Goal: Task Accomplishment & Management: Manage account settings

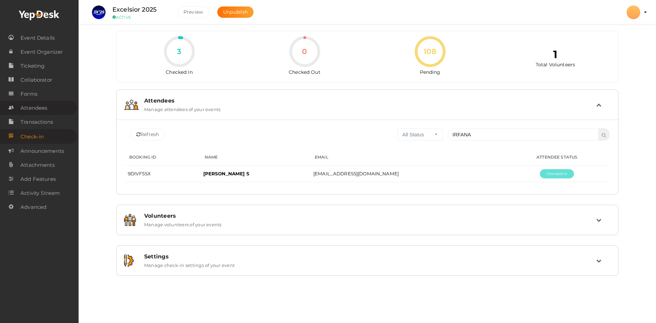
click at [34, 107] on span "Attendees" at bounding box center [34, 108] width 27 height 14
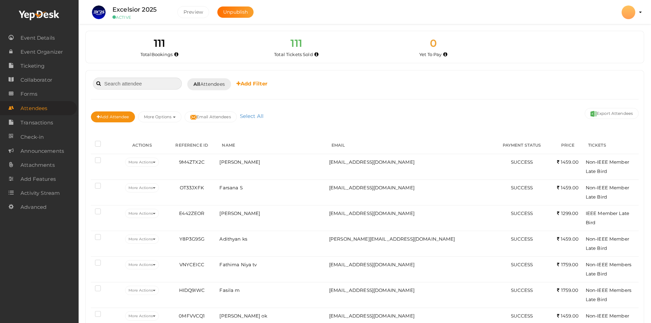
click at [141, 88] on input at bounding box center [137, 84] width 89 height 12
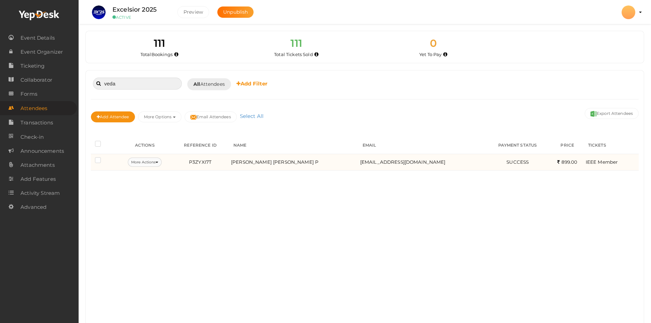
type input "veda"
click at [160, 158] on button "More Actions" at bounding box center [145, 162] width 34 height 9
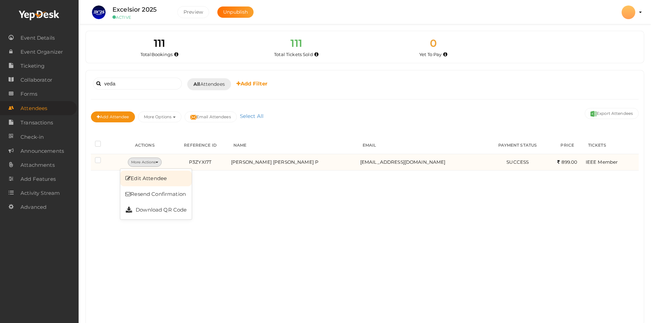
click at [156, 177] on link "Edit Attendee" at bounding box center [155, 179] width 71 height 16
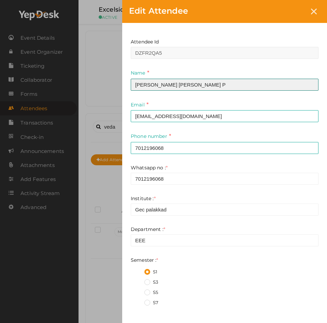
click at [183, 88] on input "Veda Vijay P" at bounding box center [225, 85] width 188 height 12
type input "Sreeshma K P"
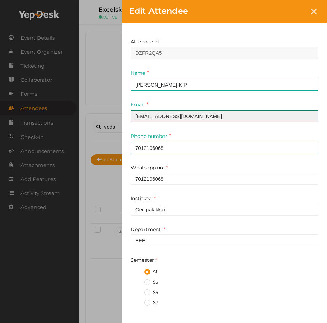
click at [187, 119] on input "vedavjyp2025@gmai.com" at bounding box center [225, 116] width 188 height 12
type input "sreeshmakp512@gmail.com"
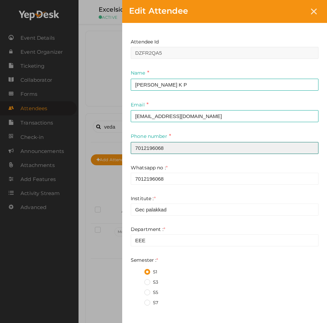
click at [151, 145] on input "7012196068" at bounding box center [225, 148] width 188 height 12
paste input "356346536"
type input "7356346536"
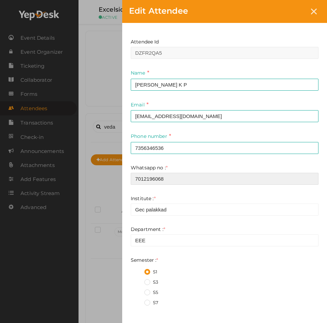
click at [150, 178] on input "7012196068" at bounding box center [225, 179] width 188 height 12
paste input "356346536"
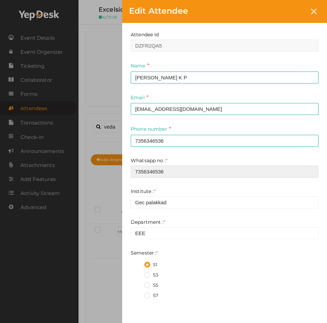
type input "7356346536"
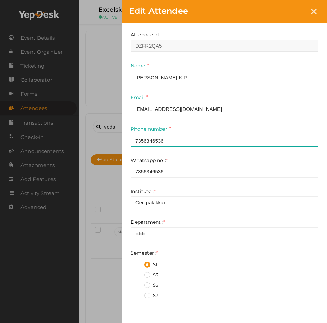
click at [162, 226] on div "Department : * EEE" at bounding box center [225, 228] width 188 height 21
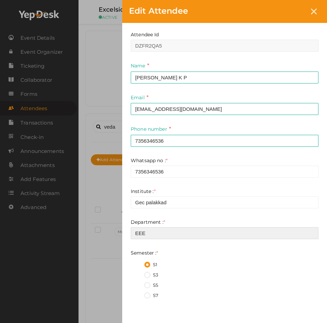
click at [162, 228] on input "EEE" at bounding box center [225, 233] width 188 height 12
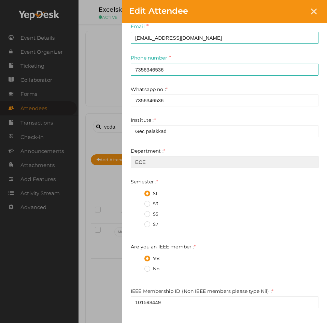
scroll to position [81, 0]
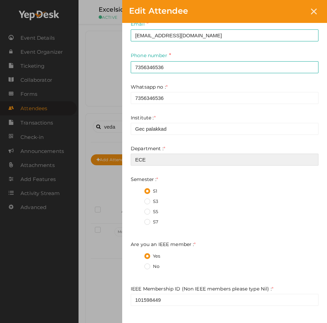
type input "ECE"
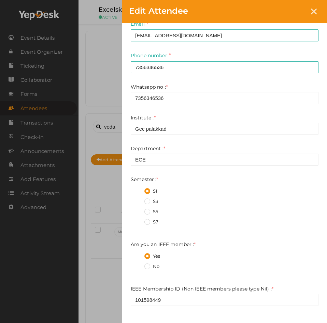
click at [148, 263] on label "No" at bounding box center [152, 266] width 15 height 7
click at [138, 264] on member\+1 "No" at bounding box center [138, 264] width 0 height 0
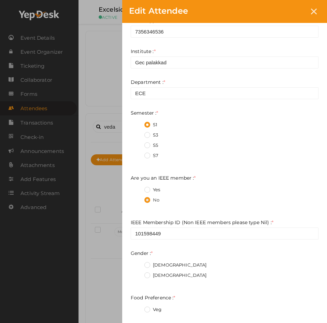
scroll to position [147, 0]
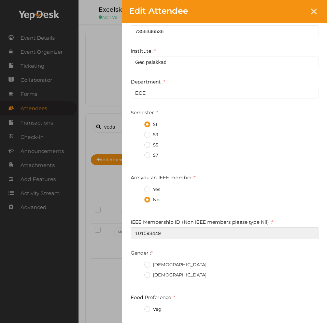
click at [175, 233] on input "101598449" at bounding box center [225, 233] width 188 height 12
type input "Nil"
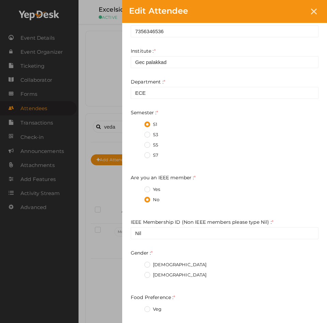
click at [149, 273] on label "Female" at bounding box center [176, 274] width 63 height 7
click at [138, 273] on input "Female" at bounding box center [138, 273] width 0 height 0
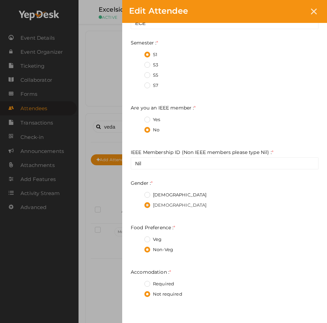
scroll to position [217, 0]
click at [161, 281] on label "Required" at bounding box center [160, 283] width 30 height 7
click at [138, 281] on input "Required" at bounding box center [138, 281] width 0 height 0
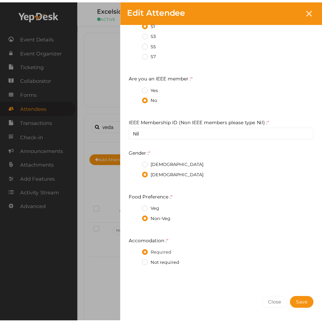
scroll to position [255, 0]
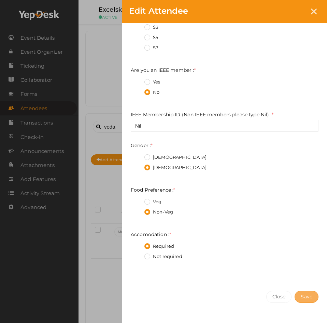
click at [312, 297] on span "Save" at bounding box center [307, 296] width 12 height 6
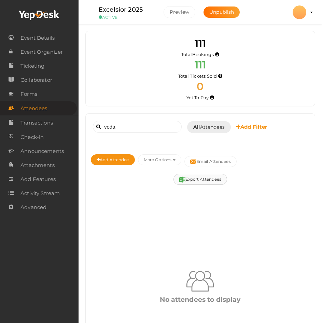
click at [209, 180] on button "Export Attendees" at bounding box center [201, 179] width 54 height 11
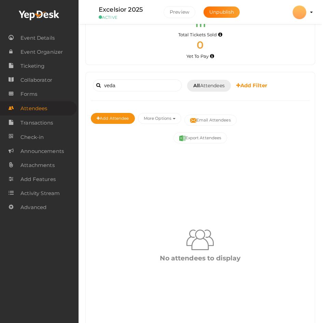
scroll to position [48, 0]
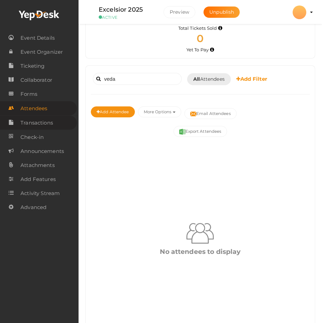
click at [48, 121] on span "Transactions" at bounding box center [37, 123] width 32 height 14
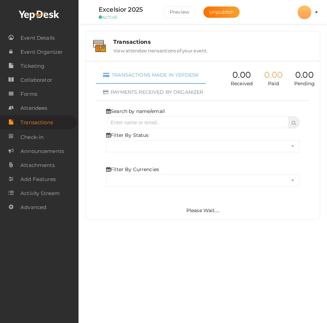
select select "ALL"
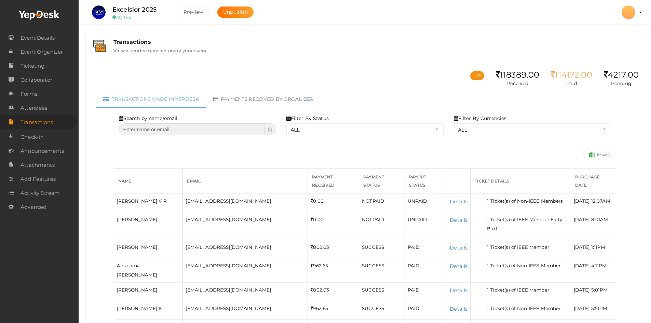
click at [197, 133] on input "text" at bounding box center [192, 129] width 146 height 12
type input "veda"
select select "? string:ALL ?"
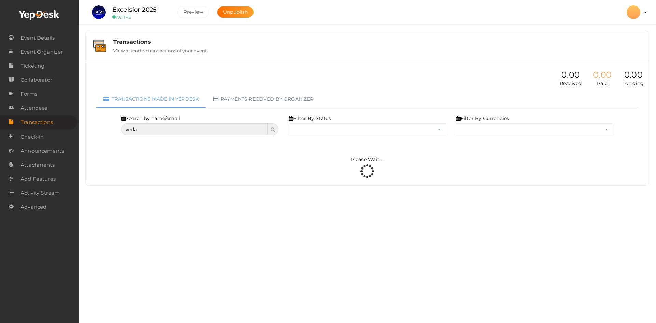
select select "ALL"
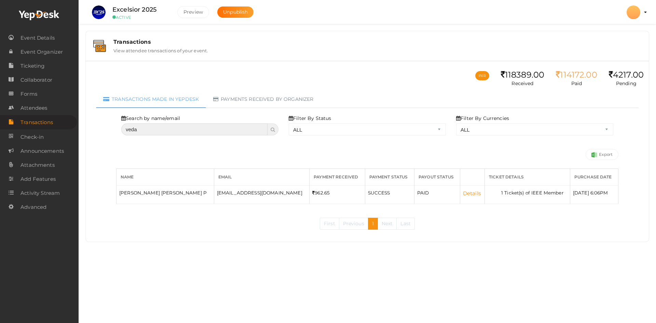
type input "veda"
click at [463, 196] on link "Details" at bounding box center [472, 193] width 18 height 6
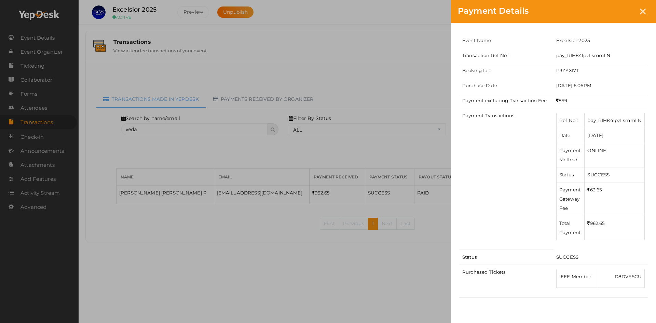
click at [214, 65] on div "Payment Details Event Name Excelsior 2025 Transaction Ref No : pay_RIH84lpzLsmm…" at bounding box center [328, 161] width 656 height 323
click at [650, 10] on div "Payment Details" at bounding box center [553, 11] width 205 height 23
click at [645, 11] on icon at bounding box center [643, 12] width 6 height 6
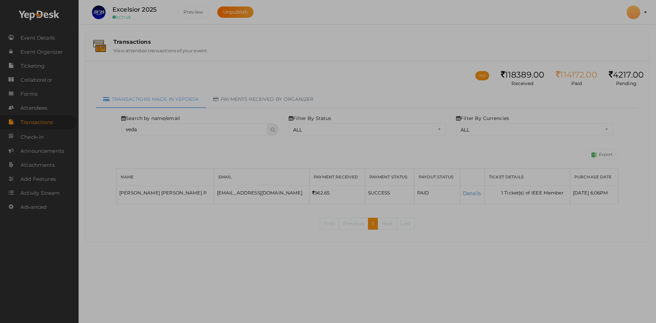
click at [645, 11] on div at bounding box center [328, 161] width 656 height 323
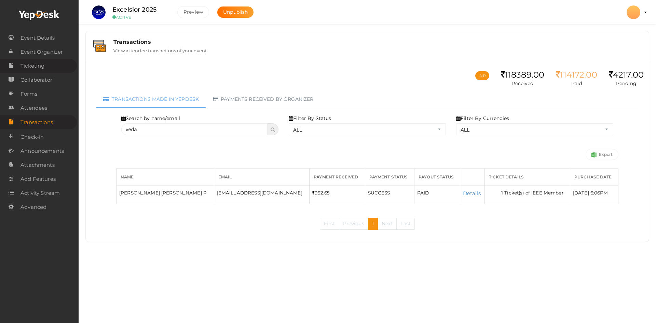
click at [46, 69] on link "Ticketing" at bounding box center [38, 66] width 77 height 14
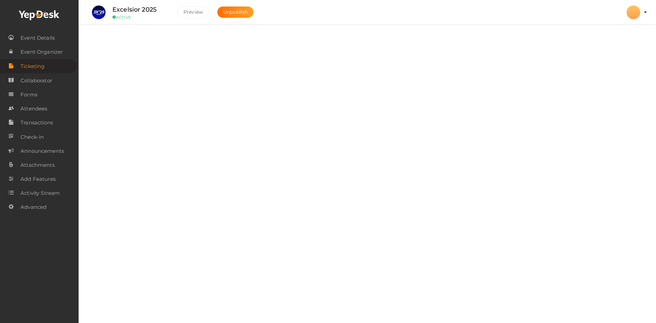
click at [305, 49] on div "Tickets Add, Edit and Remove tickets for your event" at bounding box center [367, 46] width 519 height 15
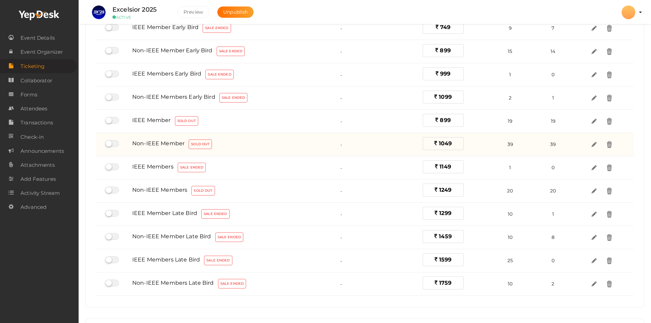
scroll to position [65, 0]
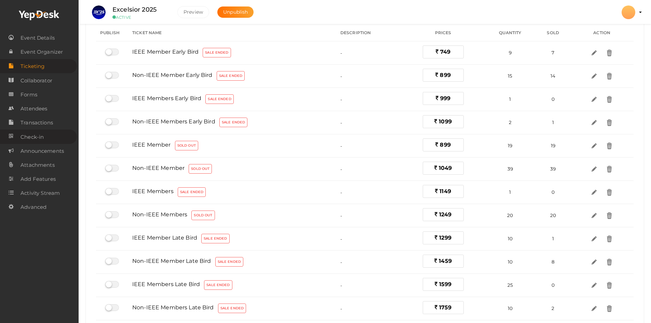
click at [41, 132] on span "Check-in" at bounding box center [32, 137] width 23 height 14
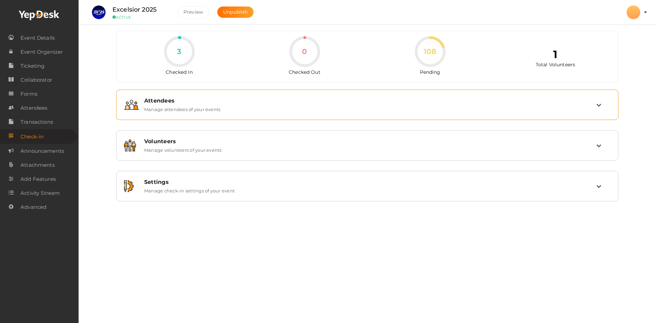
click at [182, 104] on div "Attendees" at bounding box center [370, 100] width 452 height 6
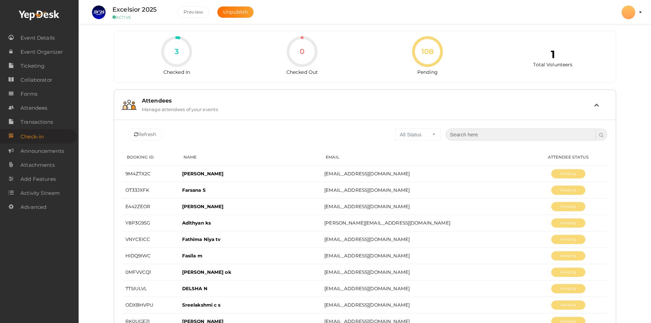
click at [476, 135] on input "text" at bounding box center [521, 135] width 151 height 12
click at [491, 133] on input "text" at bounding box center [521, 135] width 151 height 12
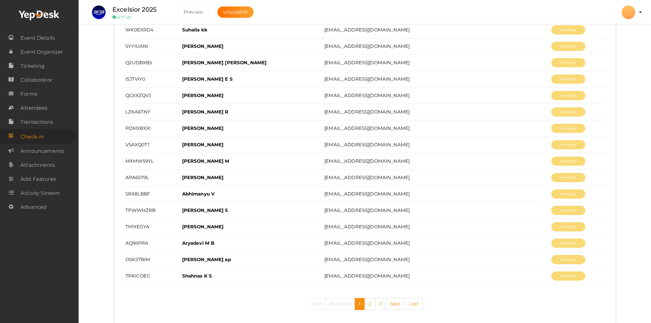
scroll to position [706, 0]
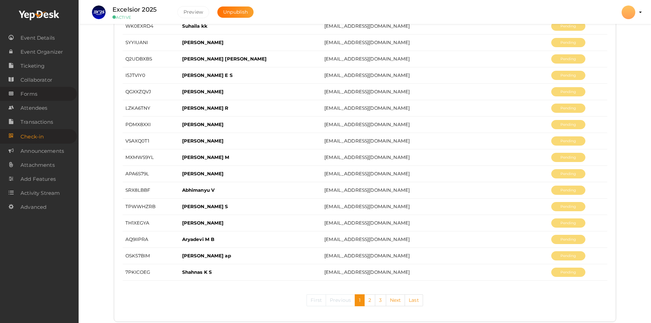
click at [45, 88] on link "Forms" at bounding box center [38, 94] width 77 height 14
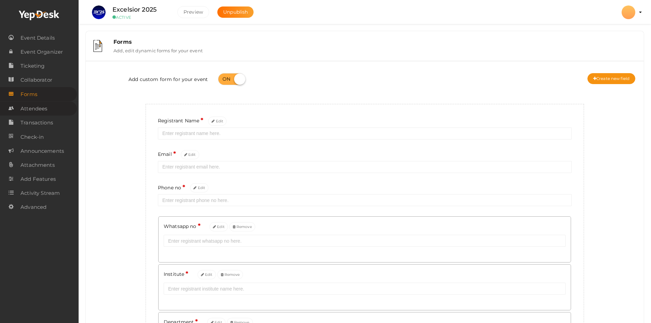
click at [48, 109] on link "Attendees" at bounding box center [38, 109] width 77 height 14
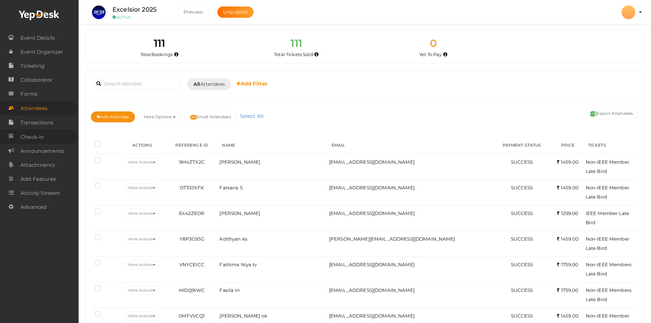
click at [61, 135] on link "Check-in" at bounding box center [38, 137] width 77 height 14
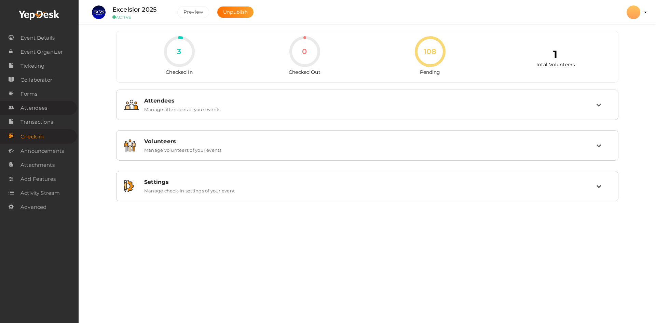
click at [50, 110] on link "Attendees" at bounding box center [38, 108] width 77 height 14
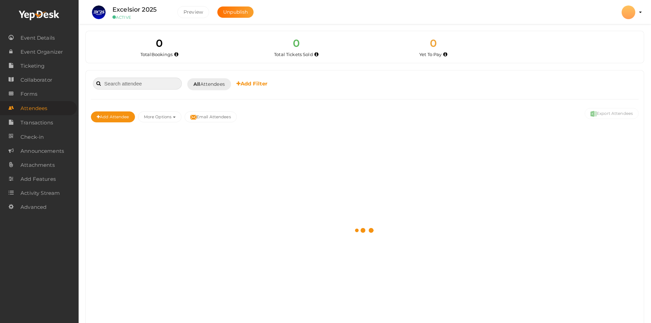
click at [140, 81] on input at bounding box center [137, 84] width 89 height 12
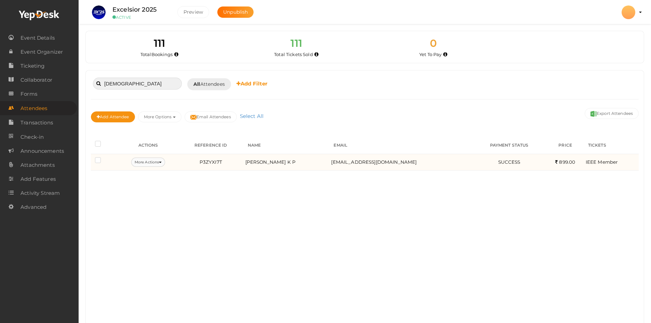
type input "sreeshma"
click at [159, 161] on button "More Actions" at bounding box center [148, 162] width 34 height 9
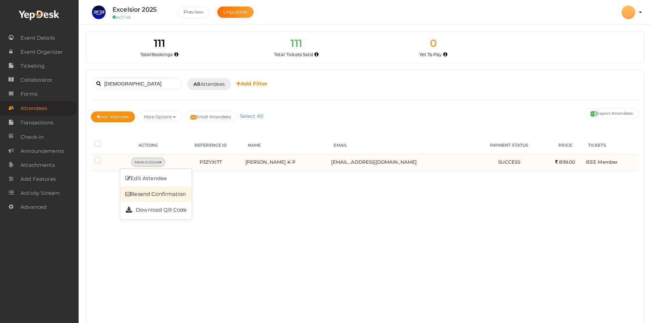
click at [159, 188] on link "Resend Confirmation" at bounding box center [155, 194] width 71 height 16
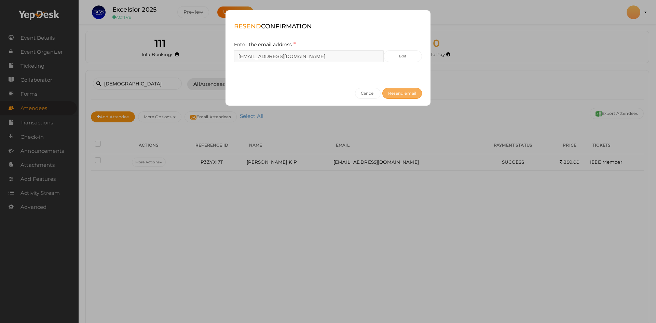
click at [389, 97] on button "Resend email" at bounding box center [402, 93] width 40 height 11
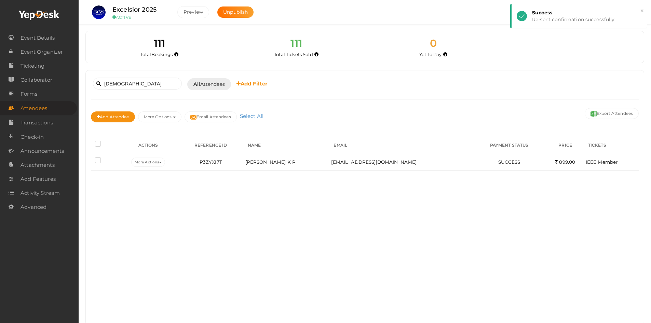
click at [457, 98] on div "sreeshma Booked for Today Today Tomorrow This Week Custom Date All Attendees Al…" at bounding box center [365, 103] width 548 height 54
click at [45, 41] on span "Event Details" at bounding box center [38, 38] width 34 height 14
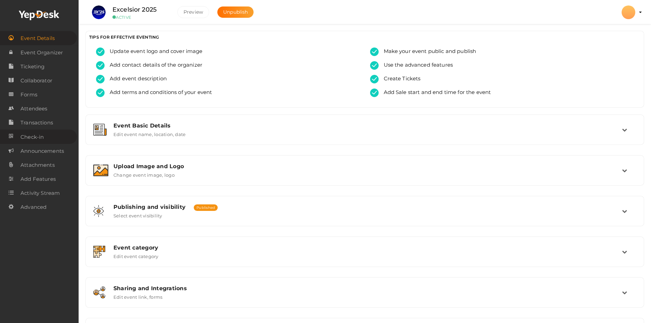
click at [32, 140] on span "Check-in" at bounding box center [32, 137] width 23 height 14
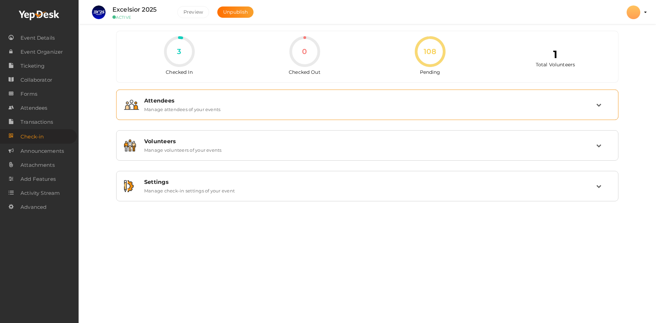
click at [353, 99] on div "Attendees" at bounding box center [370, 100] width 452 height 6
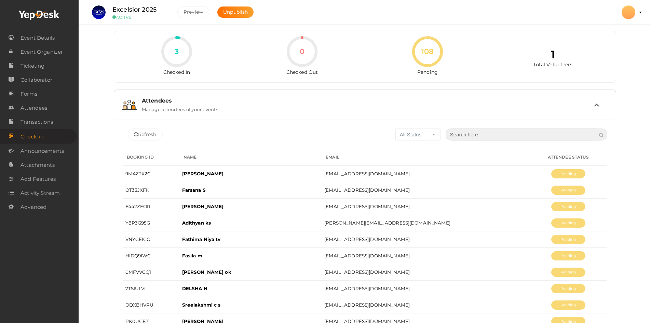
click at [529, 136] on input "text" at bounding box center [521, 135] width 151 height 12
click at [514, 133] on input "text" at bounding box center [521, 135] width 151 height 12
type input "t"
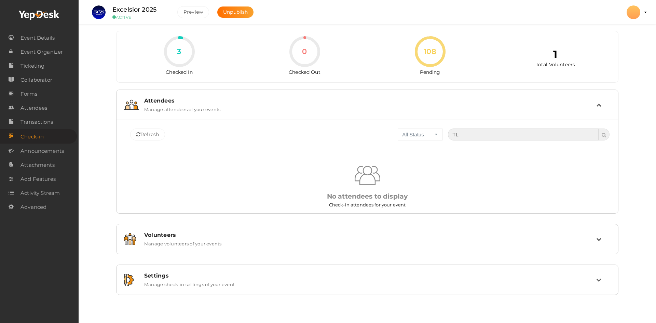
type input "T"
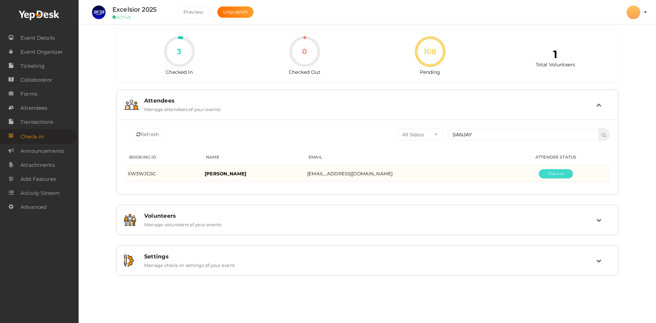
click at [560, 172] on button "Pending" at bounding box center [556, 173] width 34 height 9
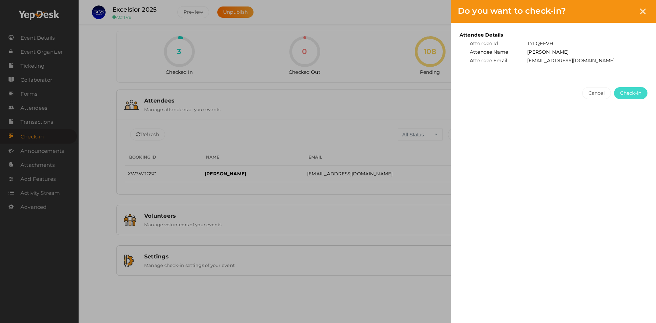
click at [633, 93] on span "Check-in" at bounding box center [630, 93] width 21 height 7
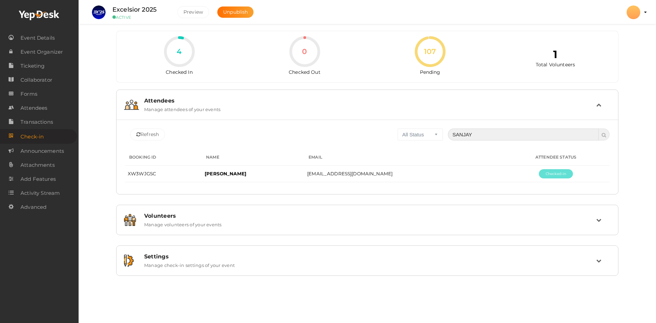
click at [485, 135] on input "SANJAY" at bounding box center [523, 135] width 151 height 12
type input "S"
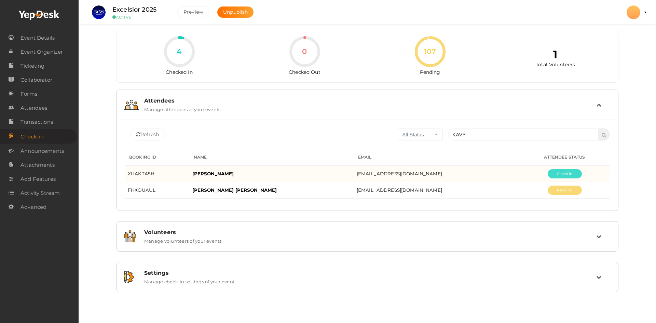
click at [549, 176] on button "Pending" at bounding box center [565, 173] width 34 height 9
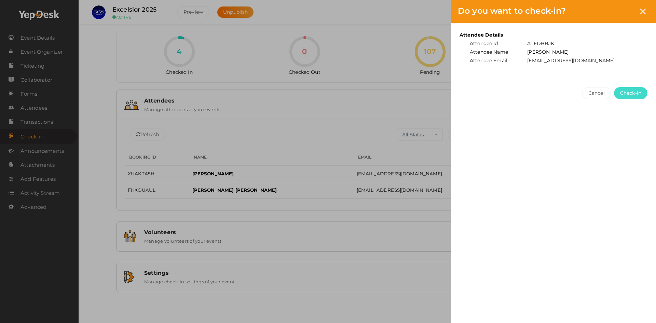
click at [637, 92] on span "Check-in" at bounding box center [630, 93] width 21 height 7
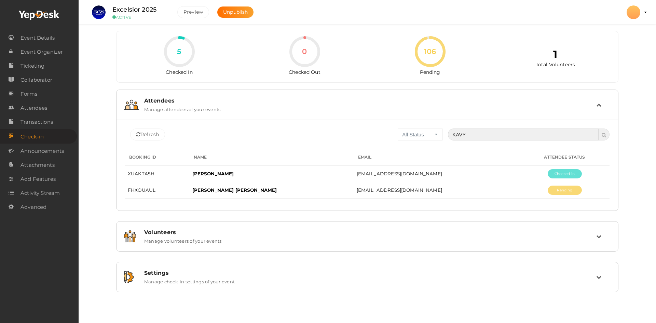
click at [513, 135] on input "KAVY" at bounding box center [523, 135] width 151 height 12
type input "K"
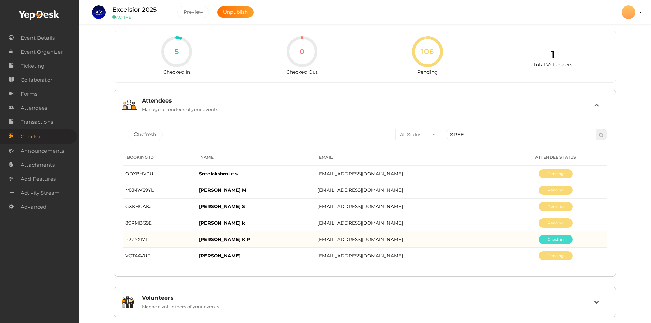
click at [552, 238] on button "Pending" at bounding box center [556, 239] width 34 height 9
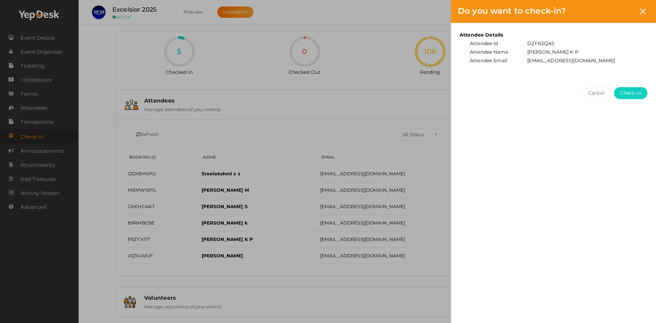
click at [327, 146] on div "Do you want to check-in ? Attendee Details Attendee Id DZFR2QA5 Attendee Name S…" at bounding box center [328, 161] width 656 height 323
click at [643, 10] on icon at bounding box center [643, 12] width 6 height 6
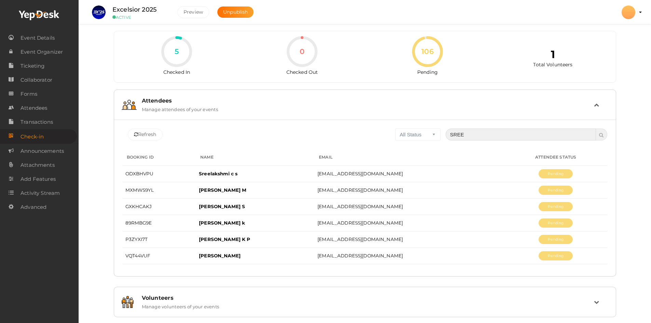
click at [502, 130] on input "SREE" at bounding box center [521, 135] width 151 height 12
type input "S"
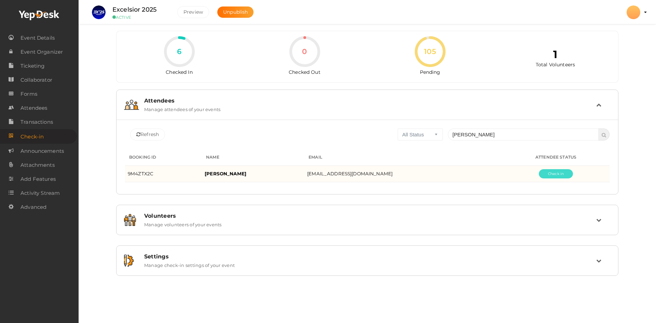
click at [559, 173] on button "Pending" at bounding box center [556, 173] width 34 height 9
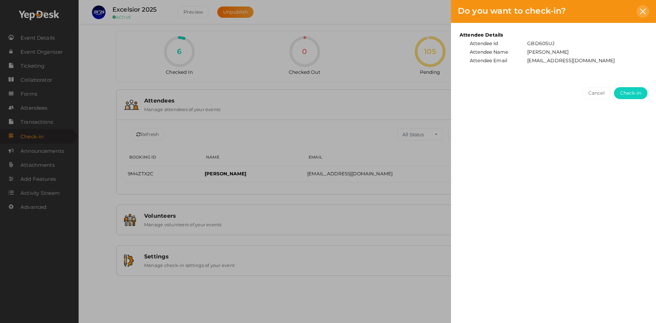
click at [646, 11] on icon at bounding box center [643, 12] width 6 height 6
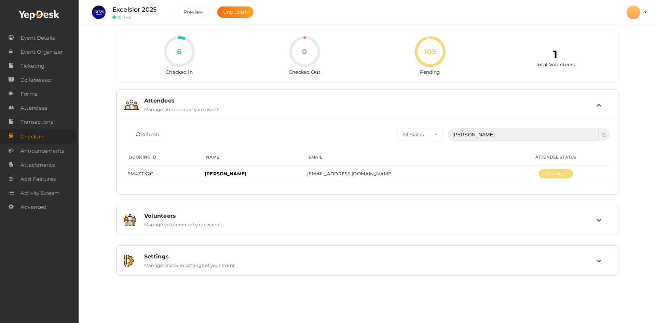
click at [497, 132] on input "[PERSON_NAME]" at bounding box center [523, 135] width 151 height 12
type input "R"
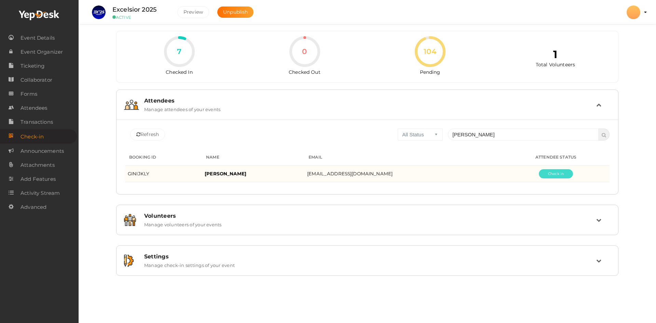
click at [551, 173] on button "Pending" at bounding box center [556, 173] width 34 height 9
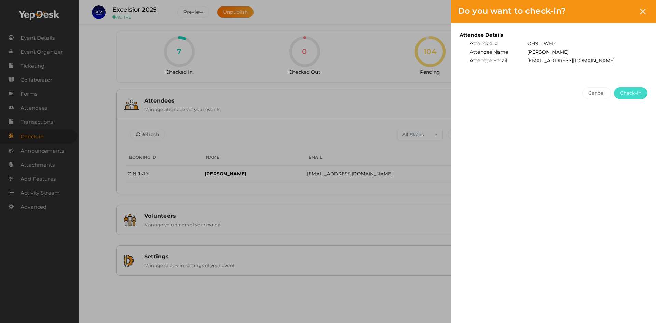
click at [637, 95] on span "Check-in" at bounding box center [630, 93] width 21 height 7
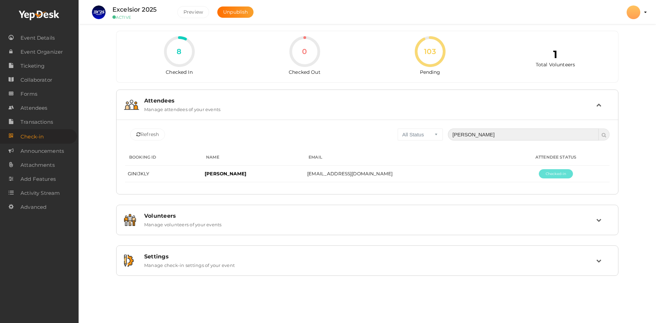
click at [540, 133] on input "AYFA MEHRIN" at bounding box center [523, 135] width 151 height 12
type input "A"
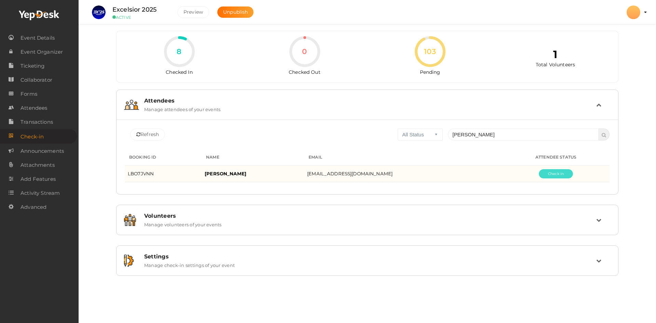
click at [549, 171] on button "Pending" at bounding box center [556, 173] width 34 height 9
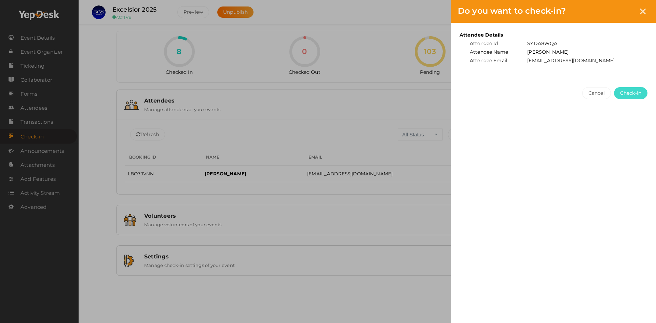
click at [639, 92] on span "Check-in" at bounding box center [630, 93] width 21 height 7
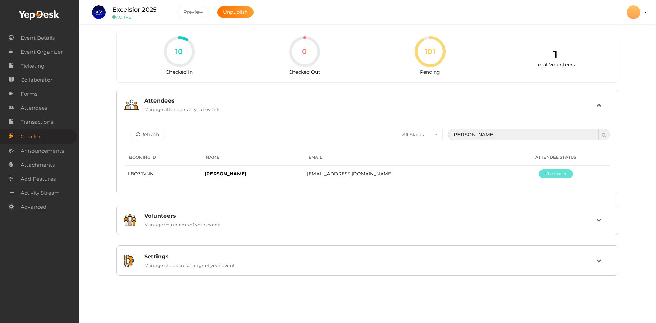
click at [528, 136] on input "GAUTAM SUDHEER" at bounding box center [523, 135] width 151 height 12
type input "G"
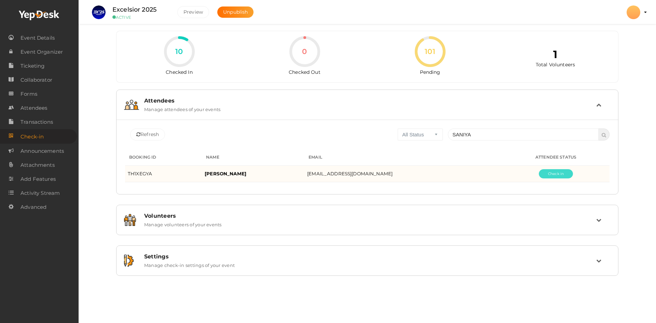
click at [553, 175] on button "Pending" at bounding box center [556, 173] width 34 height 9
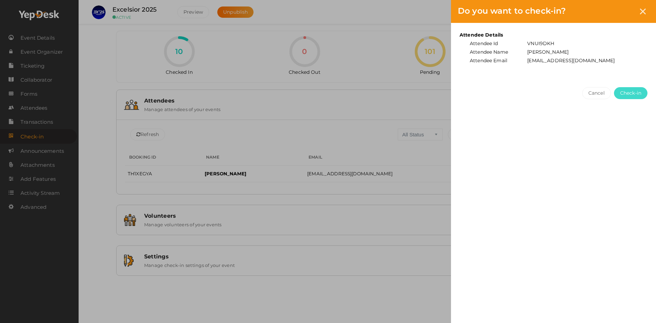
click at [640, 92] on span "Check-in" at bounding box center [630, 93] width 21 height 7
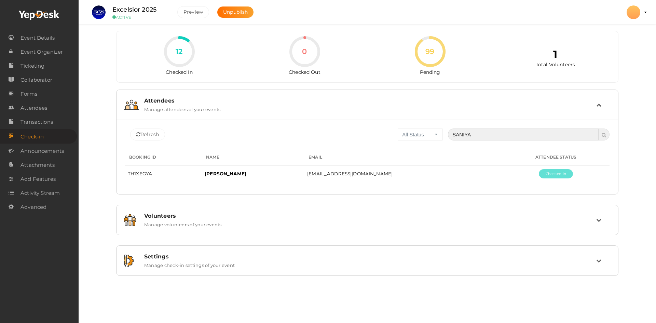
click at [484, 136] on input "SANIYA" at bounding box center [523, 135] width 151 height 12
type input "S"
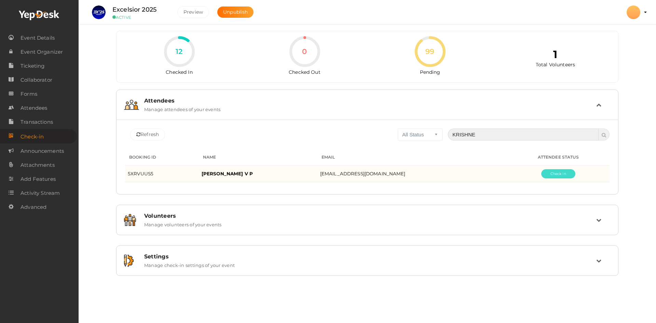
type input "KRISHNE"
click at [561, 176] on button "Pending" at bounding box center [558, 173] width 34 height 9
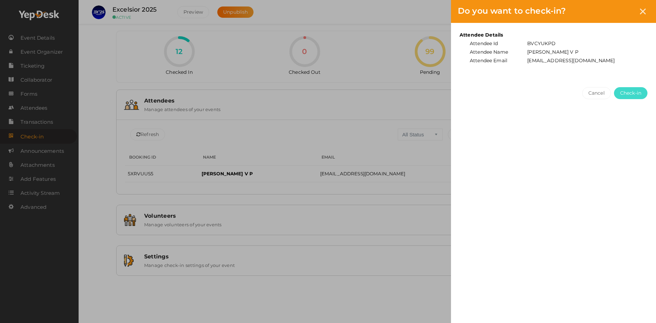
click at [631, 90] on span "Check-in" at bounding box center [630, 93] width 21 height 7
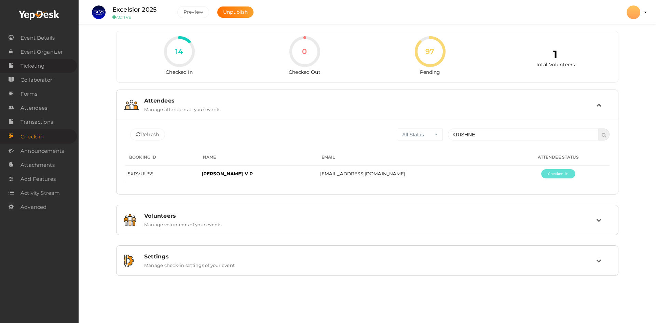
click at [41, 68] on span "Ticketing" at bounding box center [33, 66] width 24 height 14
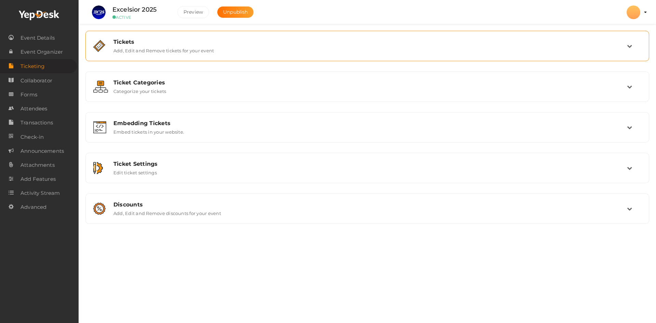
click at [323, 53] on div "Tickets Add, Edit and Remove tickets for your event" at bounding box center [367, 46] width 519 height 15
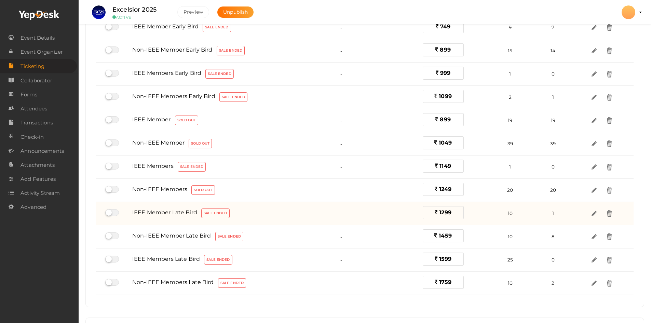
scroll to position [90, 0]
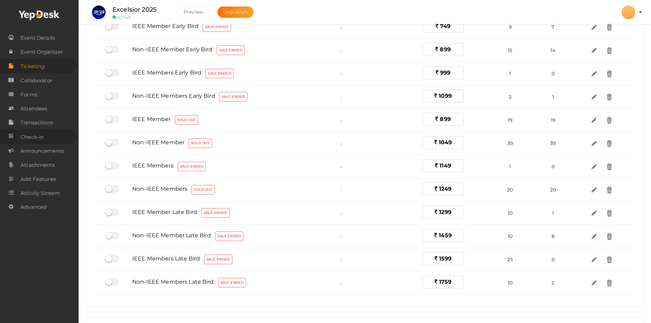
click at [33, 137] on span "Check-in" at bounding box center [32, 137] width 23 height 14
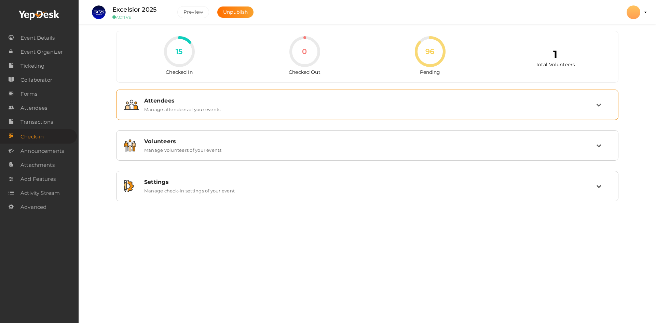
click at [290, 113] on div "Attendees Manage attendees of your events" at bounding box center [367, 104] width 495 height 23
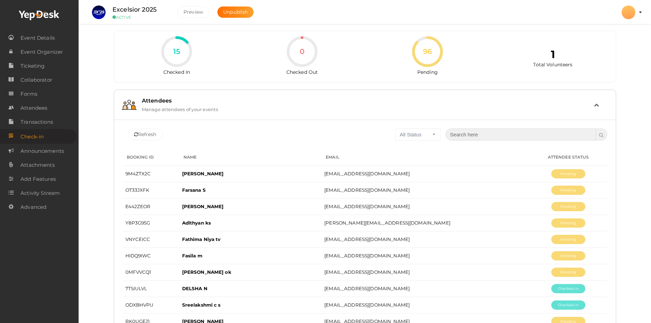
click at [473, 135] on input "text" at bounding box center [521, 135] width 151 height 12
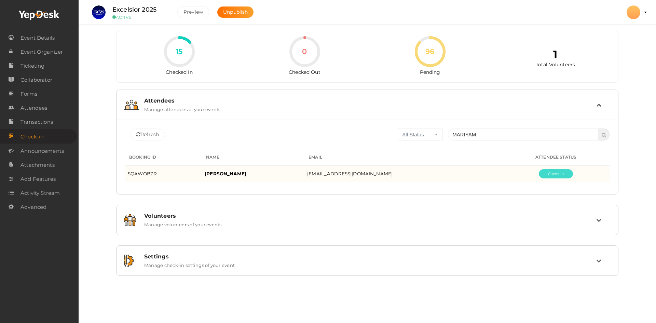
click at [557, 177] on button "Pending" at bounding box center [556, 173] width 34 height 9
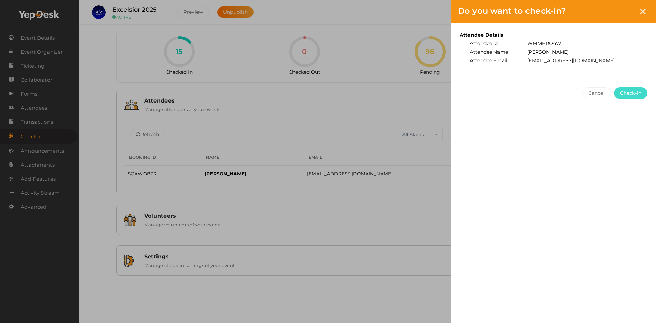
click at [636, 95] on span "Check-in" at bounding box center [630, 93] width 21 height 7
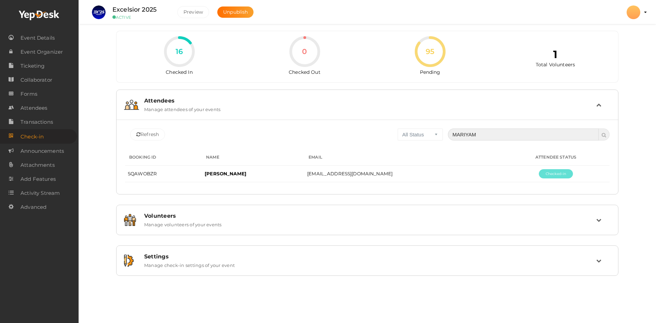
click at [494, 138] on input "MARIYAM" at bounding box center [523, 135] width 151 height 12
type input "M"
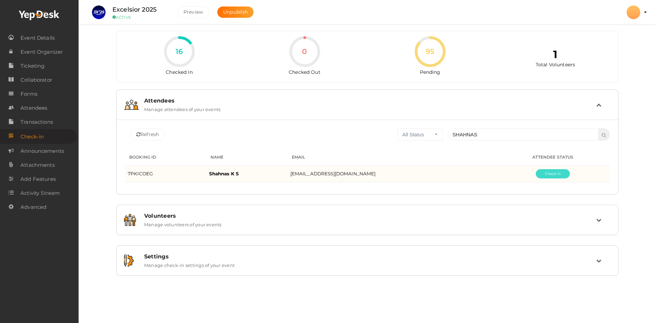
click at [551, 174] on button "Pending" at bounding box center [553, 173] width 34 height 9
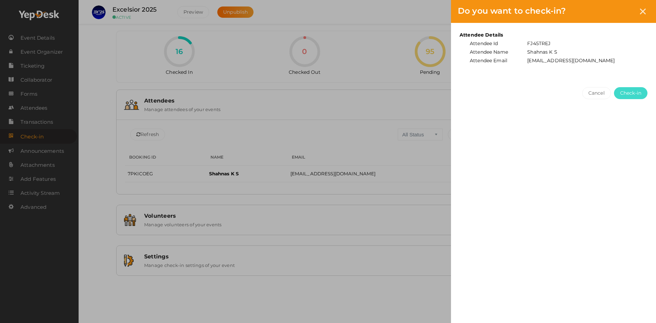
click at [639, 94] on span "Check-in" at bounding box center [630, 93] width 21 height 7
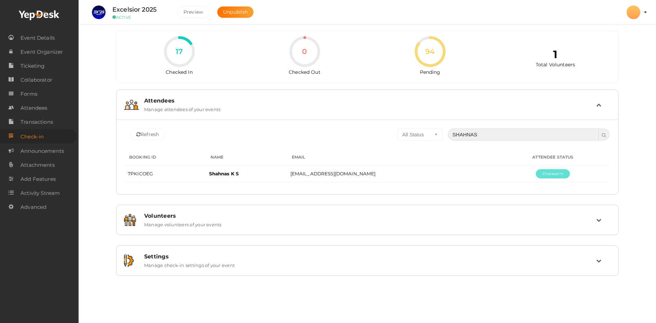
click at [485, 134] on input "SHAHNAS" at bounding box center [523, 135] width 151 height 12
type input "S"
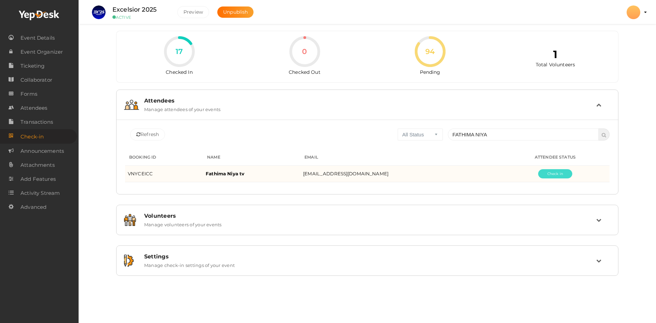
click at [547, 170] on button "Pending" at bounding box center [555, 173] width 34 height 9
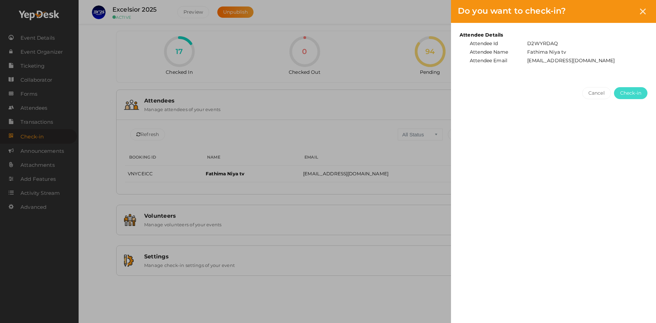
click at [633, 93] on span "Check-in" at bounding box center [630, 93] width 21 height 7
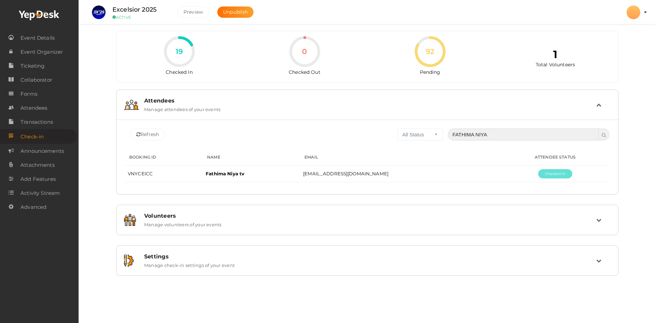
click at [501, 138] on input "FATHIMA NIYA" at bounding box center [523, 135] width 151 height 12
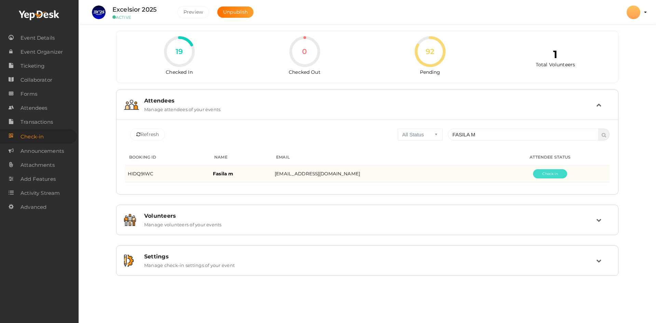
click at [543, 176] on button "Pending" at bounding box center [550, 173] width 34 height 9
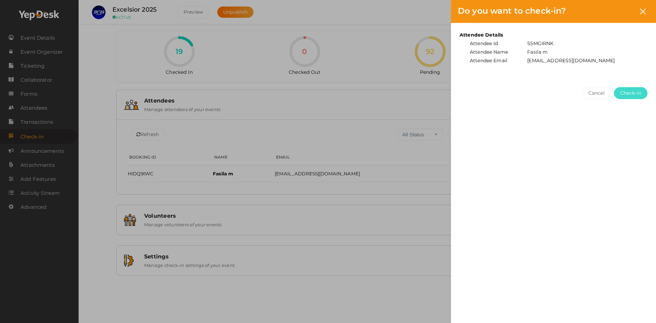
click at [632, 94] on span "Check-in" at bounding box center [630, 93] width 21 height 7
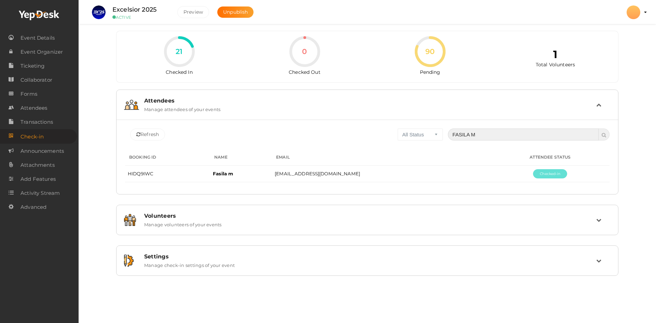
click at [483, 136] on input "FASILA M" at bounding box center [523, 135] width 151 height 12
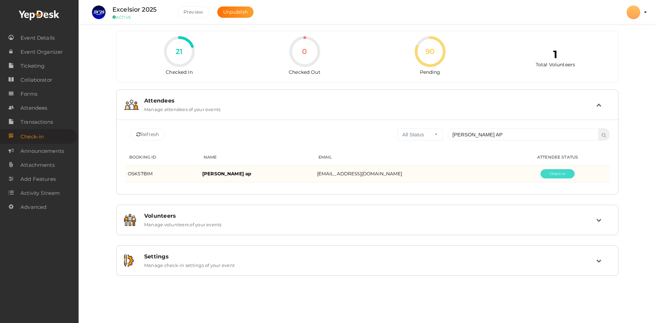
click at [546, 173] on button "Pending" at bounding box center [558, 173] width 34 height 9
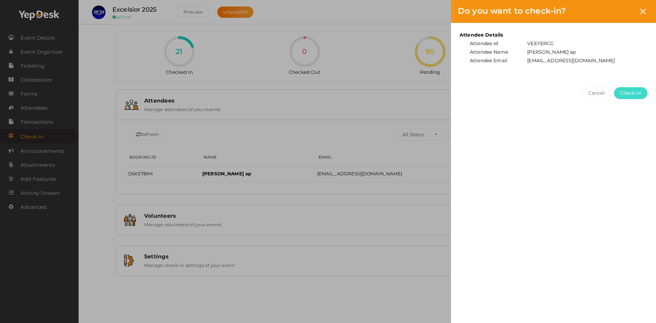
click at [634, 93] on span "Check-in" at bounding box center [630, 93] width 21 height 7
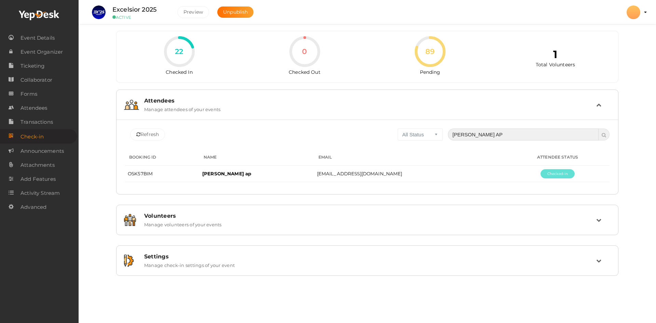
click at [515, 138] on input "FATHIMA JASLIN AP" at bounding box center [523, 135] width 151 height 12
type input "F"
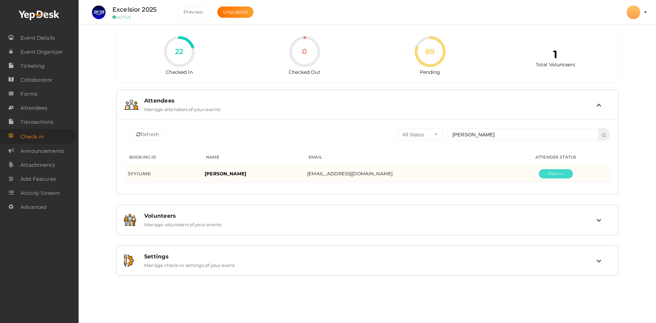
click at [549, 174] on button "Pending" at bounding box center [556, 173] width 34 height 9
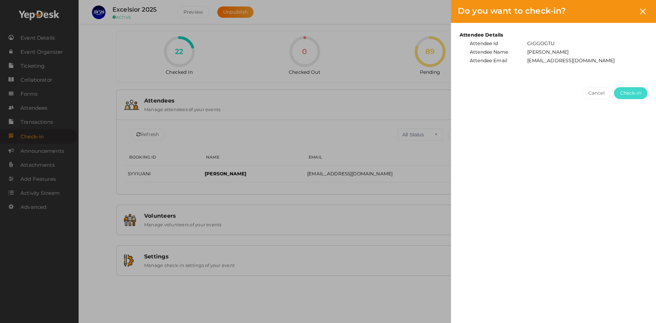
click at [634, 94] on span "Check-in" at bounding box center [630, 93] width 21 height 7
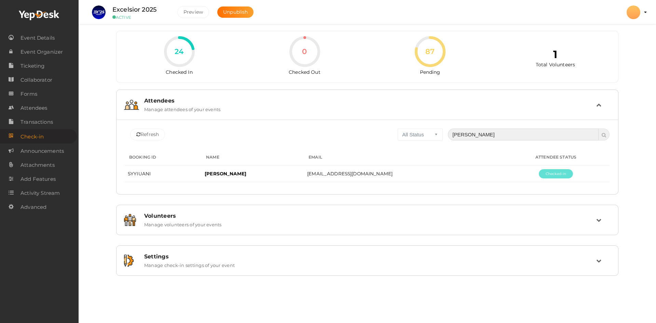
click at [518, 131] on input "HAMNA NUSLIN" at bounding box center [523, 135] width 151 height 12
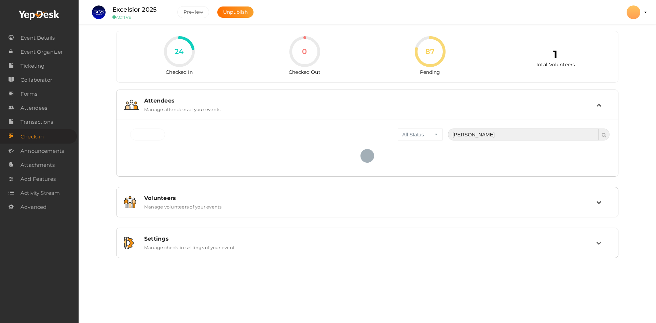
click at [534, 132] on input "HANEENA HUSSAIN" at bounding box center [523, 135] width 151 height 12
type input "H"
click at [349, 145] on div at bounding box center [367, 155] width 485 height 31
click at [503, 136] on input "HANEENA HUSSAIN" at bounding box center [523, 135] width 151 height 12
type input "HANEENA5"
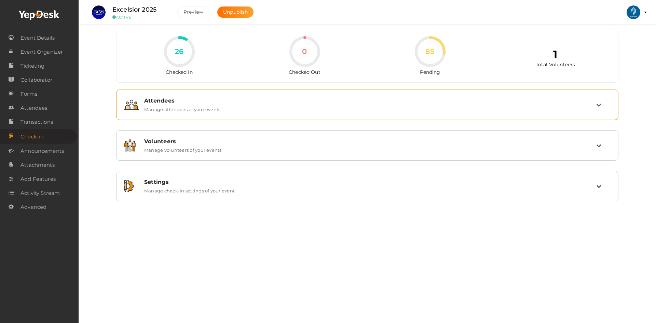
click at [482, 100] on div "Attendees" at bounding box center [370, 100] width 452 height 6
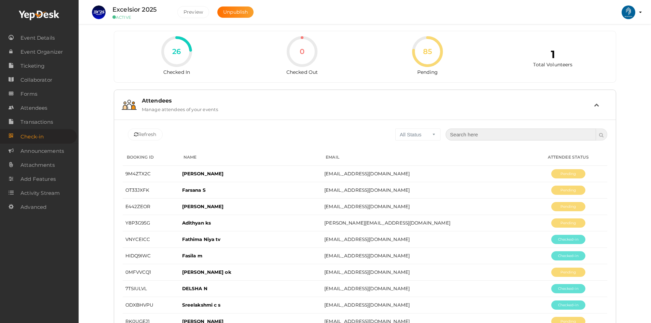
click at [499, 140] on input "text" at bounding box center [521, 135] width 151 height 12
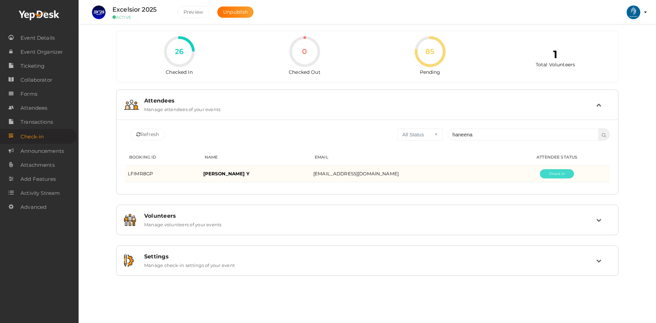
click at [546, 175] on button "Pending" at bounding box center [557, 173] width 34 height 9
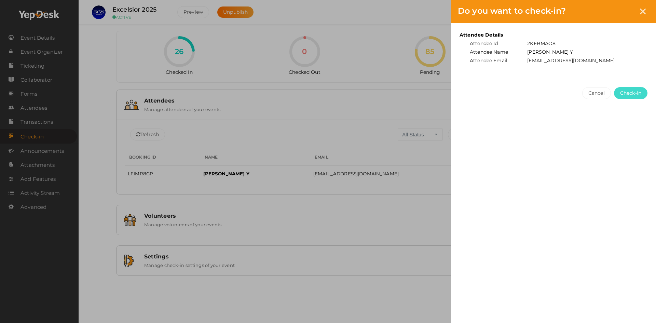
click at [626, 90] on span "Check-in" at bounding box center [630, 93] width 21 height 7
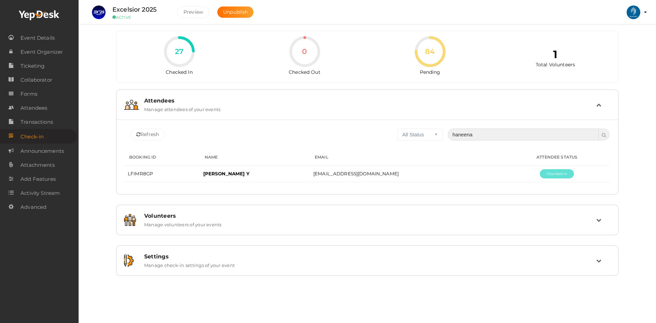
click at [489, 130] on input "haneena" at bounding box center [523, 135] width 151 height 12
type input "h"
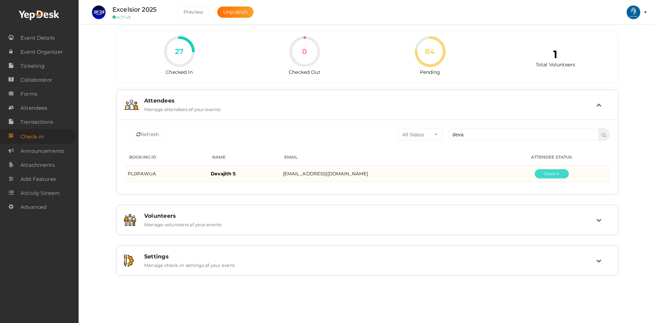
click at [554, 175] on button "Pending" at bounding box center [552, 173] width 34 height 9
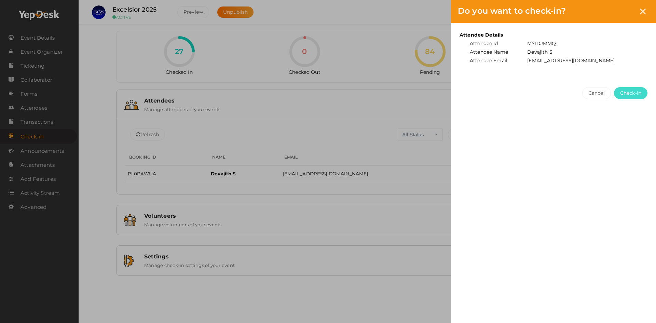
click at [622, 93] on span "Check-in" at bounding box center [630, 93] width 21 height 7
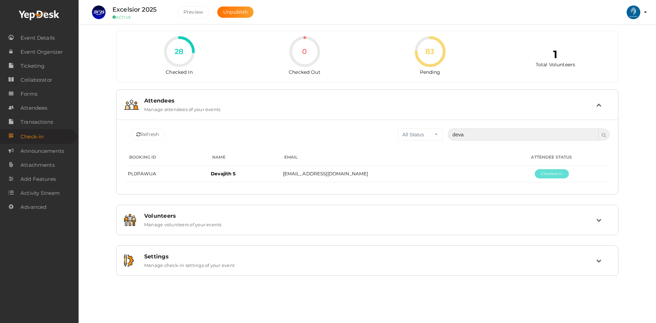
click at [491, 135] on input "deva" at bounding box center [523, 135] width 151 height 12
type input "d"
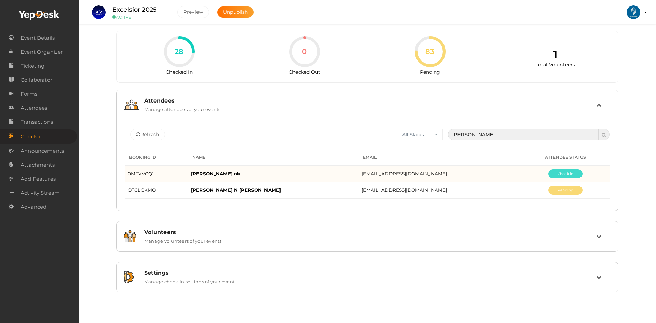
type input "karthik"
click at [561, 178] on button "Pending" at bounding box center [566, 173] width 34 height 9
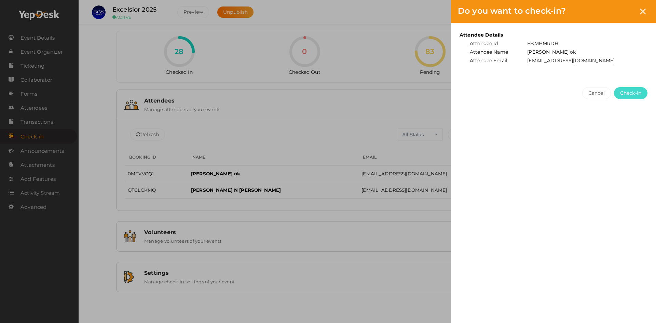
click at [628, 95] on span "Check-in" at bounding box center [630, 93] width 21 height 7
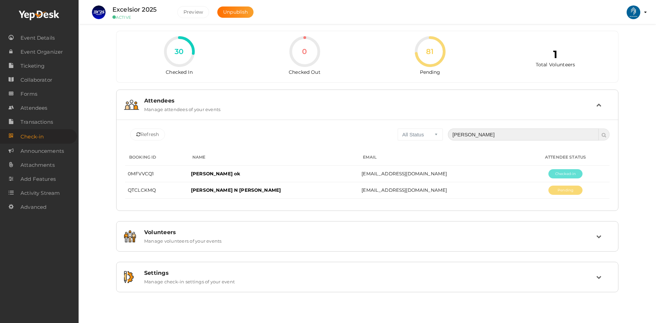
click at [480, 137] on input "karthik" at bounding box center [523, 135] width 151 height 12
click at [31, 106] on span "Attendees" at bounding box center [34, 108] width 27 height 14
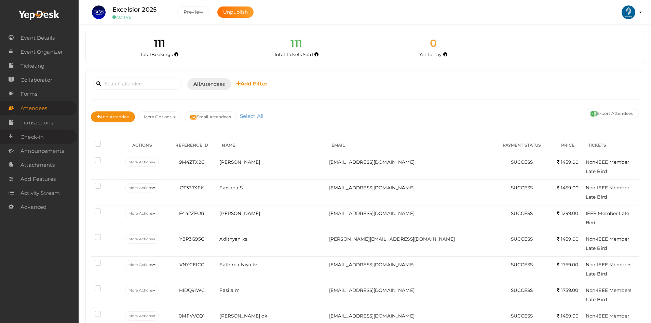
click at [56, 134] on link "Check-in" at bounding box center [38, 137] width 77 height 14
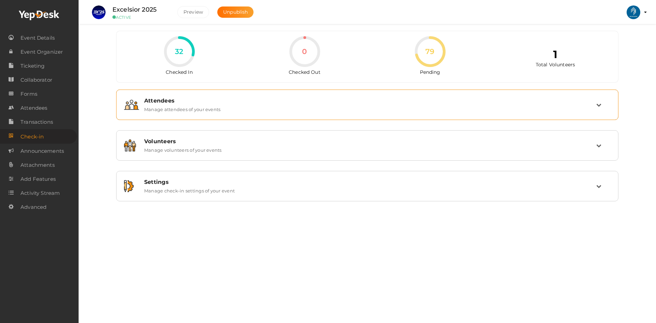
click at [442, 103] on div "Attendees" at bounding box center [370, 100] width 452 height 6
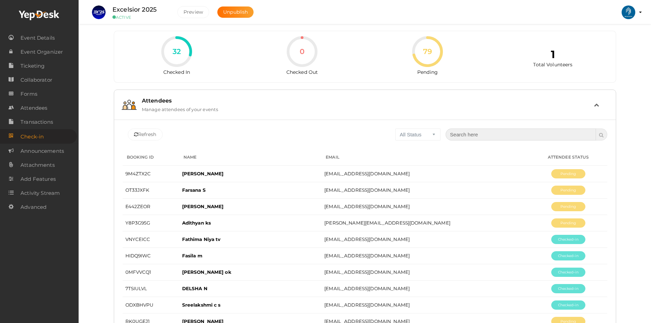
click at [564, 133] on input "text" at bounding box center [521, 135] width 151 height 12
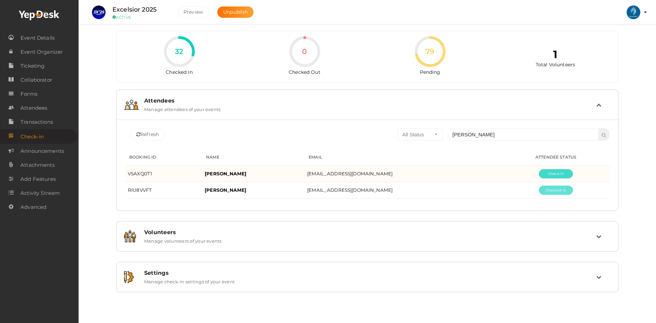
click at [557, 171] on button "Pending" at bounding box center [556, 173] width 34 height 9
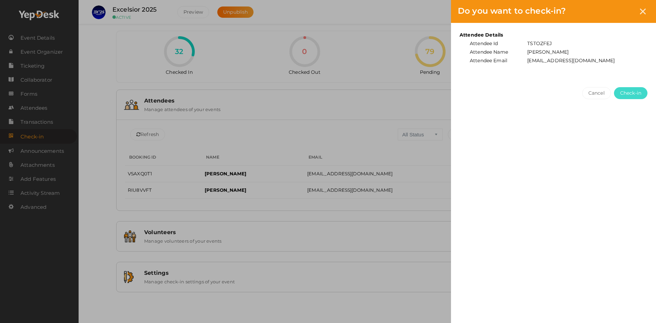
click at [631, 93] on span "Check-in" at bounding box center [630, 93] width 21 height 7
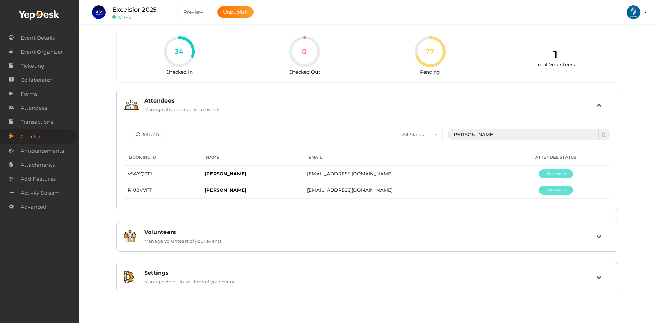
click at [488, 134] on input "anaswara" at bounding box center [523, 135] width 151 height 12
type input "a"
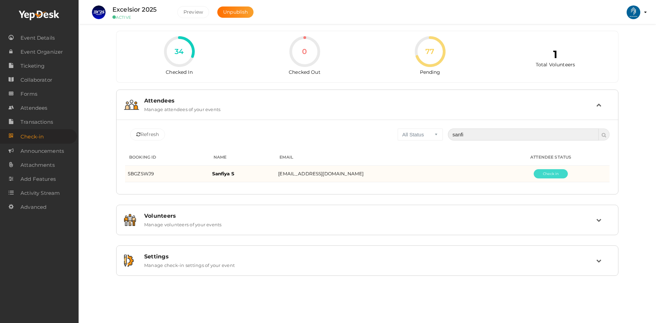
type input "sanfi"
click at [545, 174] on button "Pending" at bounding box center [551, 173] width 34 height 9
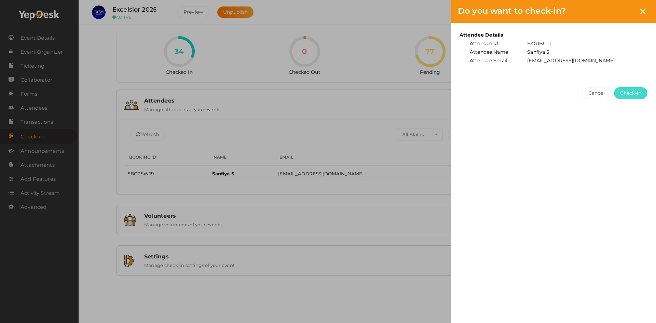
click at [641, 93] on span "Check-in" at bounding box center [630, 93] width 21 height 7
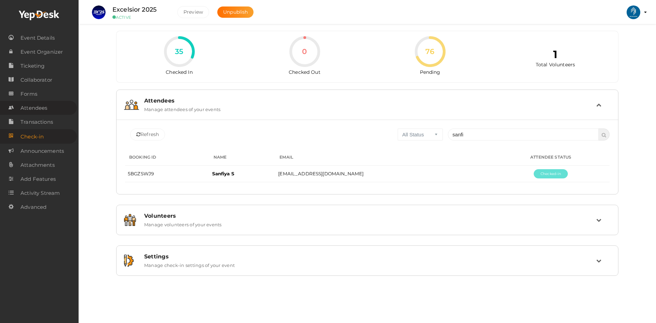
click at [28, 108] on span "Attendees" at bounding box center [34, 108] width 27 height 14
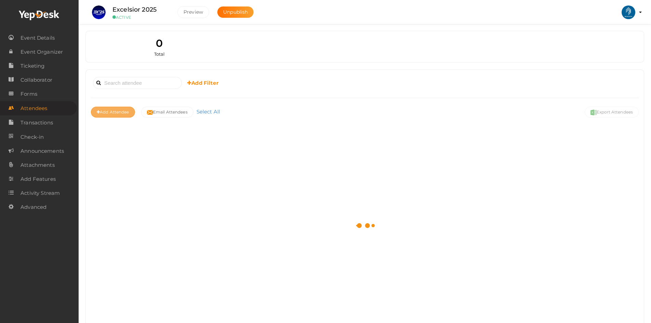
click at [100, 114] on button "Add Attendee" at bounding box center [113, 112] width 44 height 11
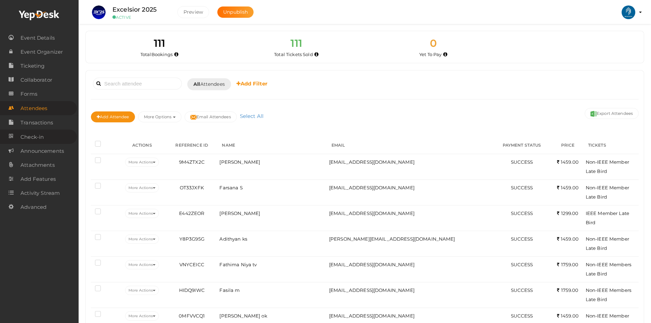
click at [56, 131] on link "Check-in" at bounding box center [38, 137] width 77 height 14
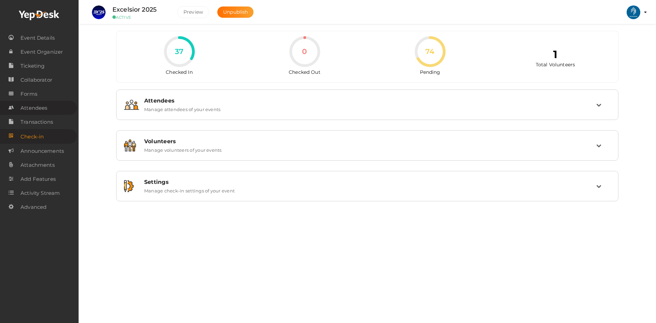
click at [35, 105] on span "Attendees" at bounding box center [34, 108] width 27 height 14
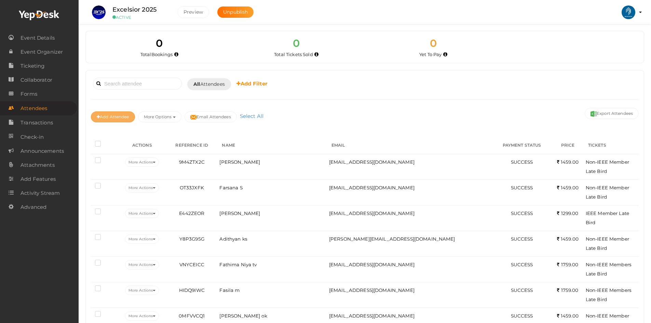
click at [110, 120] on button "Add Attendee" at bounding box center [113, 116] width 44 height 11
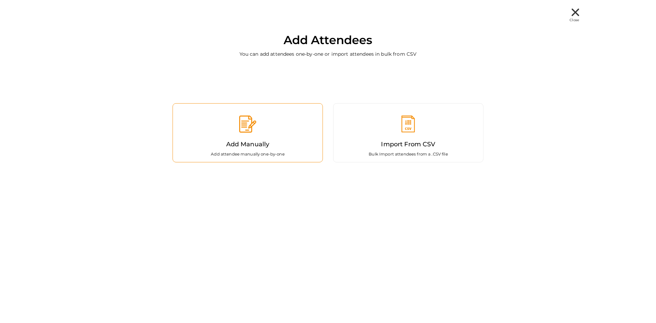
click at [239, 120] on img at bounding box center [247, 124] width 17 height 17
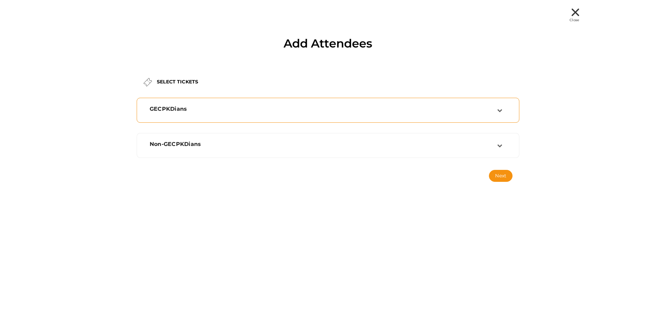
click at [237, 113] on div "GECPKDians" at bounding box center [321, 110] width 353 height 9
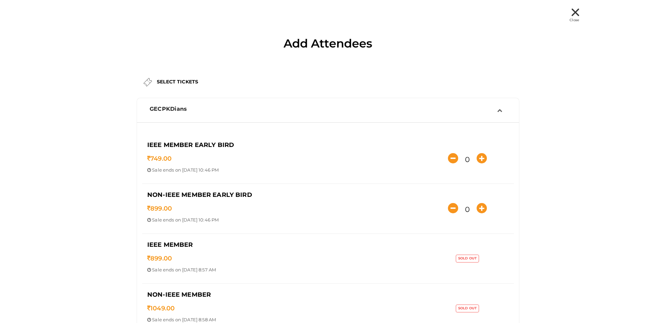
click at [444, 110] on div "GECPKDians" at bounding box center [324, 109] width 348 height 6
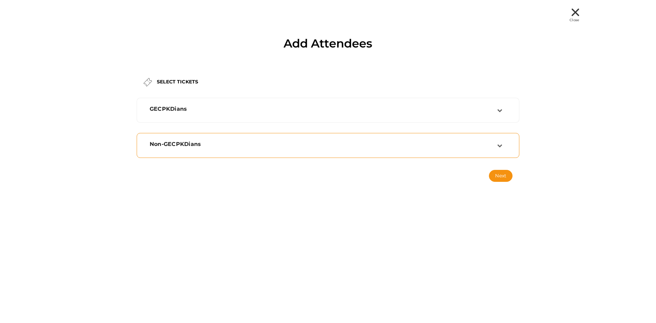
click at [441, 145] on div "Non-GECPKDians" at bounding box center [324, 144] width 348 height 6
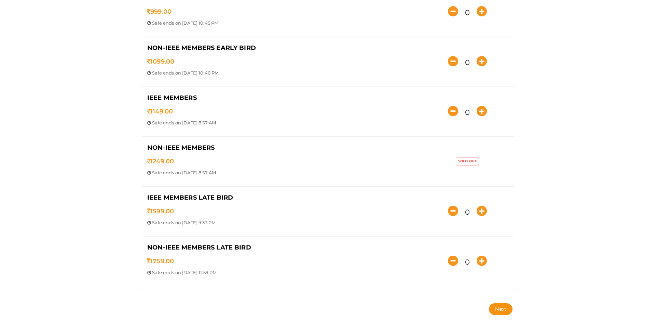
scroll to position [212, 0]
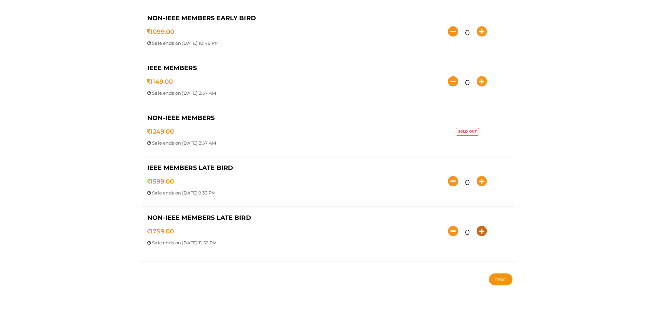
click at [478, 228] on icon "button" at bounding box center [482, 231] width 10 height 10
type input "1"
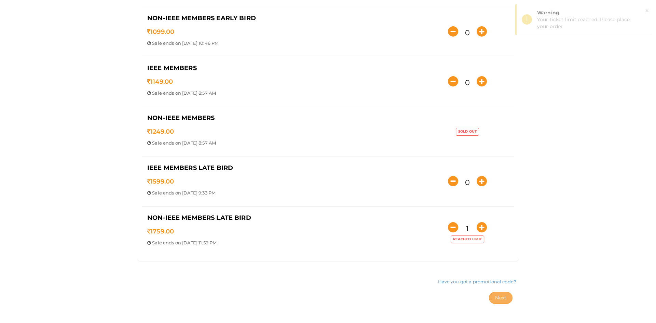
click at [499, 295] on span "Next" at bounding box center [500, 298] width 11 height 6
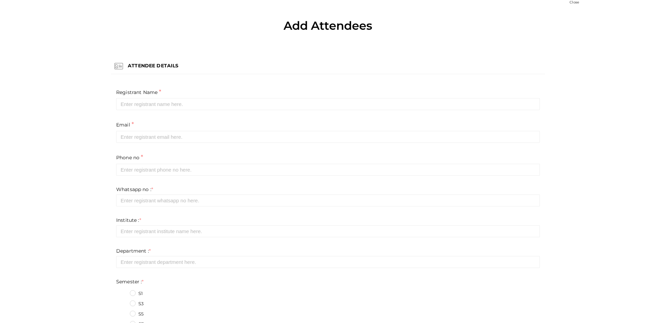
scroll to position [17, 0]
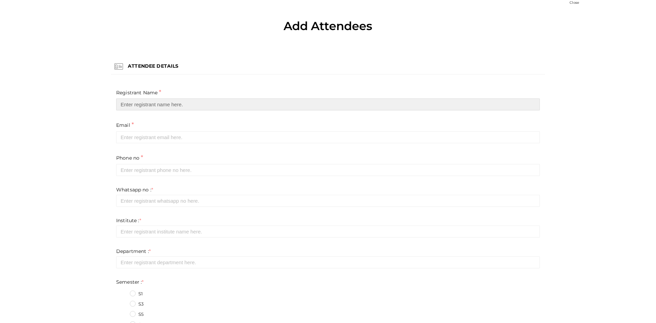
click at [140, 106] on input "text" at bounding box center [328, 104] width 424 height 12
type input "Salva P"
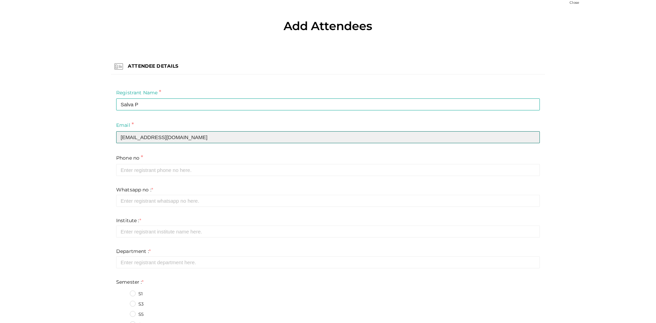
type input "[EMAIL_ADDRESS][DOMAIN_NAME]"
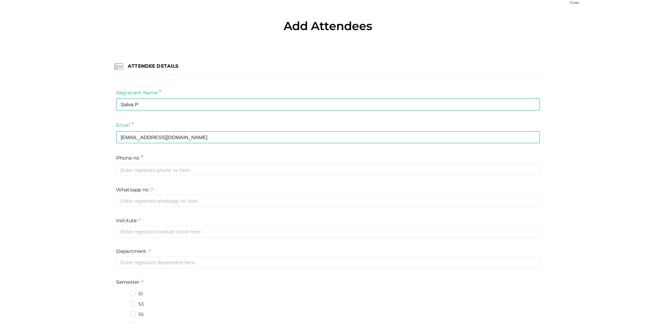
click at [140, 180] on div "Phone no * Invalid phone number format Required" at bounding box center [328, 169] width 434 height 33
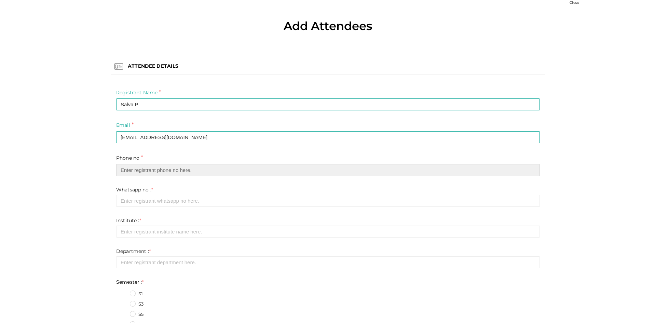
click at [140, 173] on input "text" at bounding box center [328, 170] width 424 height 12
type input "7025523494"
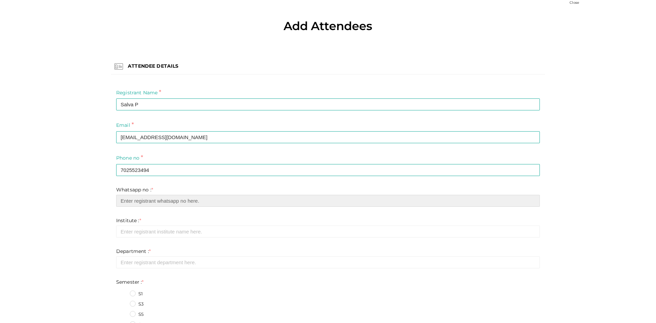
click at [152, 205] on input "text" at bounding box center [328, 201] width 424 height 12
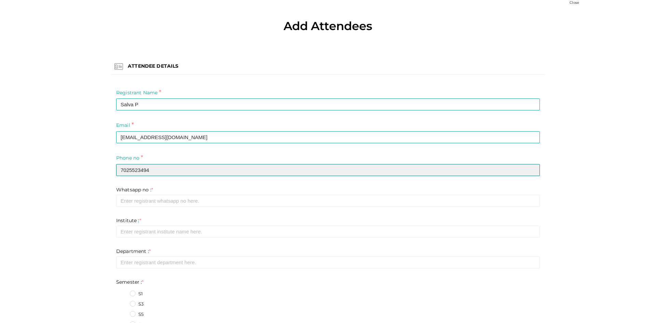
click at [135, 170] on input "7025523494" at bounding box center [328, 170] width 424 height 12
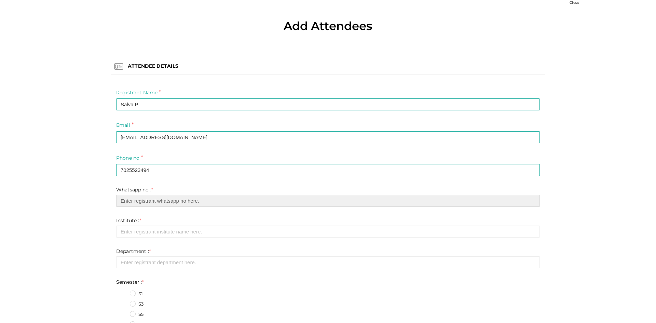
click at [139, 201] on input "text" at bounding box center [328, 201] width 424 height 12
paste input "7025523494"
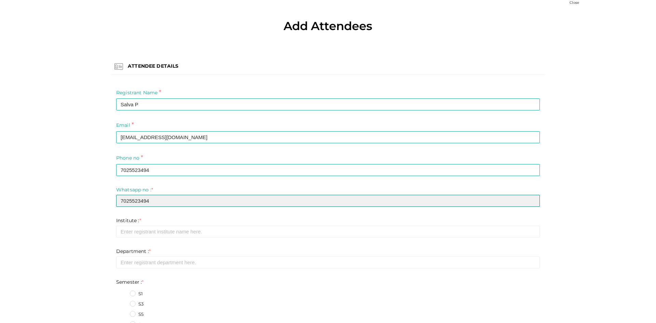
type input "7025523494"
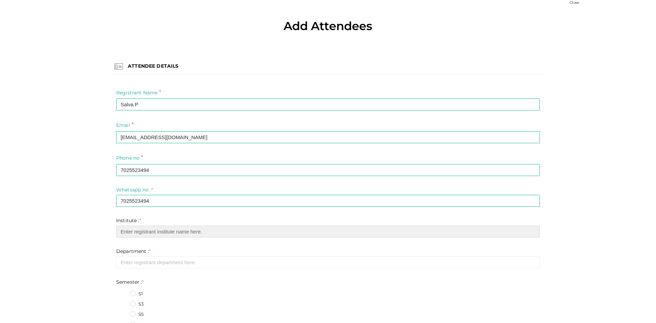
click at [135, 229] on input "text" at bounding box center [328, 232] width 424 height 12
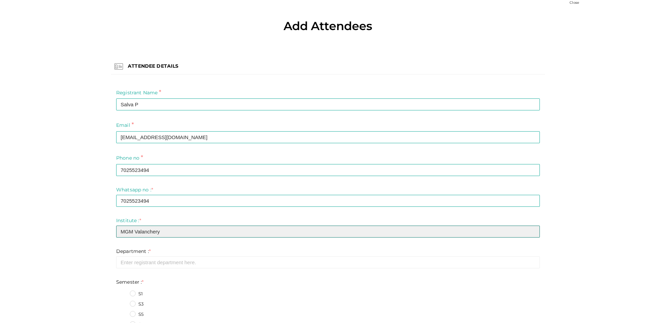
type input "MGM Valanchery"
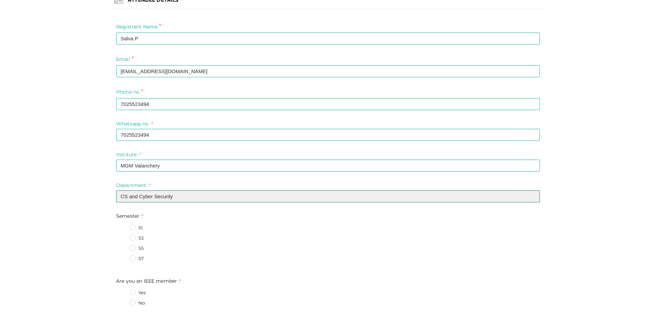
scroll to position [84, 0]
type input "CS and Cyber Security"
click at [130, 240] on label "S3" at bounding box center [137, 237] width 14 height 7
click at [123, 236] on input "S3" at bounding box center [123, 236] width 0 height 0
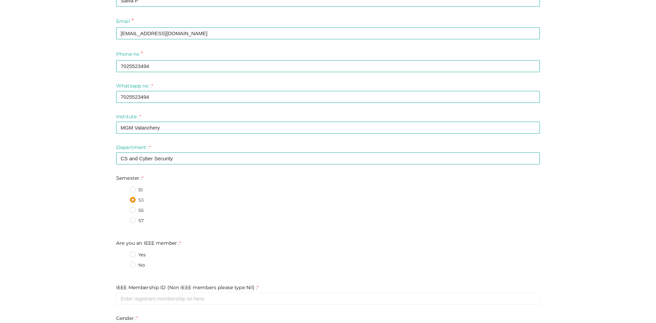
scroll to position [122, 0]
click at [132, 263] on label "No" at bounding box center [137, 264] width 15 height 7
click at [123, 262] on member\+1\+ "No" at bounding box center [123, 262] width 0 height 0
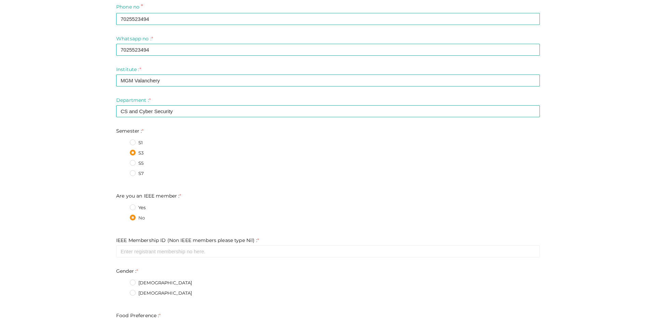
scroll to position [169, 0]
click at [135, 255] on input "text" at bounding box center [328, 251] width 424 height 12
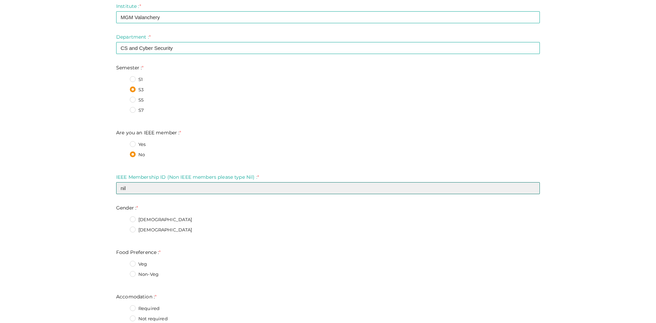
scroll to position [234, 0]
type input "nil"
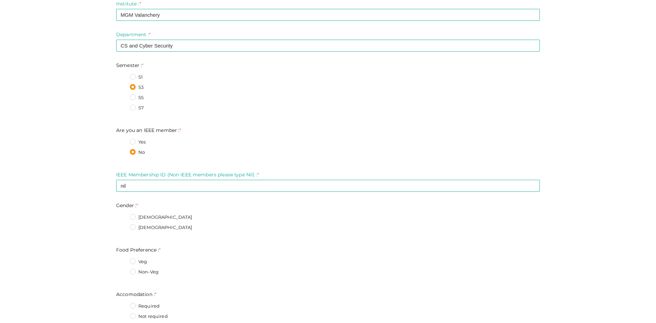
click at [134, 226] on label "Female" at bounding box center [161, 227] width 63 height 7
click at [123, 226] on input "Female" at bounding box center [123, 226] width 0 height 0
click at [130, 272] on label "Non-Veg" at bounding box center [144, 272] width 29 height 7
click at [123, 270] on Preference\+1\+ "Non-Veg" at bounding box center [123, 270] width 0 height 0
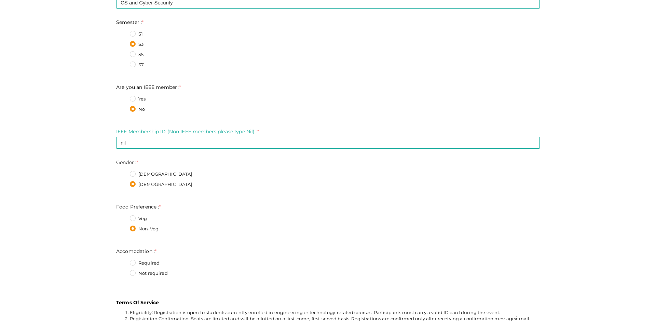
click at [130, 272] on label "Not required" at bounding box center [149, 273] width 38 height 7
click at [123, 271] on input "Not required" at bounding box center [123, 271] width 0 height 0
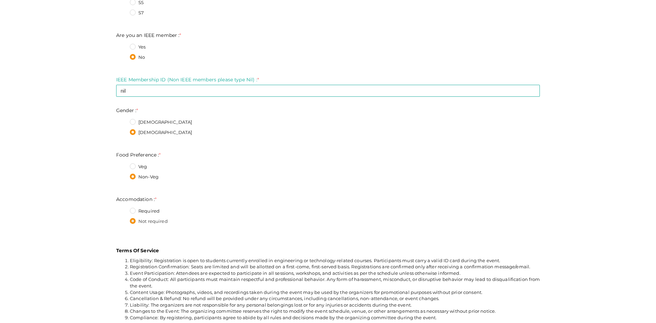
scroll to position [330, 0]
click at [130, 211] on label "Required" at bounding box center [145, 210] width 30 height 7
click at [123, 208] on input "Required" at bounding box center [123, 208] width 0 height 0
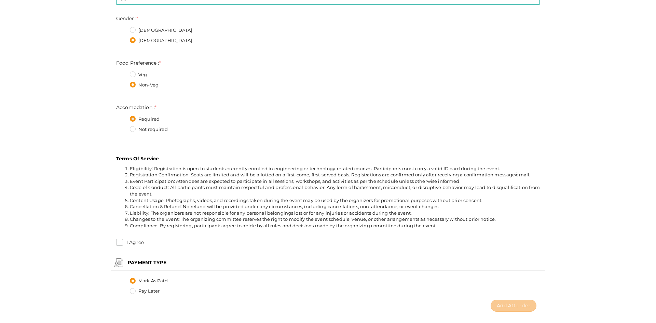
scroll to position [421, 0]
click at [120, 241] on input "I Agree" at bounding box center [119, 242] width 7 height 7
checkbox input "true"
click at [494, 304] on button "Add Attendee" at bounding box center [514, 305] width 46 height 12
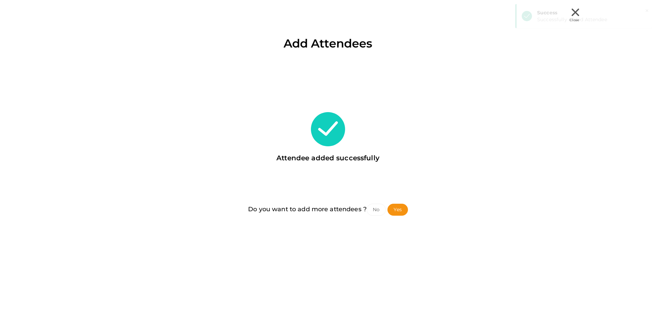
scroll to position [0, 0]
click at [402, 211] on button "Yes" at bounding box center [398, 210] width 20 height 12
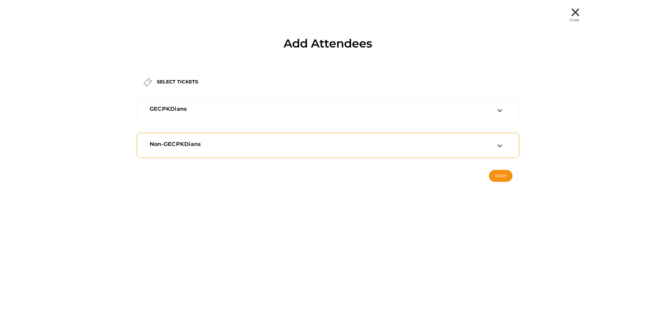
click at [291, 144] on div "Non-GECPKDians" at bounding box center [324, 144] width 348 height 6
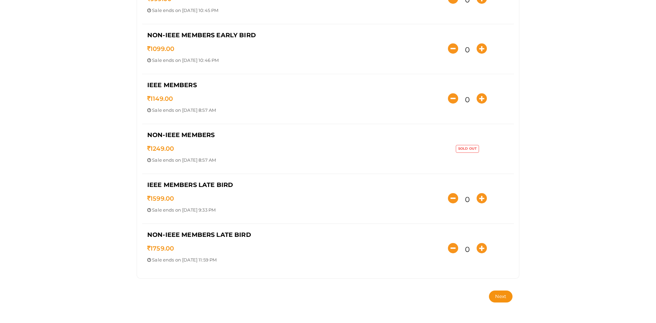
scroll to position [212, 0]
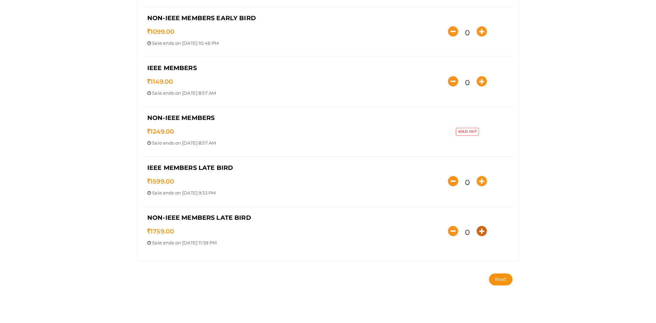
click at [477, 226] on icon "button" at bounding box center [482, 231] width 10 height 10
type input "1"
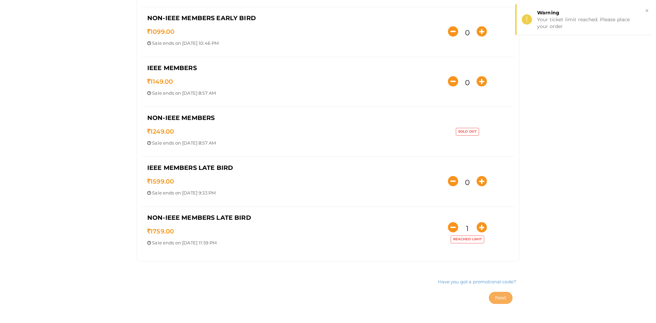
click at [497, 296] on span "Next" at bounding box center [500, 298] width 11 height 6
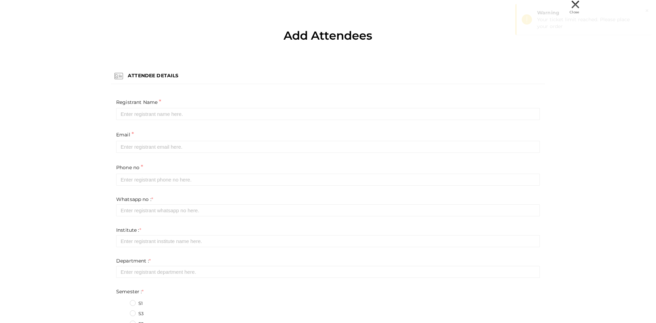
scroll to position [0, 0]
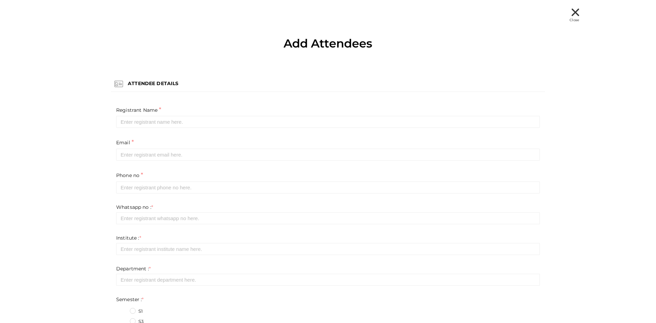
click at [128, 130] on div "Registrant Name * Required Invalid Name. Please enter full name." at bounding box center [328, 122] width 434 height 33
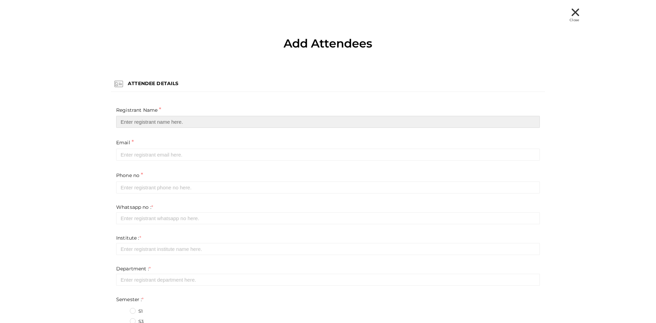
click at [129, 120] on input "text" at bounding box center [328, 122] width 424 height 12
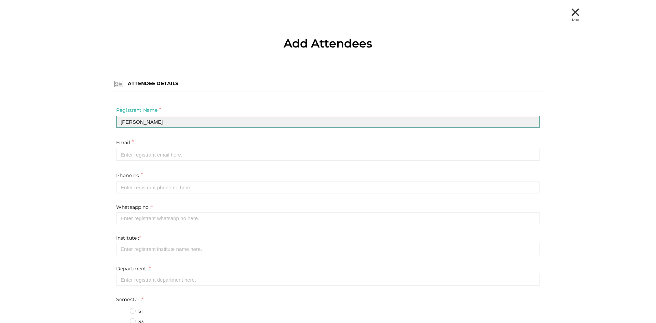
type input "[PERSON_NAME]"
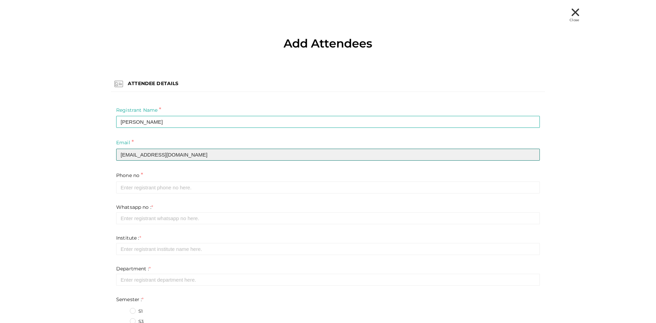
type input "[EMAIL_ADDRESS][DOMAIN_NAME]"
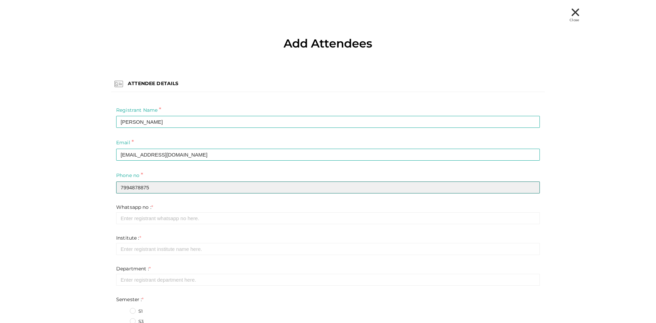
type input "7994878875"
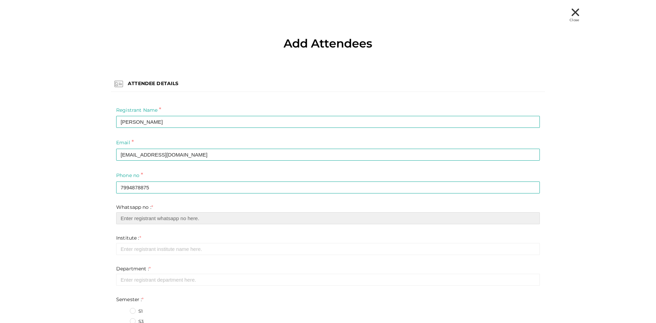
click at [132, 220] on input "text" at bounding box center [328, 218] width 424 height 12
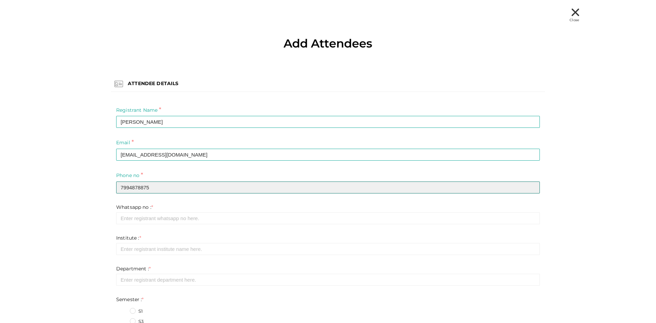
click at [130, 187] on input "7994878875" at bounding box center [328, 188] width 424 height 12
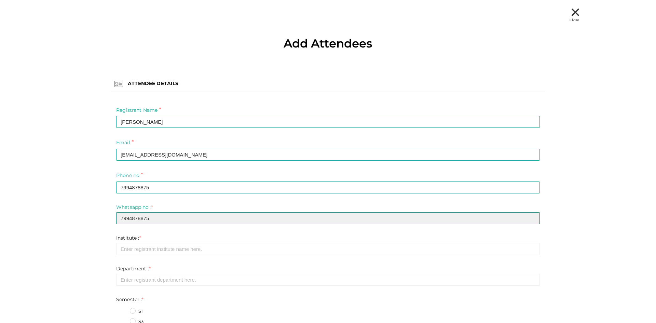
type input "7994878875"
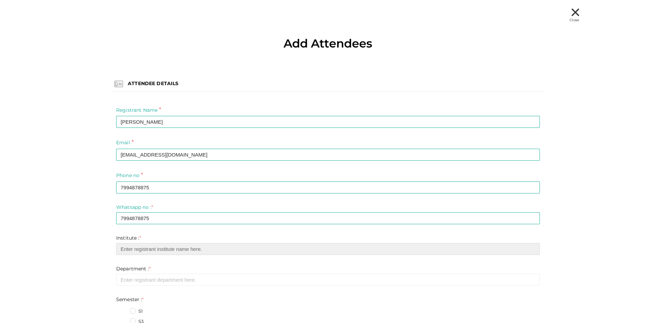
click at [137, 253] on input "text" at bounding box center [328, 249] width 424 height 12
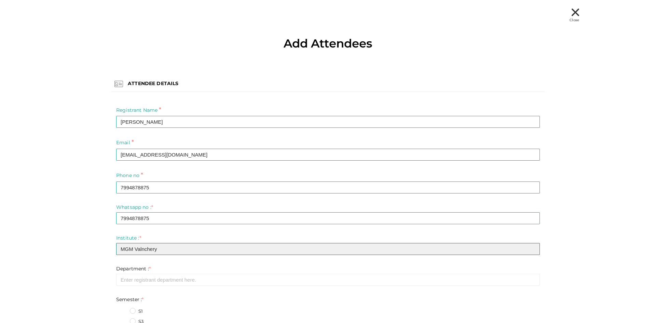
scroll to position [20, 0]
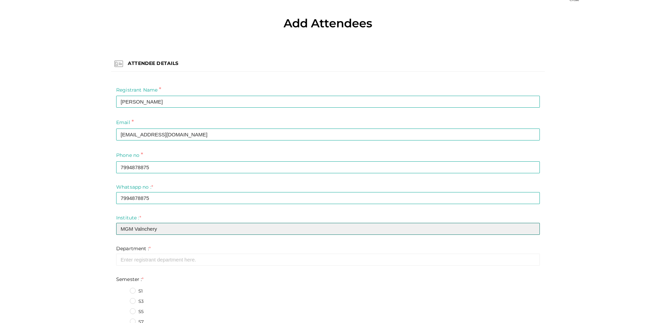
type input "MGM Valnchery"
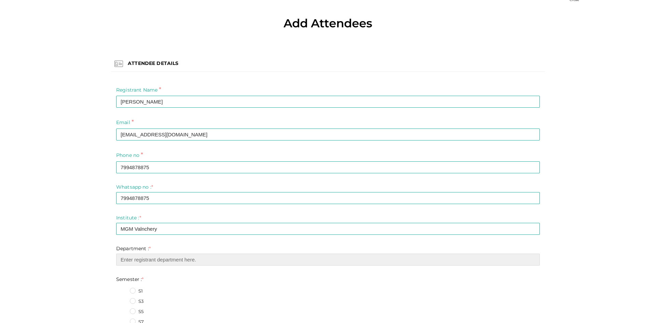
click at [132, 256] on input "text" at bounding box center [328, 260] width 424 height 12
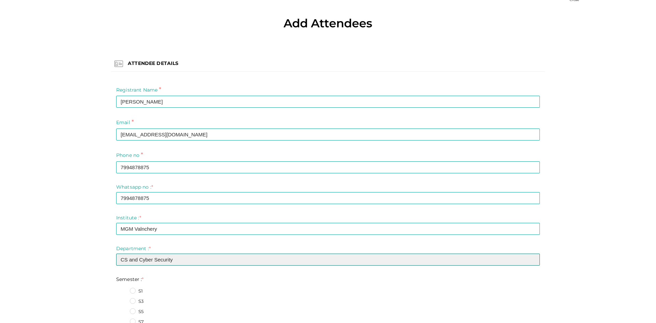
type input "CS and Cyber Security"
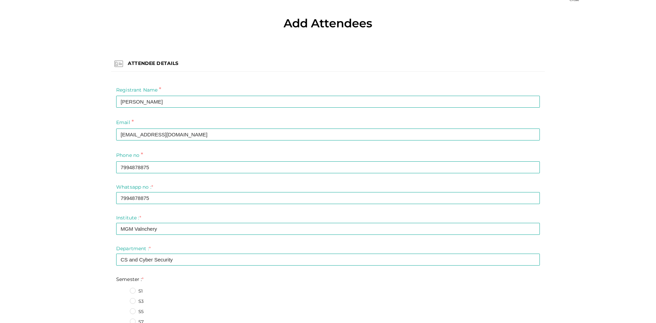
click at [130, 301] on label "S3" at bounding box center [137, 301] width 14 height 7
click at [123, 299] on input "S3" at bounding box center [123, 299] width 0 height 0
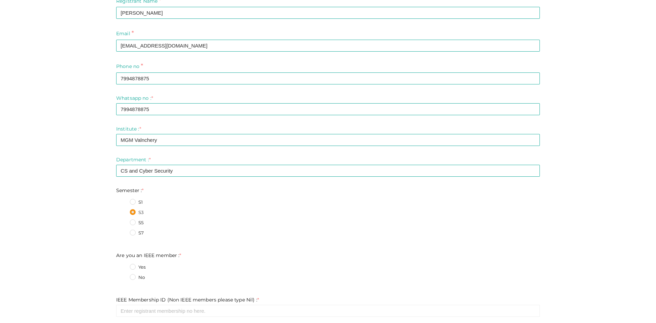
scroll to position [109, 0]
click at [130, 274] on label "No" at bounding box center [137, 277] width 15 height 7
click at [123, 275] on member\+1\+ "No" at bounding box center [123, 275] width 0 height 0
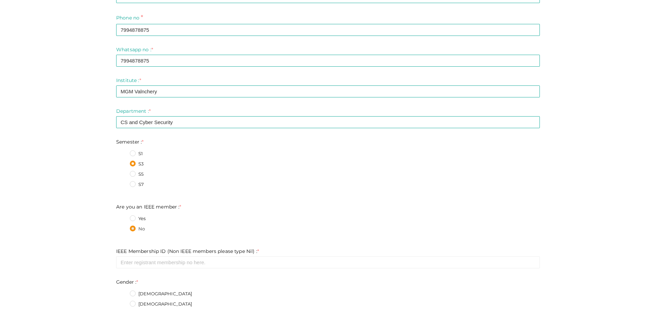
scroll to position [158, 0]
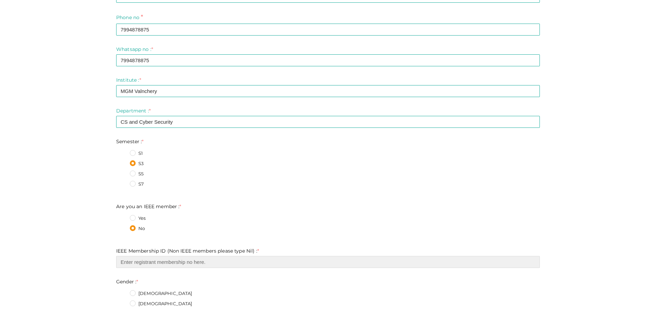
click at [130, 264] on input "text" at bounding box center [328, 262] width 424 height 12
type input "nil"
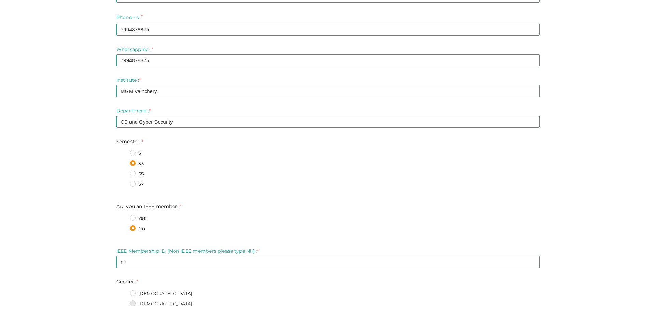
click at [123, 302] on input "Female" at bounding box center [123, 302] width 0 height 0
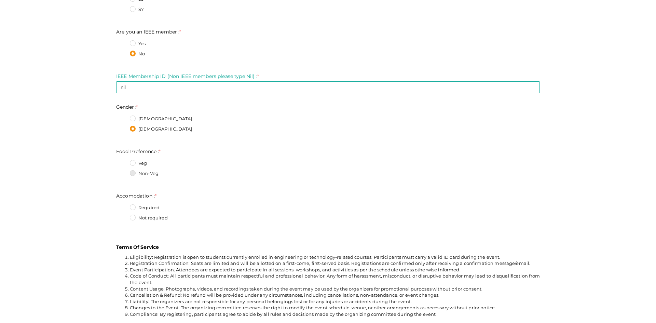
click at [123, 172] on Preference\+1\+ "Non-Veg" at bounding box center [123, 172] width 0 height 0
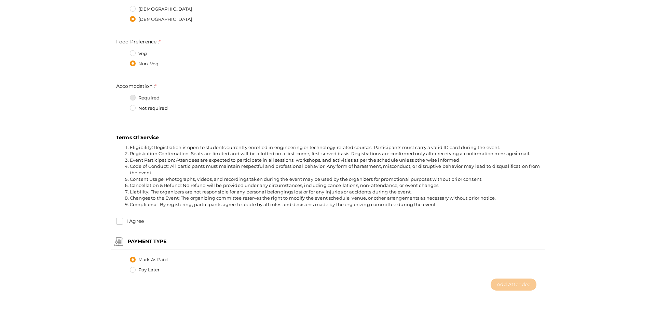
click at [123, 96] on input "Required" at bounding box center [123, 96] width 0 height 0
click at [116, 218] on input "I Agree" at bounding box center [119, 221] width 7 height 7
checkbox input "true"
click at [513, 284] on span "Add Attendee" at bounding box center [513, 284] width 33 height 6
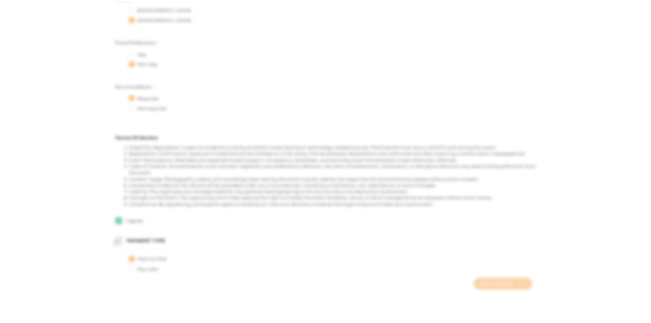
scroll to position [0, 0]
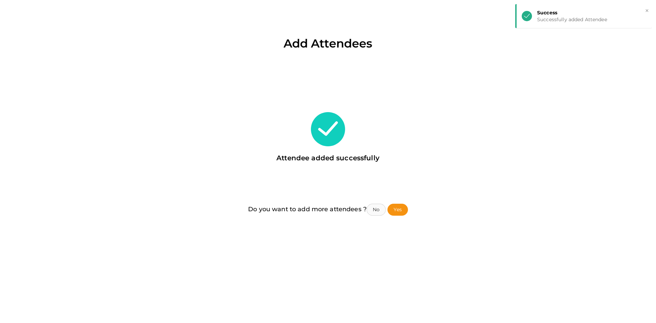
click at [379, 210] on button "No" at bounding box center [376, 210] width 19 height 12
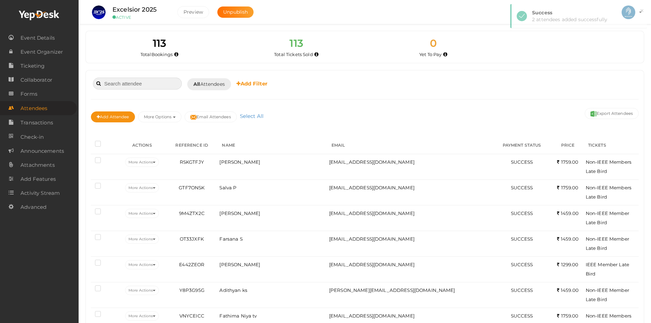
click at [147, 87] on input at bounding box center [137, 84] width 89 height 12
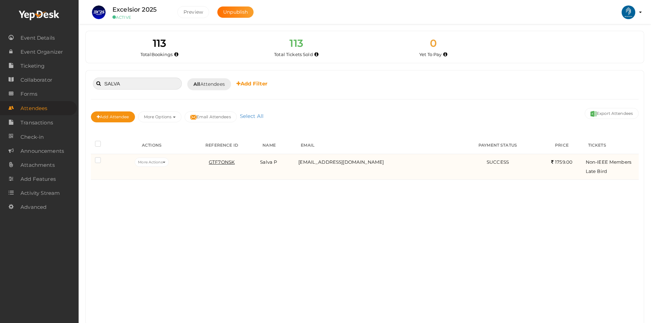
type input "SALVA"
click at [229, 164] on span "GTF7ONSK" at bounding box center [222, 161] width 26 height 5
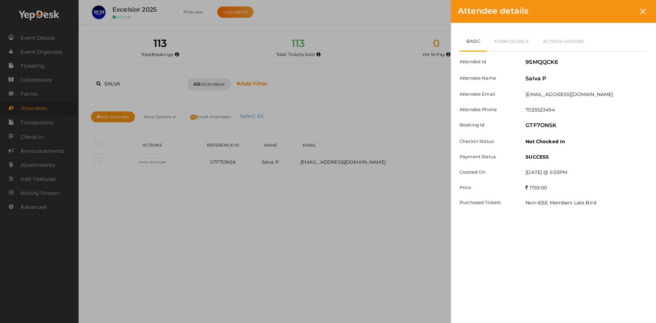
click at [542, 61] on label "9SMQQCK6" at bounding box center [542, 62] width 32 height 8
copy label "9SMQQCK6"
click at [412, 236] on div "Attendee details Basic Form Details Activity History Attendee Id 9SMQQCK6 Atten…" at bounding box center [328, 161] width 656 height 323
click at [414, 231] on div "Attendee details Basic Form Details Activity History Attendee Id 9SMQQCK6 Atten…" at bounding box center [328, 161] width 656 height 323
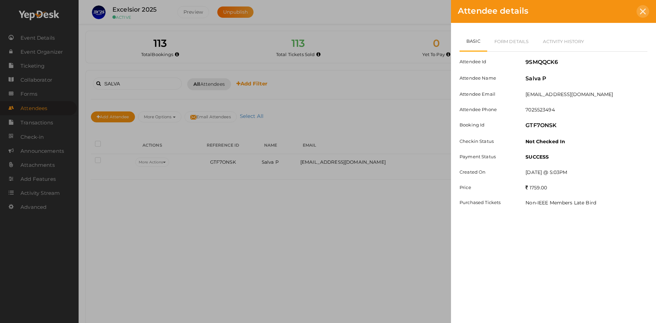
click at [641, 16] on div at bounding box center [643, 11] width 13 height 13
click at [645, 10] on icon at bounding box center [643, 12] width 6 height 6
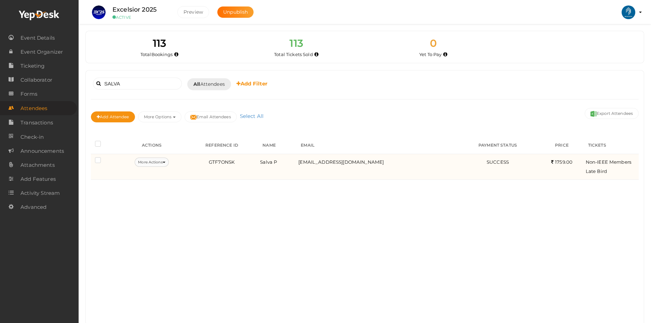
click at [167, 159] on button "More Actions" at bounding box center [152, 162] width 34 height 9
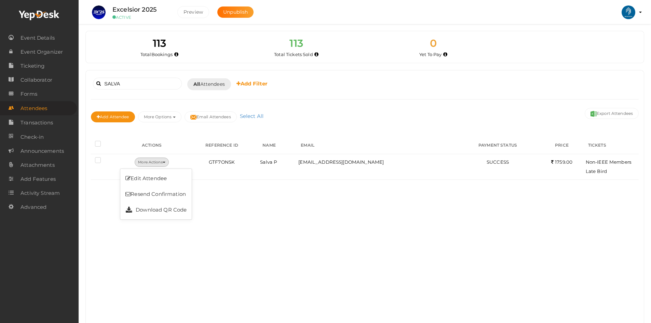
click at [218, 199] on div "SALVA Booked for Today Today Tomorrow This Week Custom Date All Attendees All Y…" at bounding box center [365, 197] width 558 height 255
click at [594, 119] on button "Export Attendees" at bounding box center [612, 113] width 54 height 11
click at [164, 85] on input "SALVA" at bounding box center [137, 84] width 89 height 12
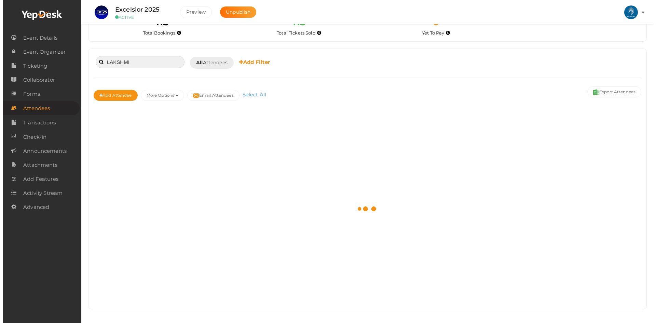
scroll to position [16, 0]
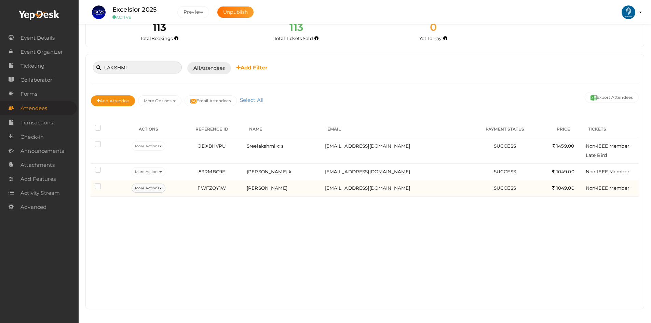
type input "LAKSHMI"
click at [163, 190] on button "More Actions" at bounding box center [149, 188] width 34 height 9
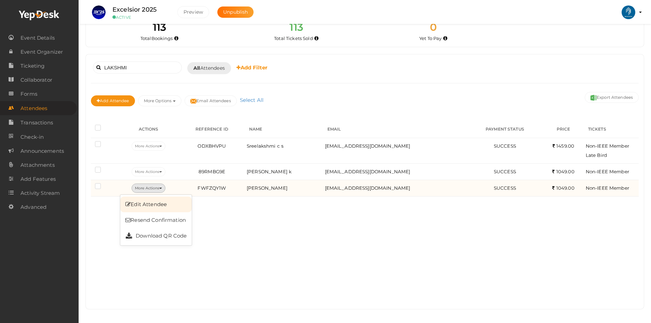
click at [158, 199] on link "Edit Attendee" at bounding box center [155, 205] width 71 height 16
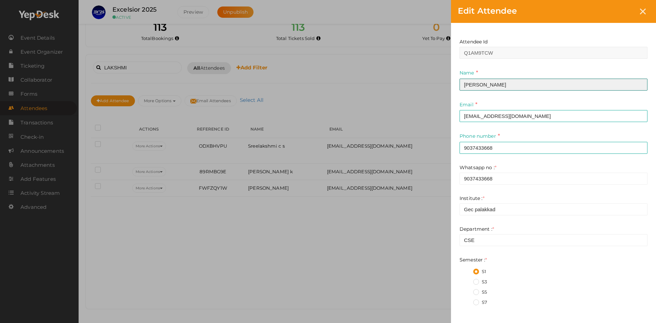
click at [473, 84] on input "Lakshmi G" at bounding box center [554, 85] width 188 height 12
type input "s"
type input "Shrish M"
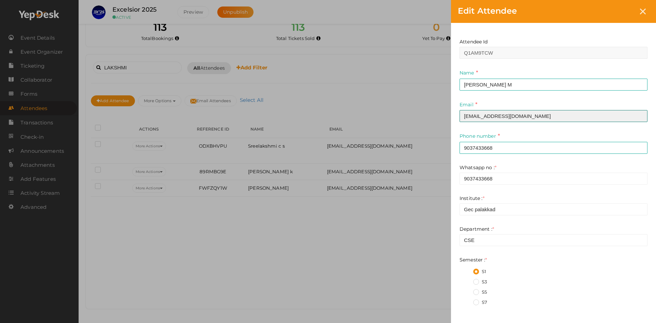
type input "shrishmuraleedharan26@gmail.com"
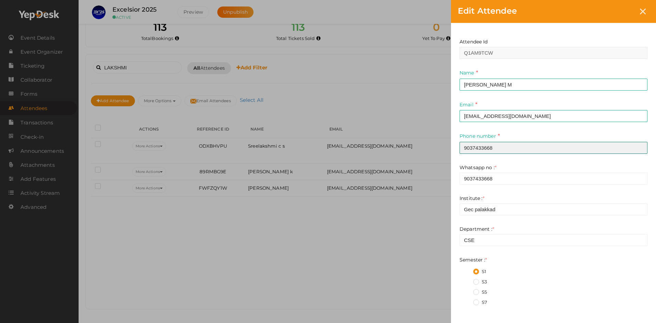
paste input "539015155"
type input "9539015155"
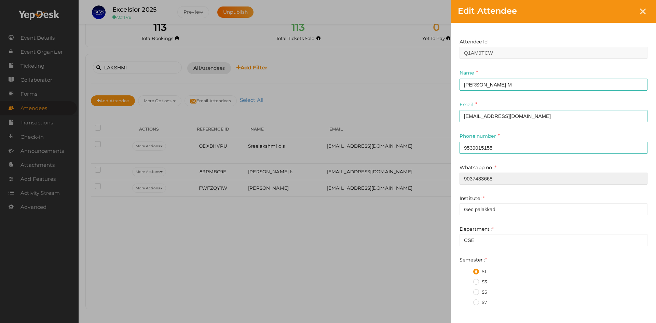
click at [481, 182] on input "9037433668" at bounding box center [554, 179] width 188 height 12
paste input "539015155"
type input "9539015155"
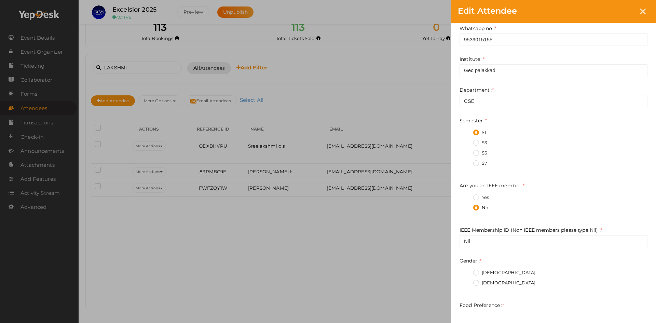
scroll to position [140, 0]
click at [483, 248] on div "Whatsapp no : * 9539015155 Institute : * Gec palakkad * CSE *" at bounding box center [554, 201] width 188 height 355
click at [480, 239] on input "Nil" at bounding box center [554, 240] width 188 height 12
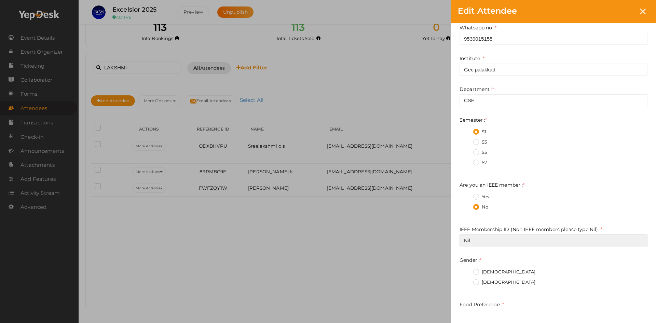
paste input "101610155"
type input "101610155"
click at [521, 205] on div "No" at bounding box center [560, 208] width 174 height 9
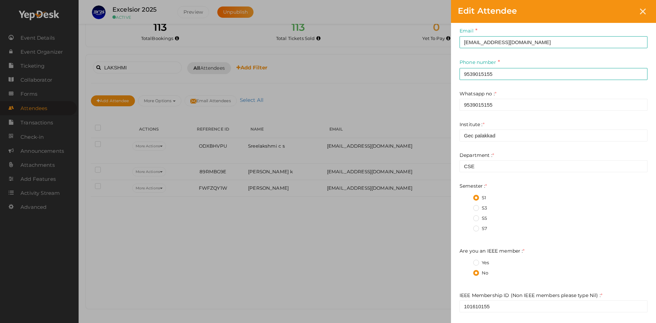
scroll to position [69, 0]
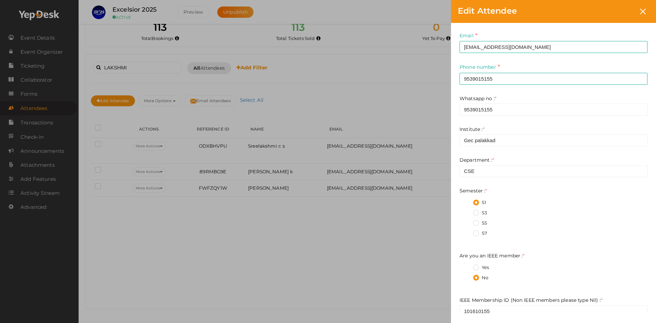
click at [475, 266] on label "Yes" at bounding box center [481, 267] width 16 height 7
click at [467, 266] on member\+0 "Yes" at bounding box center [467, 266] width 0 height 0
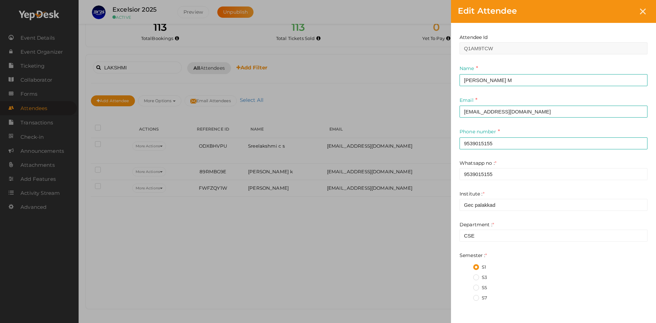
scroll to position [0, 0]
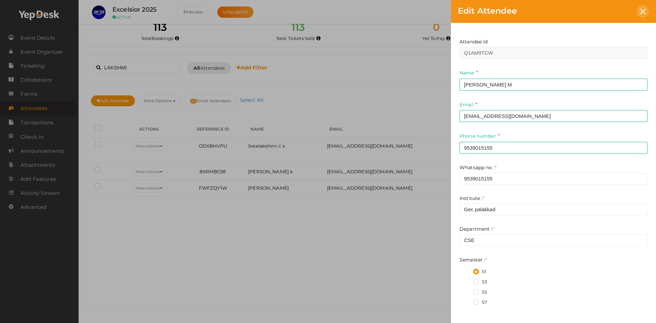
click at [644, 10] on icon at bounding box center [643, 12] width 6 height 6
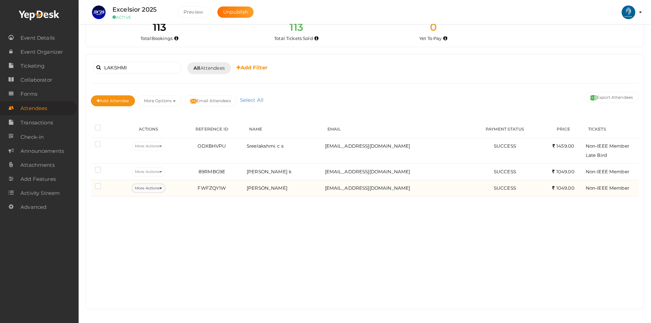
click at [159, 186] on button "More Actions" at bounding box center [149, 188] width 34 height 9
click at [159, 200] on link "Edit Attendee" at bounding box center [155, 205] width 71 height 16
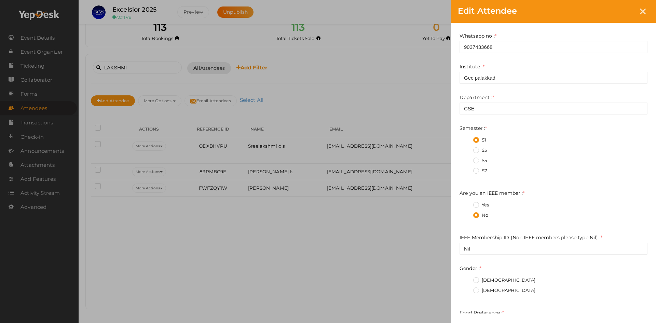
scroll to position [131, 0]
click at [645, 13] on icon at bounding box center [643, 12] width 6 height 6
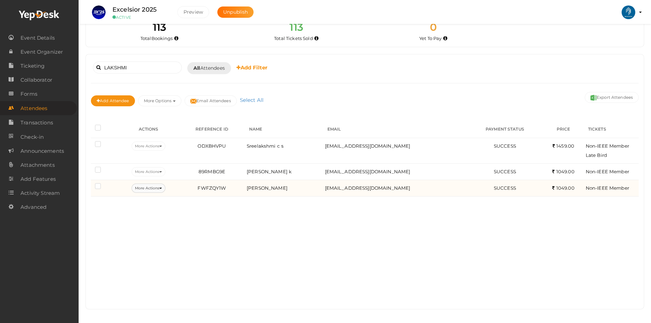
click at [156, 189] on button "More Actions" at bounding box center [149, 188] width 34 height 9
click at [162, 199] on link "Edit Attendee" at bounding box center [155, 205] width 71 height 16
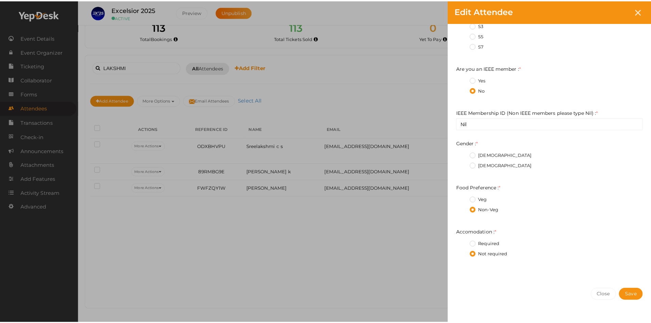
scroll to position [257, 0]
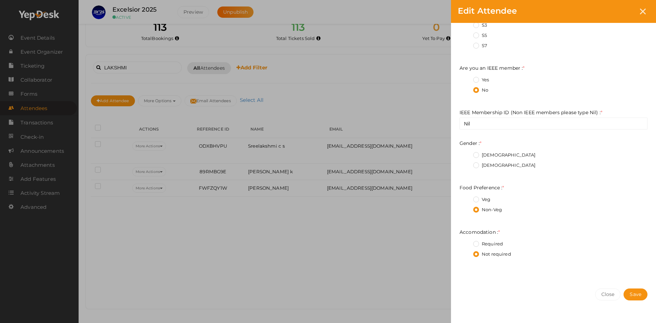
click at [365, 261] on div "Edit Attendee Attendee Id Q1AM9TCW Name Lakshmi G This field is Required. Email…" at bounding box center [328, 161] width 656 height 323
click at [601, 294] on button "Close" at bounding box center [608, 294] width 26 height 12
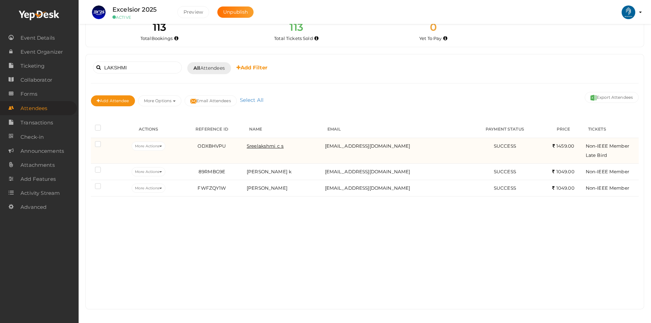
click at [271, 146] on span "Sreelakshmi c s" at bounding box center [265, 145] width 37 height 5
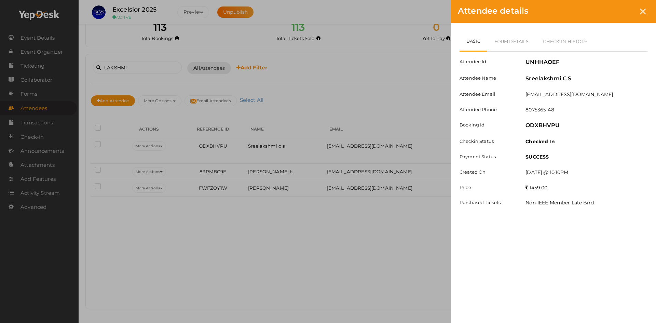
click at [396, 232] on div "Attendee details Basic Form Details Check-in History Attendee Id UNHHAOEF Atten…" at bounding box center [328, 161] width 656 height 323
click at [113, 51] on div "Attendee details Basic Form Details Check-in History Attendee Id UNHHAOEF Atten…" at bounding box center [328, 161] width 656 height 323
click at [120, 71] on div "Attendee details Basic Form Details Check-in History Attendee Id UNHHAOEF Atten…" at bounding box center [328, 161] width 656 height 323
click at [641, 9] on icon at bounding box center [643, 12] width 6 height 6
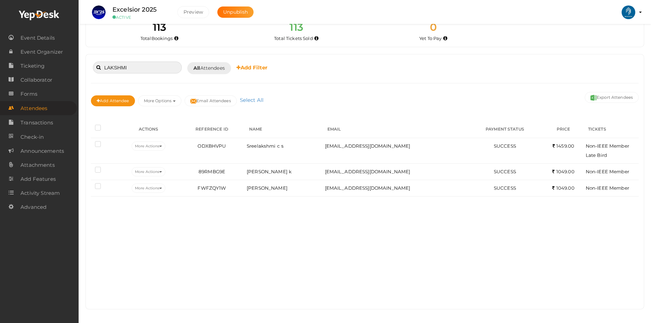
click at [155, 68] on input "LAKSHMI" at bounding box center [137, 68] width 89 height 12
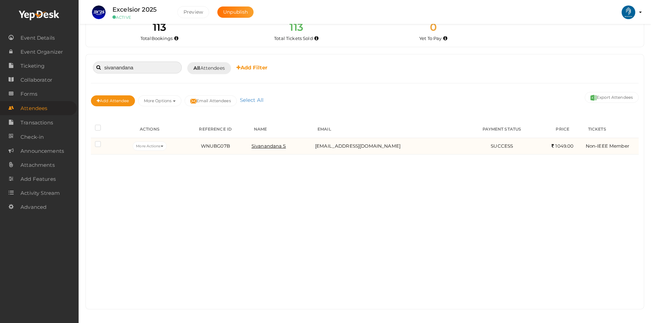
type input "sivanandana"
click at [280, 145] on span "Sivanandana S" at bounding box center [269, 145] width 35 height 5
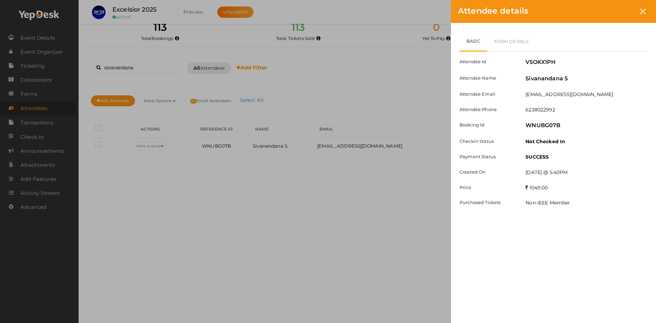
click at [392, 198] on div "Attendee details Basic Form Details Attendee Id V5OKX1PH Attendee Name Sivanand…" at bounding box center [328, 161] width 656 height 323
click at [427, 198] on div "Attendee details Basic Form Details Attendee Id V5OKX1PH Attendee Name Sivanand…" at bounding box center [328, 161] width 656 height 323
click at [413, 215] on div "Attendee details Basic Form Details Attendee Id V5OKX1PH Attendee Name Sivanand…" at bounding box center [328, 161] width 656 height 323
click at [643, 12] on icon at bounding box center [643, 12] width 6 height 6
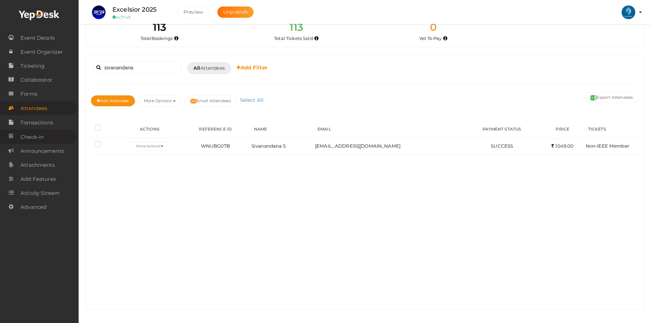
click at [37, 139] on span "Check-in" at bounding box center [32, 137] width 23 height 14
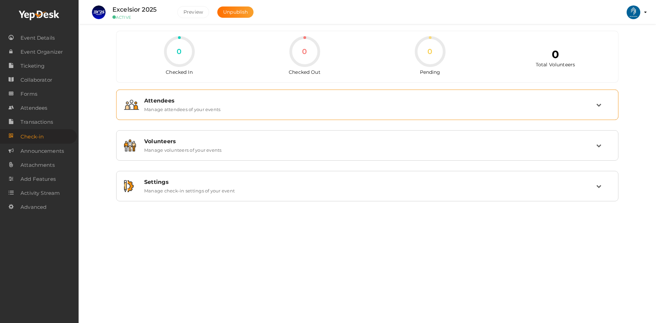
click at [321, 109] on div "Attendees Manage attendees of your events" at bounding box center [367, 104] width 457 height 15
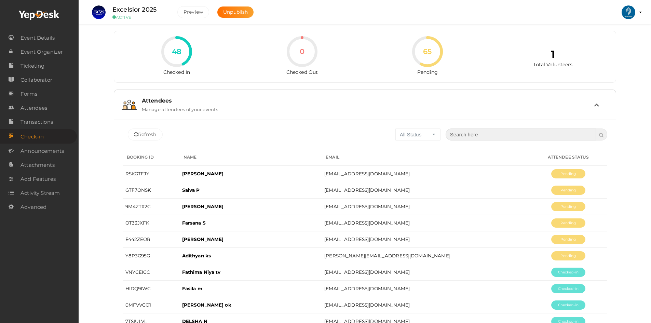
click at [464, 136] on input "text" at bounding box center [521, 135] width 151 height 12
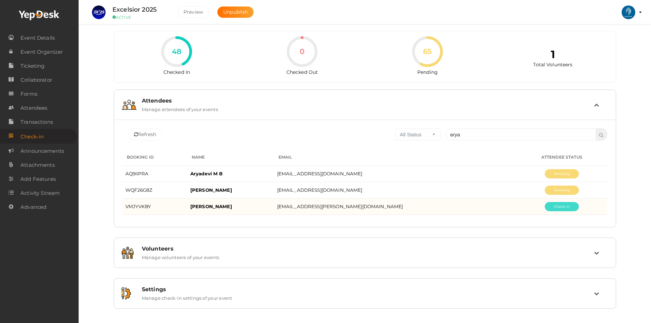
click at [556, 205] on button "Pending" at bounding box center [562, 206] width 34 height 9
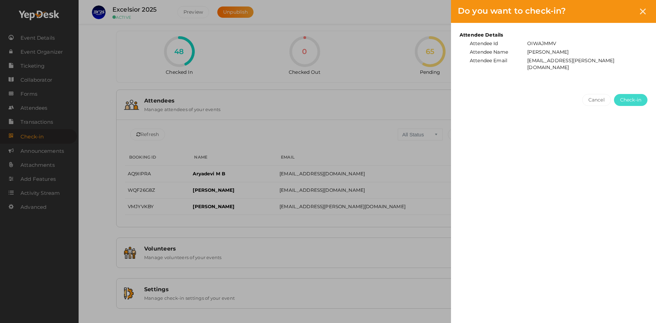
click at [625, 96] on span "Check-in" at bounding box center [630, 99] width 21 height 7
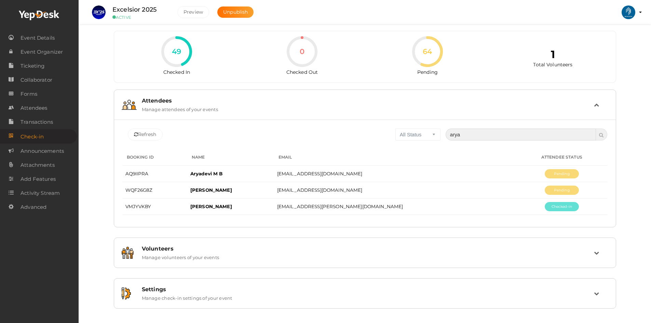
click at [475, 133] on input "arya" at bounding box center [521, 135] width 151 height 12
type input "a"
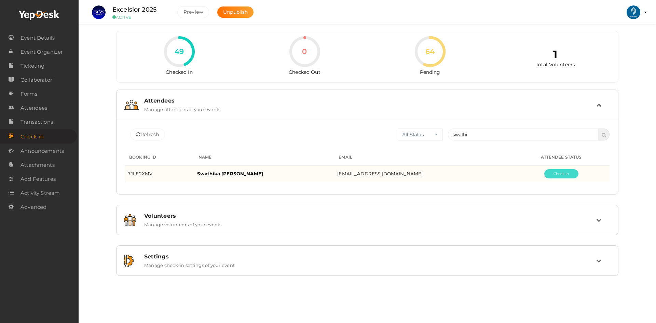
click at [552, 175] on button "Pending" at bounding box center [562, 173] width 34 height 9
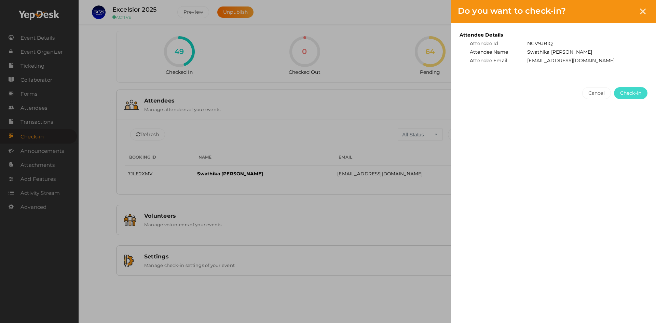
click at [637, 89] on button "Check-in" at bounding box center [630, 93] width 33 height 12
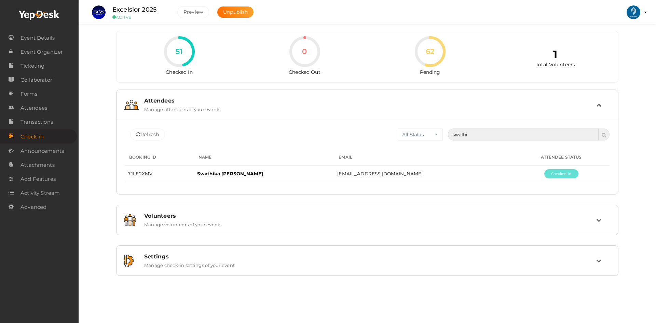
click at [492, 134] on input "swathi" at bounding box center [523, 135] width 151 height 12
type input "s"
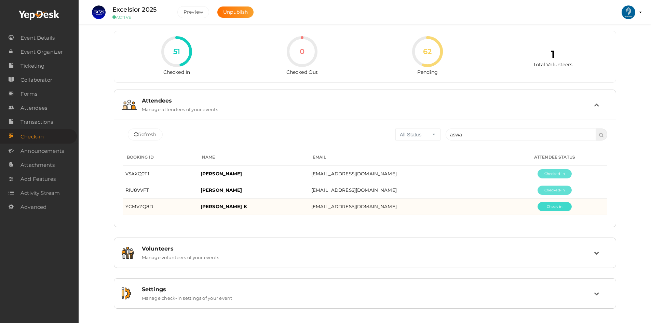
click at [551, 206] on button "Pending" at bounding box center [555, 206] width 34 height 9
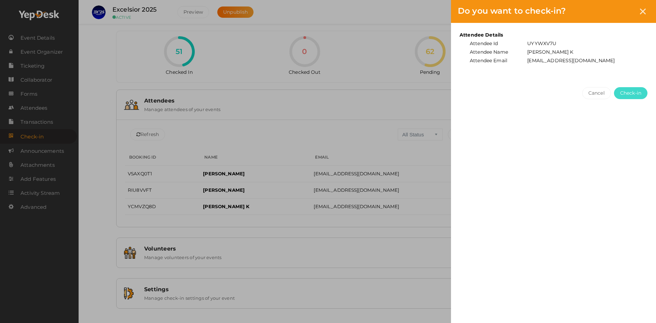
click at [643, 87] on button "Check-in" at bounding box center [630, 93] width 33 height 12
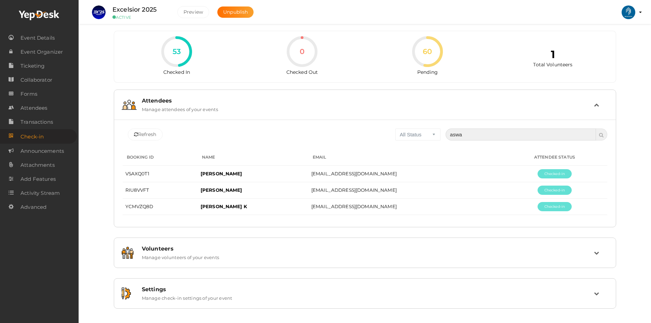
click at [471, 133] on input "aswa" at bounding box center [521, 135] width 151 height 12
type input "a"
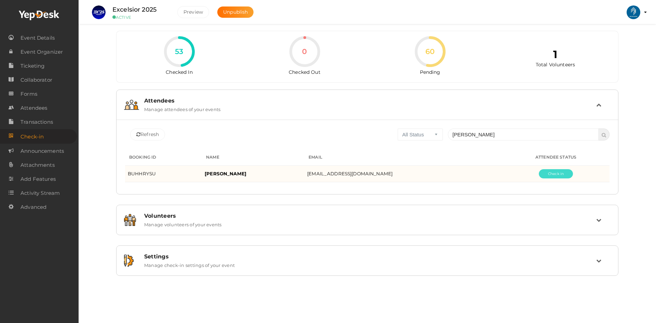
click at [545, 175] on button "Pending" at bounding box center [556, 173] width 34 height 9
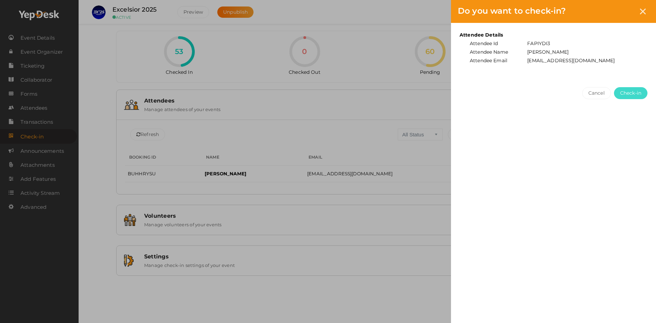
click at [634, 95] on span "Check-in" at bounding box center [630, 93] width 21 height 7
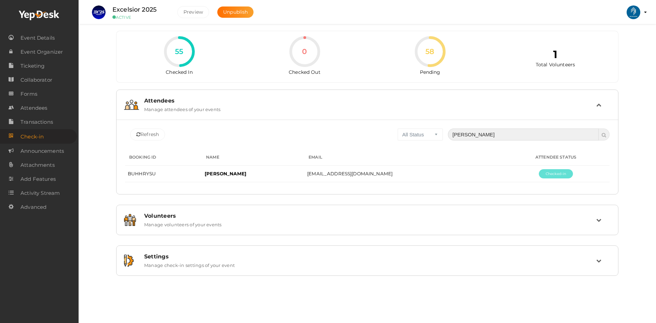
click at [527, 132] on input "haritha" at bounding box center [523, 135] width 151 height 12
type input "h"
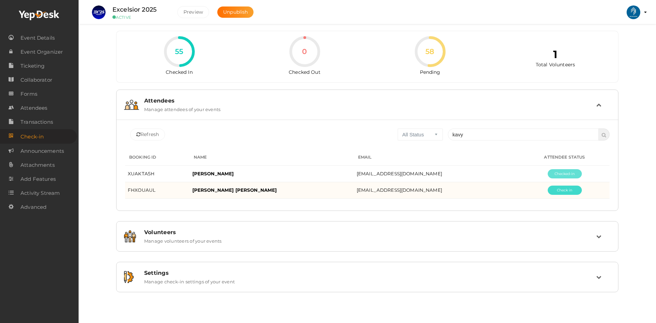
click at [558, 192] on button "Pending" at bounding box center [565, 190] width 34 height 9
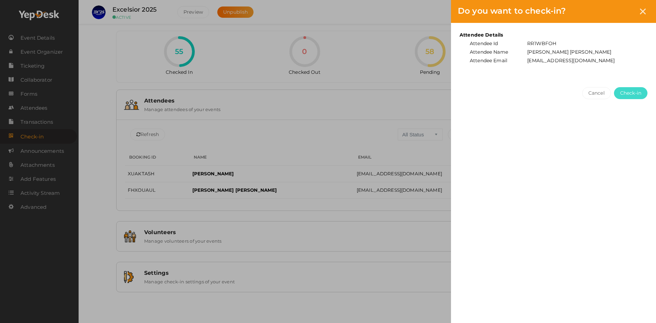
click at [638, 97] on button "Check-in" at bounding box center [630, 93] width 33 height 12
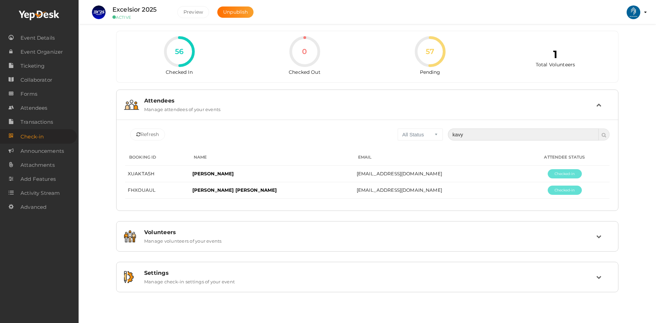
click at [477, 139] on input "kavy" at bounding box center [523, 135] width 151 height 12
type input "k"
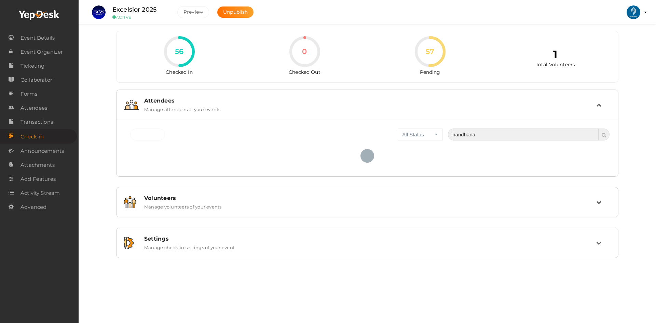
click at [486, 133] on input "nandhana" at bounding box center [523, 135] width 151 height 12
click at [504, 138] on input "nandhana" at bounding box center [523, 135] width 151 height 12
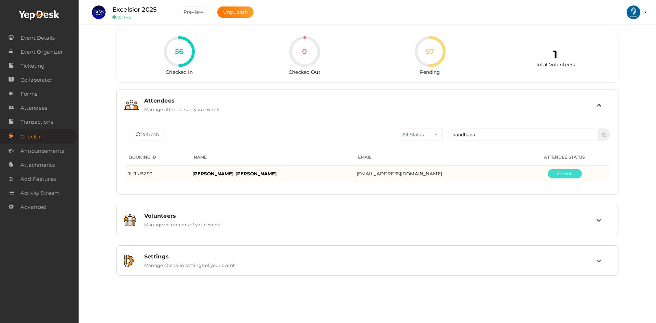
click at [551, 178] on button "Pending" at bounding box center [565, 173] width 34 height 9
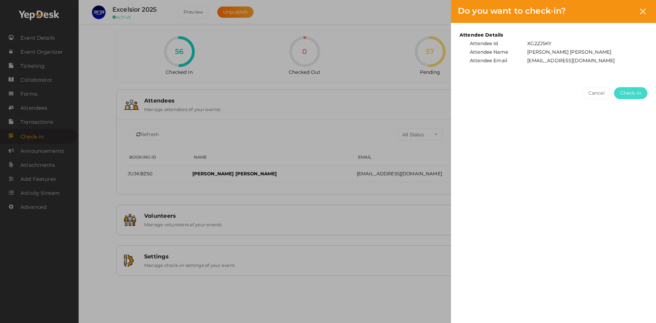
click at [640, 94] on span "Check-in" at bounding box center [630, 93] width 21 height 7
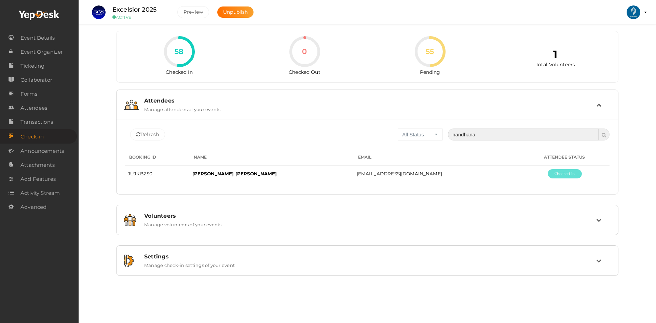
click at [489, 135] on input "nandhana" at bounding box center [523, 135] width 151 height 12
type input "n"
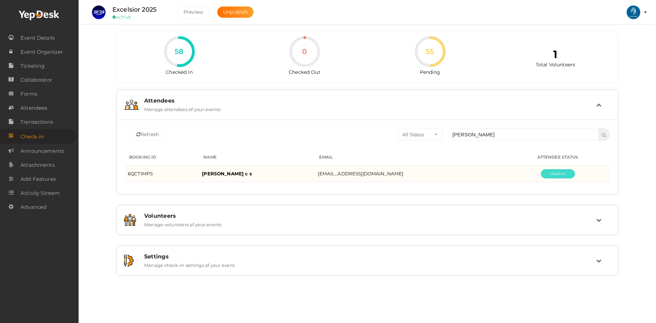
click at [541, 176] on button "Pending" at bounding box center [558, 173] width 34 height 9
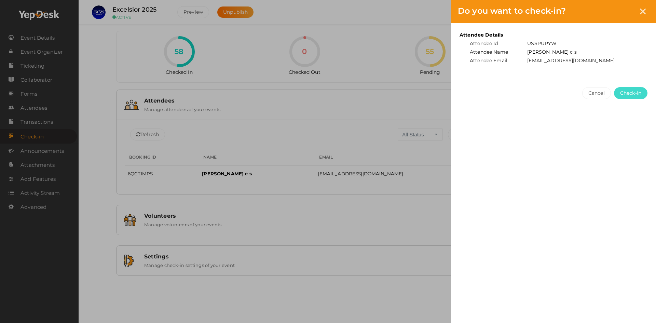
click at [636, 90] on span "Check-in" at bounding box center [630, 93] width 21 height 7
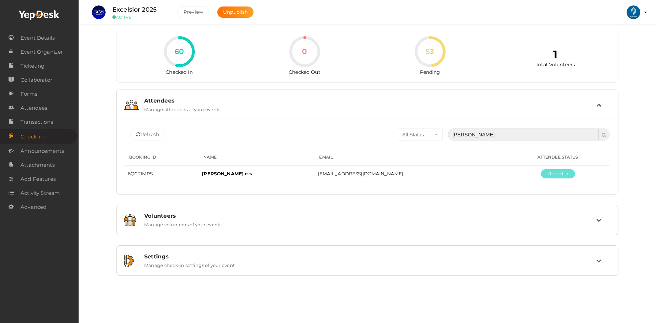
click at [480, 131] on input "pranav" at bounding box center [523, 135] width 151 height 12
type input "p"
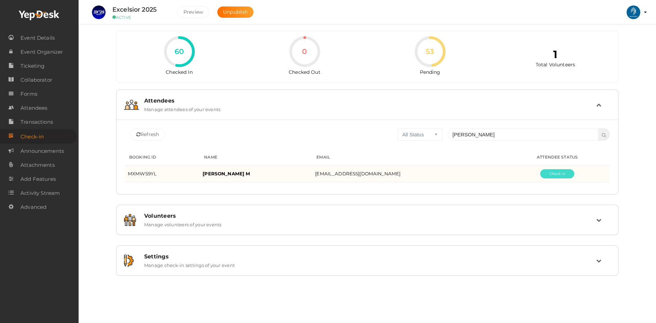
click at [540, 176] on button "Pending" at bounding box center [557, 173] width 34 height 9
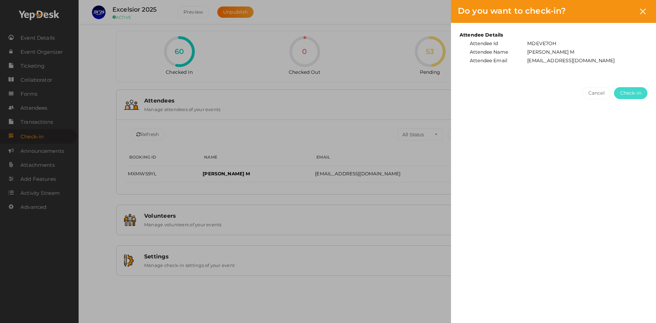
click at [637, 92] on span "Check-in" at bounding box center [630, 93] width 21 height 7
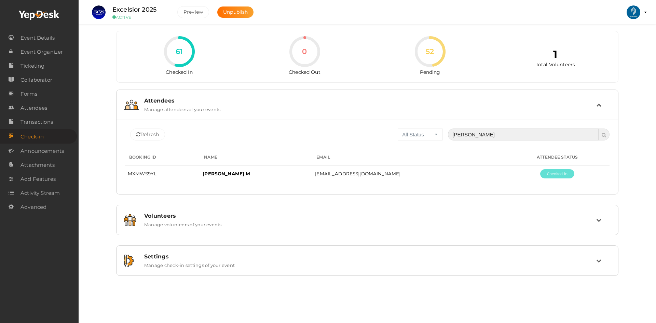
click at [489, 134] on input "sreerag" at bounding box center [523, 135] width 151 height 12
type input "s"
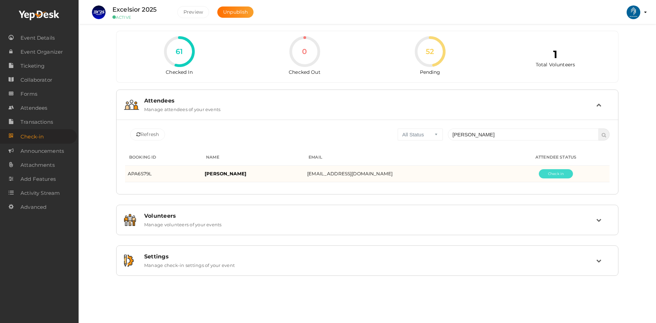
click at [551, 173] on button "Pending" at bounding box center [556, 173] width 34 height 9
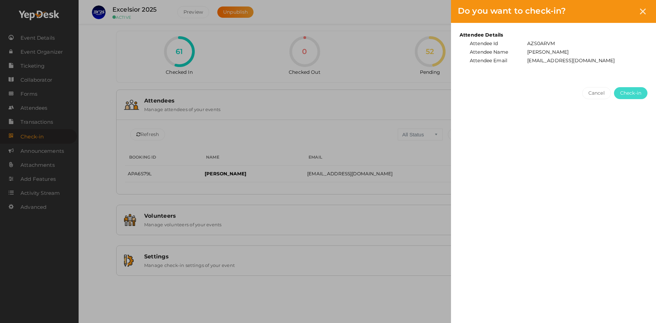
click at [636, 89] on button "Check-in" at bounding box center [630, 93] width 33 height 12
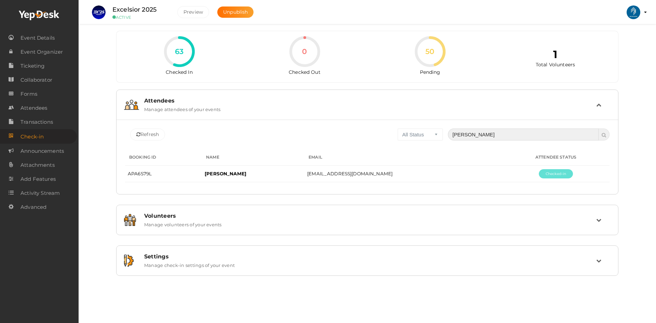
click at [482, 134] on input "abin rose" at bounding box center [523, 135] width 151 height 12
type input "a"
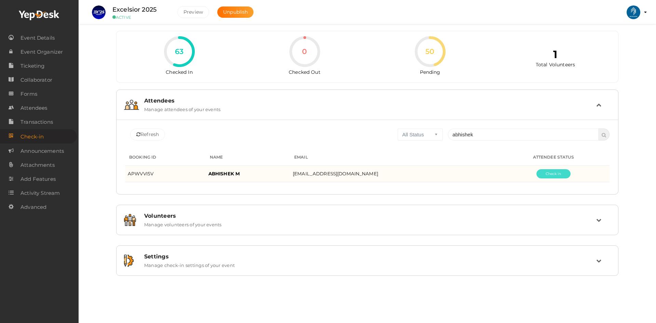
click at [542, 175] on button "Pending" at bounding box center [554, 173] width 34 height 9
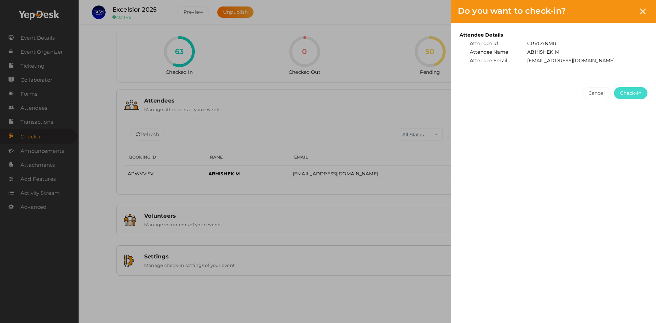
click at [630, 94] on span "Check-in" at bounding box center [630, 93] width 21 height 7
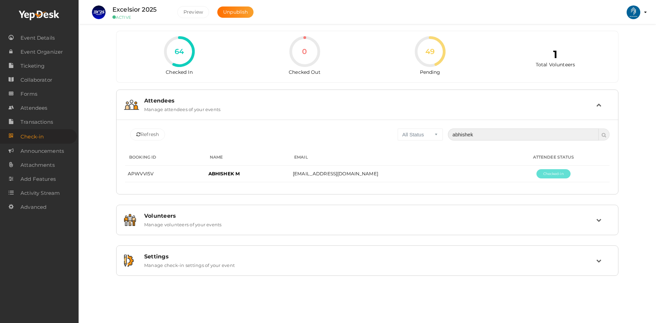
click at [486, 131] on input "abhishek" at bounding box center [523, 135] width 151 height 12
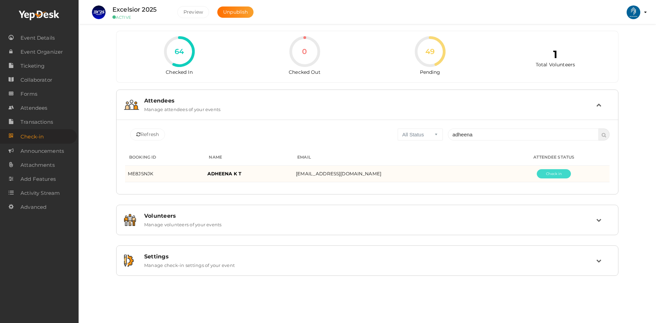
click at [537, 173] on button "Pending" at bounding box center [554, 173] width 34 height 9
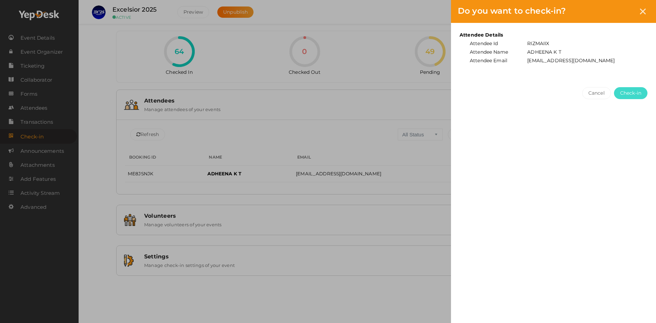
click at [623, 91] on span "Check-in" at bounding box center [630, 93] width 21 height 7
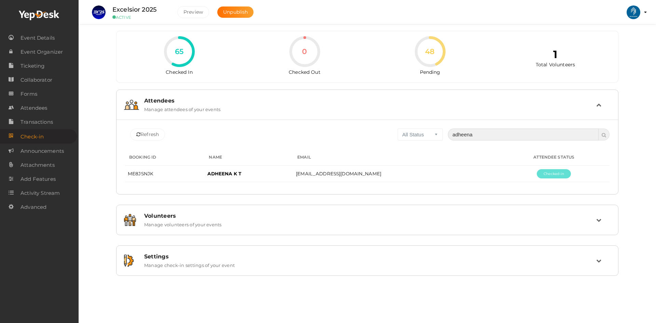
click at [510, 135] on input "adheena" at bounding box center [523, 135] width 151 height 12
type input "a"
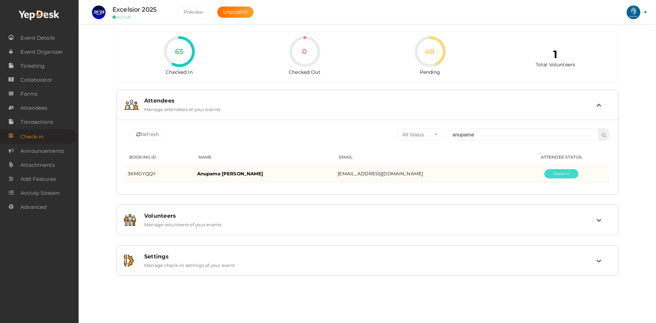
click at [552, 175] on button "Pending" at bounding box center [562, 173] width 34 height 9
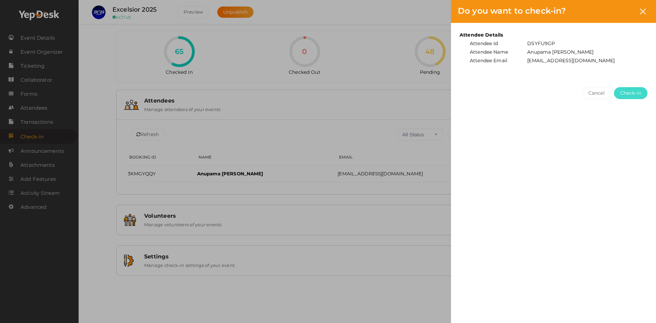
click at [641, 93] on span "Check-in" at bounding box center [630, 93] width 21 height 7
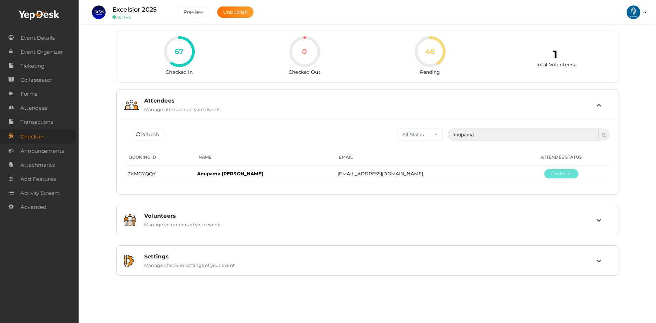
click at [502, 136] on input "anupama" at bounding box center [523, 135] width 151 height 12
type input "a"
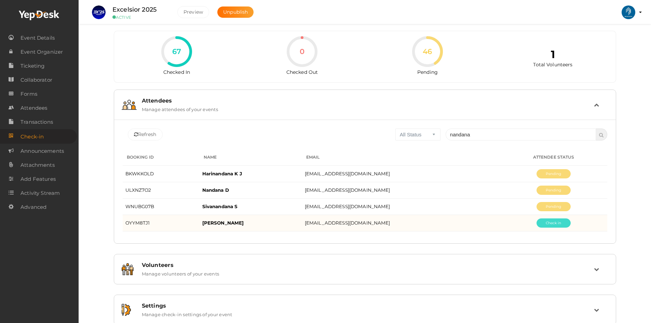
click at [547, 223] on button "Pending" at bounding box center [554, 222] width 34 height 9
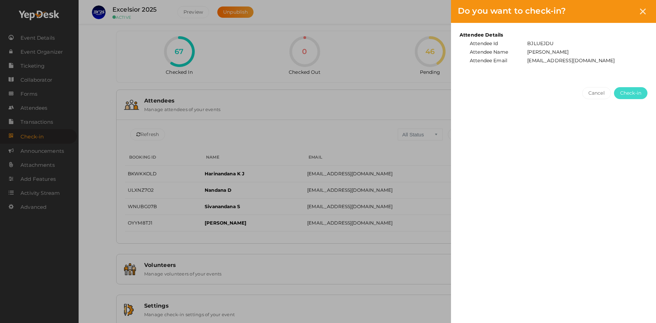
click at [633, 96] on span "Check-in" at bounding box center [630, 93] width 21 height 7
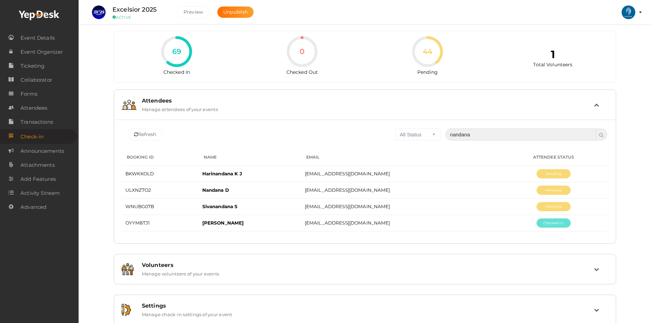
click at [480, 138] on input "nandana" at bounding box center [521, 135] width 151 height 12
type input "n"
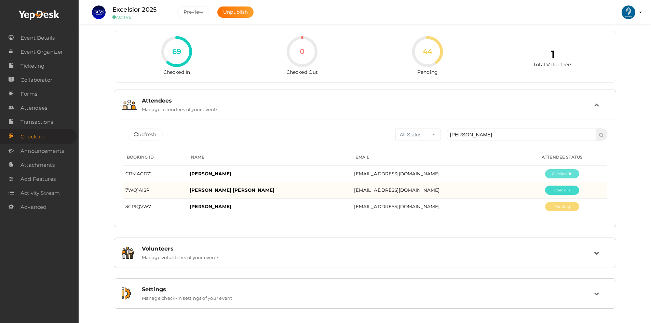
click at [557, 186] on button "Pending" at bounding box center [562, 190] width 34 height 9
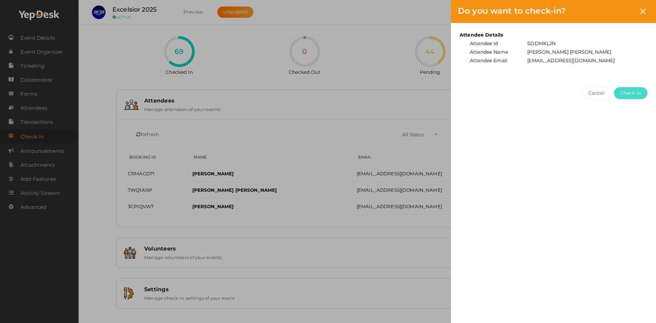
click at [629, 90] on span "Check-in" at bounding box center [630, 93] width 21 height 7
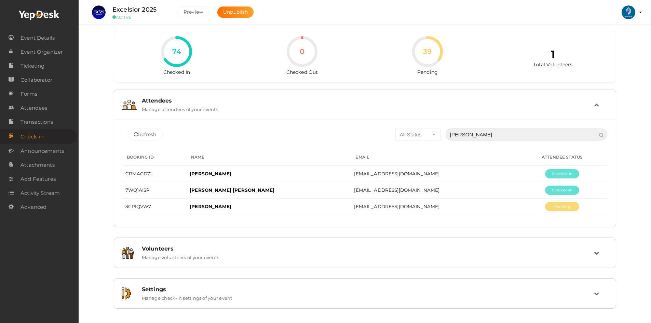
click at [531, 138] on input "mohammed" at bounding box center [521, 135] width 151 height 12
type input "m"
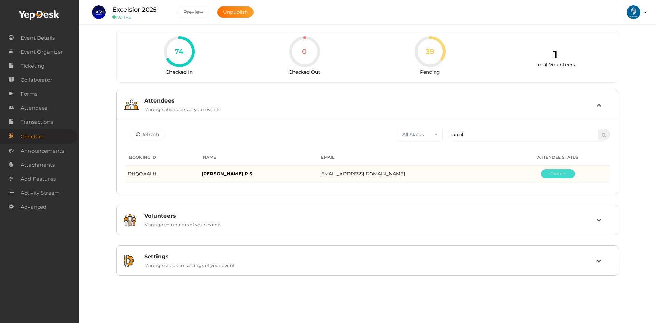
click at [566, 177] on button "Pending" at bounding box center [558, 173] width 34 height 9
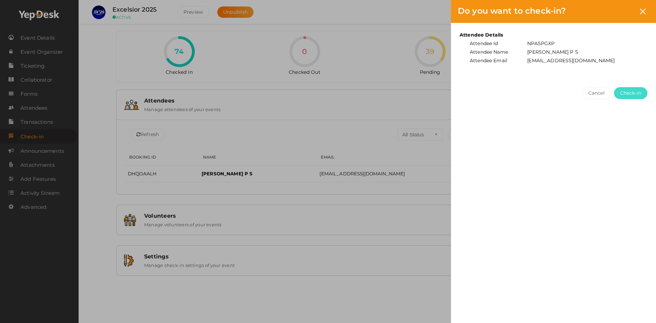
click at [634, 95] on span "Check-in" at bounding box center [630, 93] width 21 height 7
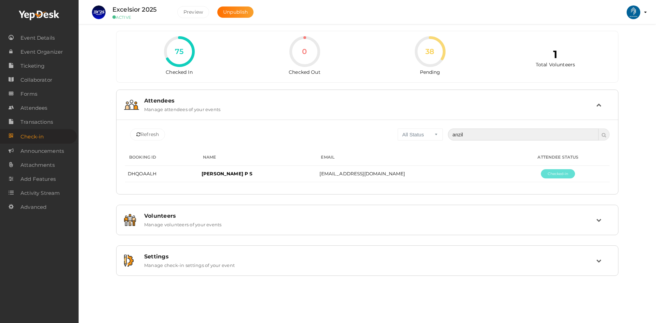
click at [505, 135] on input "anzil" at bounding box center [523, 135] width 151 height 12
type input "a"
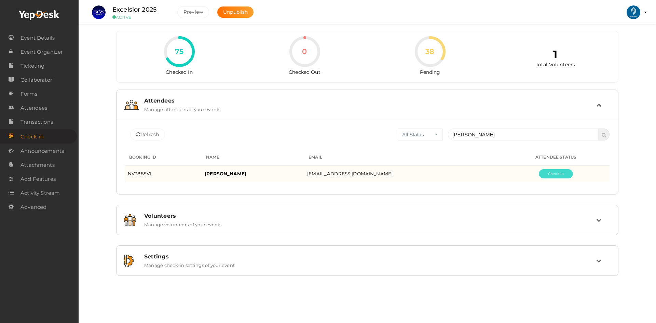
click at [556, 175] on button "Pending" at bounding box center [556, 173] width 34 height 9
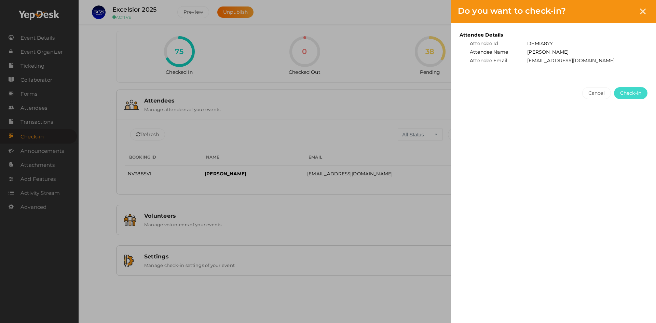
click at [631, 90] on span "Check-in" at bounding box center [630, 93] width 21 height 7
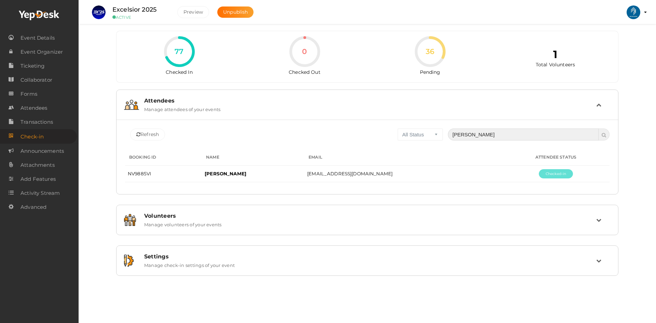
click at [478, 135] on input "muhsina" at bounding box center [523, 135] width 151 height 12
type input "m"
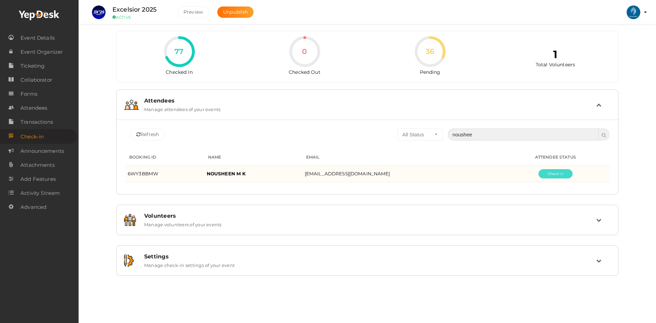
type input "noushee"
click at [550, 169] on button "Pending" at bounding box center [556, 173] width 34 height 9
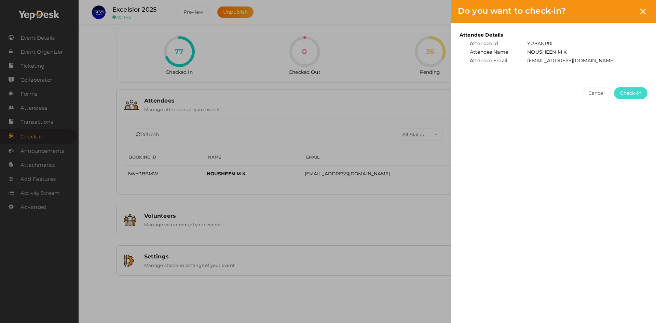
click at [623, 93] on span "Check-in" at bounding box center [630, 93] width 21 height 7
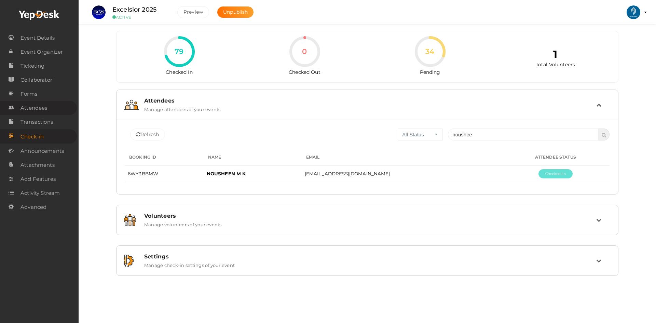
click at [45, 108] on span "Attendees" at bounding box center [34, 108] width 27 height 14
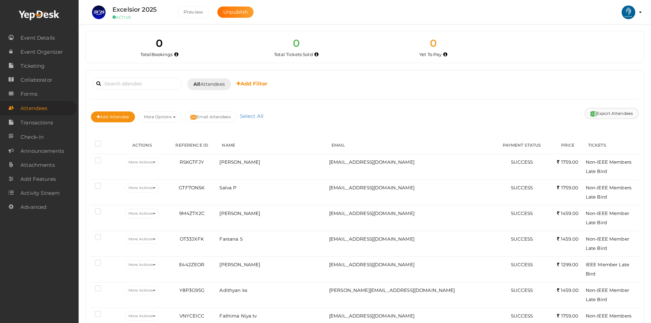
click at [616, 114] on button "Export Attendees" at bounding box center [612, 113] width 54 height 11
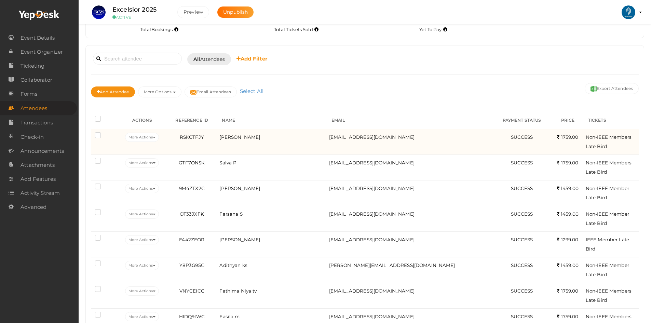
scroll to position [26, 0]
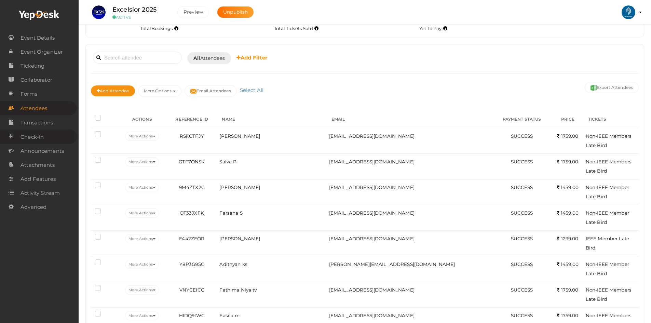
click at [48, 136] on link "Check-in" at bounding box center [38, 137] width 77 height 14
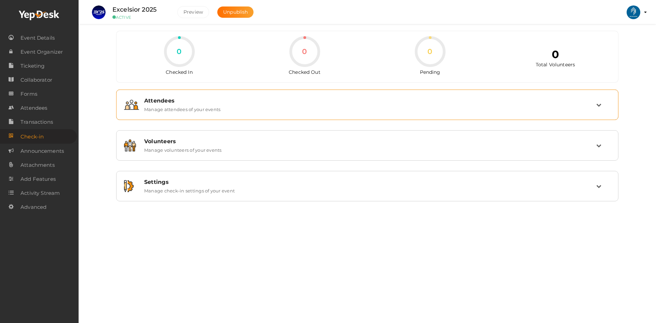
click at [199, 113] on div "Attendees Manage attendees of your events" at bounding box center [367, 104] width 495 height 23
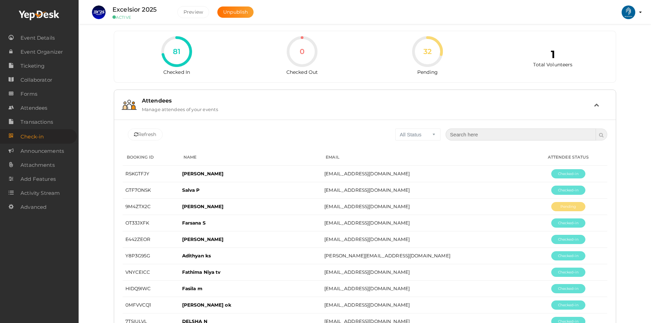
click at [464, 134] on input "text" at bounding box center [521, 135] width 151 height 12
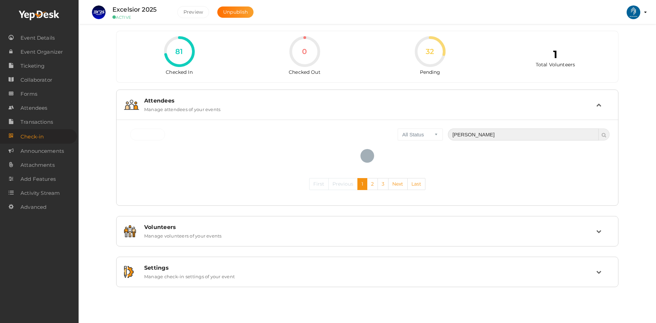
click at [455, 133] on input "srish" at bounding box center [523, 135] width 151 height 12
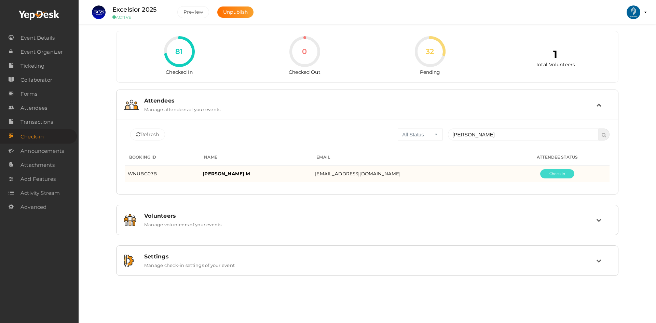
click at [555, 171] on button "Pending" at bounding box center [557, 173] width 34 height 9
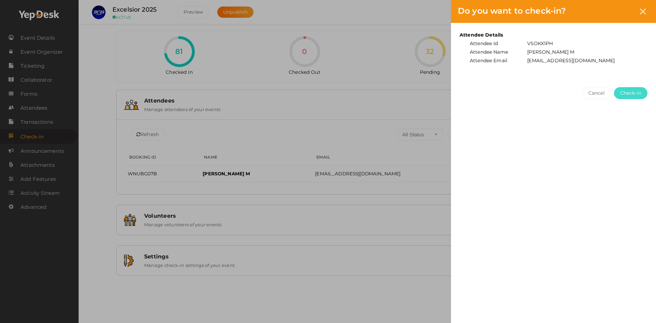
click at [631, 92] on span "Check-in" at bounding box center [630, 93] width 21 height 7
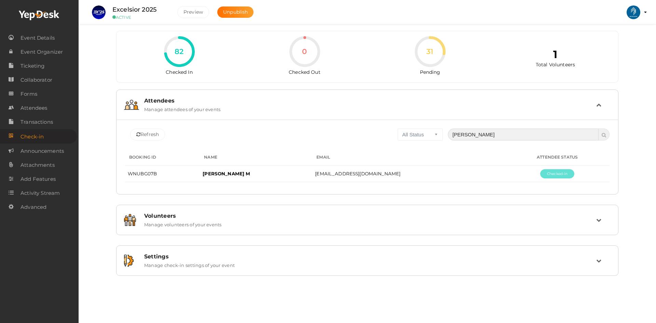
click at [459, 132] on input "shrish" at bounding box center [523, 135] width 151 height 12
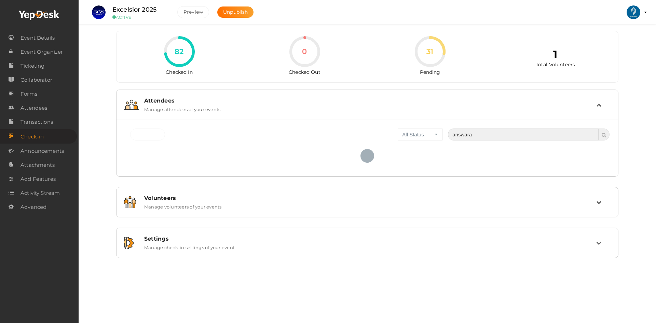
click at [459, 132] on input "answara" at bounding box center [523, 135] width 151 height 12
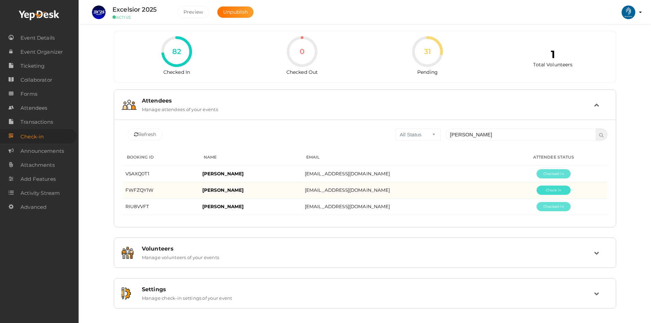
click at [543, 189] on button "Pending" at bounding box center [554, 190] width 34 height 9
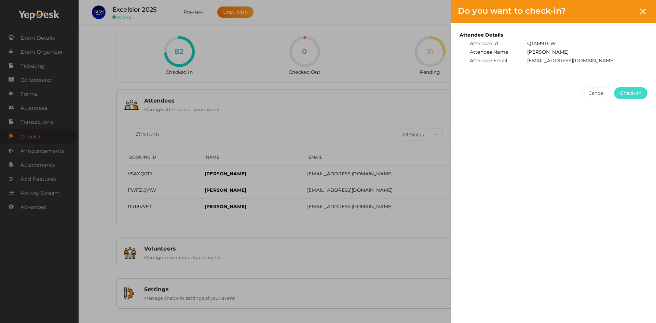
click at [623, 96] on span "Check-in" at bounding box center [630, 93] width 21 height 7
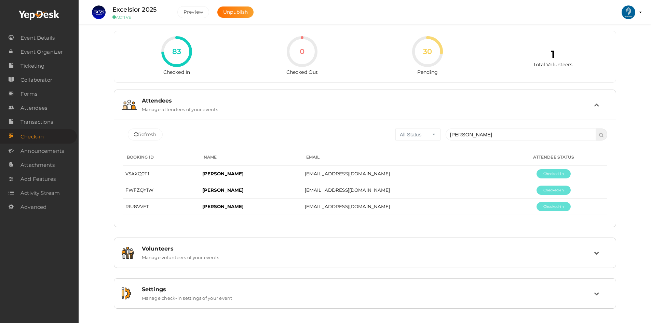
click at [560, 23] on div "Excelsior 2025 ACTIVE Preview Unpublish Preview IEEE SB GEC PALAKKAD ieee@gecsk…" at bounding box center [365, 12] width 573 height 24
click at [480, 132] on input "anaswara" at bounding box center [521, 135] width 151 height 12
type input "a"
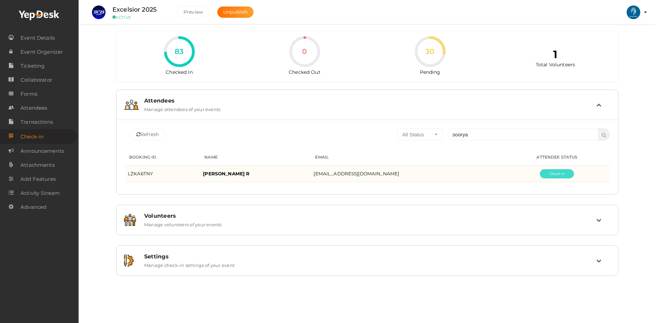
click at [540, 172] on button "Pending" at bounding box center [557, 173] width 34 height 9
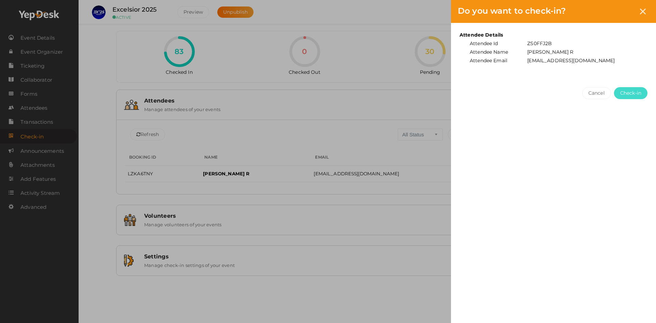
click at [620, 96] on span "Check-in" at bounding box center [630, 93] width 21 height 7
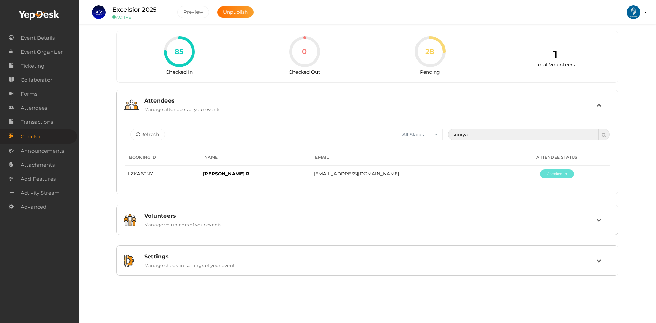
click at [473, 137] on input "soorya" at bounding box center [523, 135] width 151 height 12
type input "s"
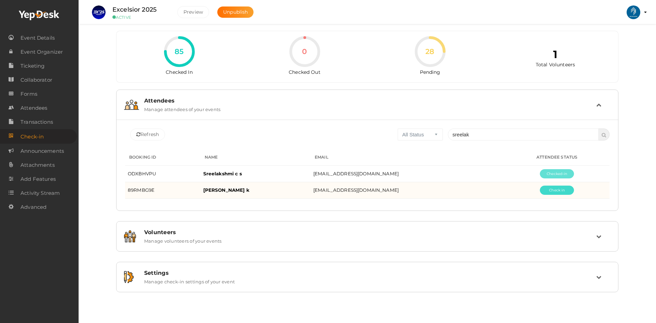
click at [540, 187] on button "Pending" at bounding box center [557, 190] width 34 height 9
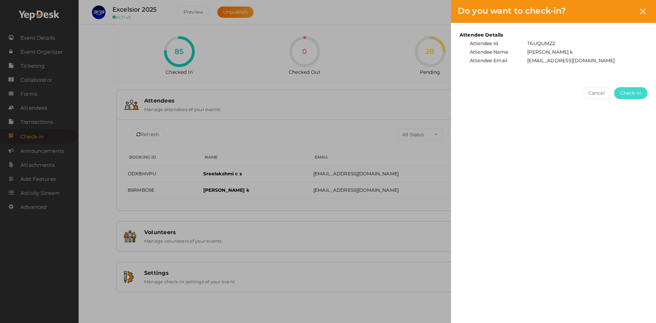
click at [626, 90] on span "Check-in" at bounding box center [630, 93] width 21 height 7
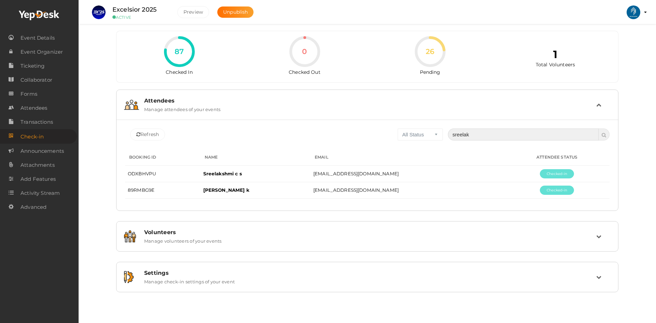
click at [507, 133] on input "sreelak" at bounding box center [523, 135] width 151 height 12
type input "s"
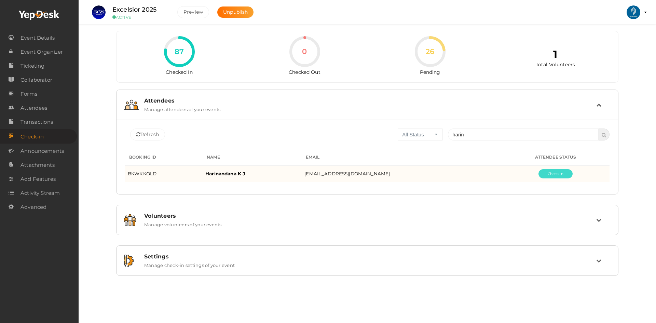
click at [548, 177] on button "Pending" at bounding box center [556, 173] width 34 height 9
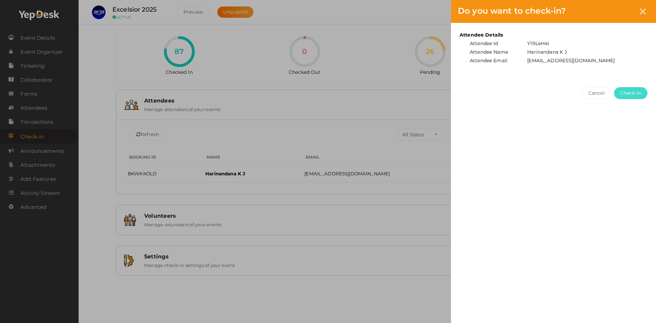
click at [643, 92] on button "Check-in" at bounding box center [630, 93] width 33 height 12
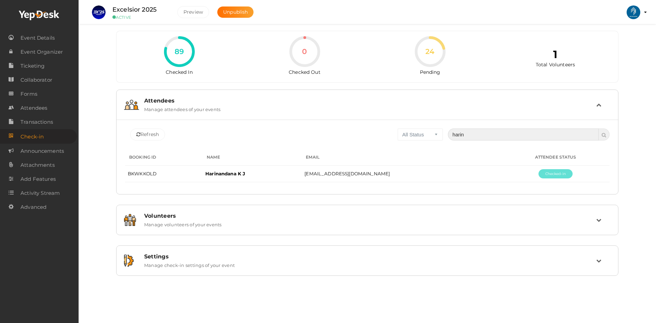
click at [513, 129] on input "harin" at bounding box center [523, 135] width 151 height 12
type input "h"
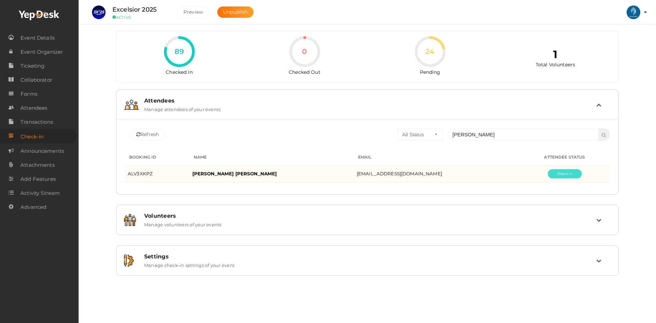
click at [556, 177] on button "Pending" at bounding box center [565, 173] width 34 height 9
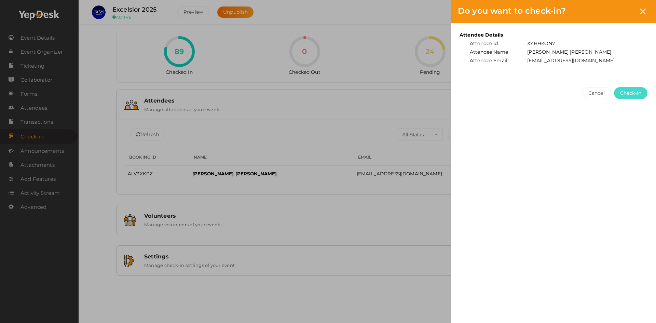
click at [636, 93] on span "Check-in" at bounding box center [630, 93] width 21 height 7
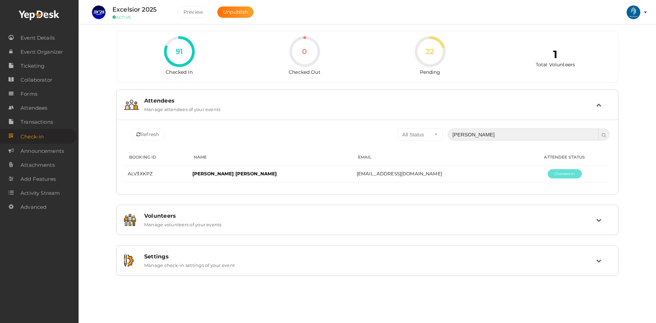
click at [479, 137] on input "sandra" at bounding box center [523, 135] width 151 height 12
type input "s"
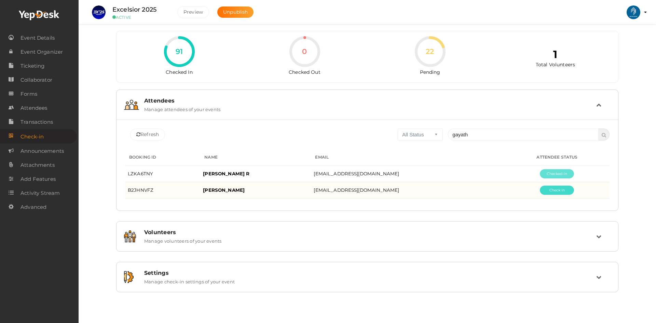
click at [547, 192] on button "Pending" at bounding box center [557, 190] width 34 height 9
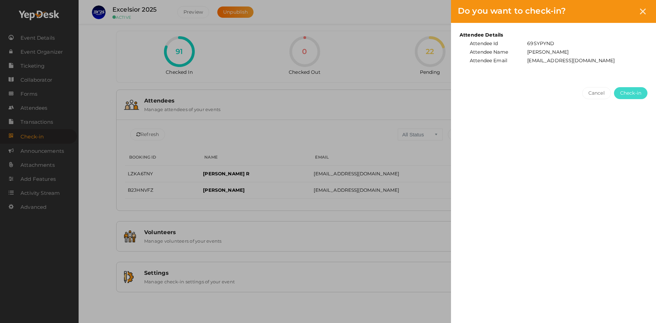
click at [629, 91] on span "Check-in" at bounding box center [630, 93] width 21 height 7
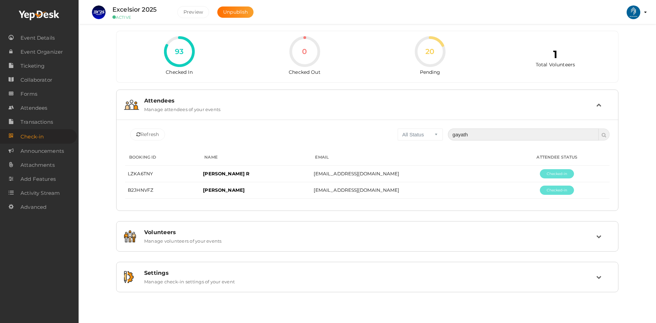
click at [532, 134] on input "gayath" at bounding box center [523, 135] width 151 height 12
type input "g"
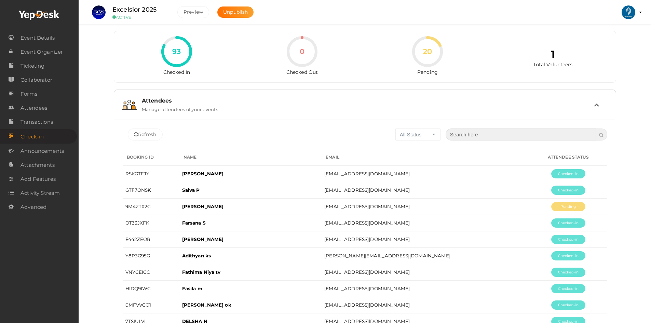
click at [537, 132] on input "text" at bounding box center [521, 135] width 151 height 12
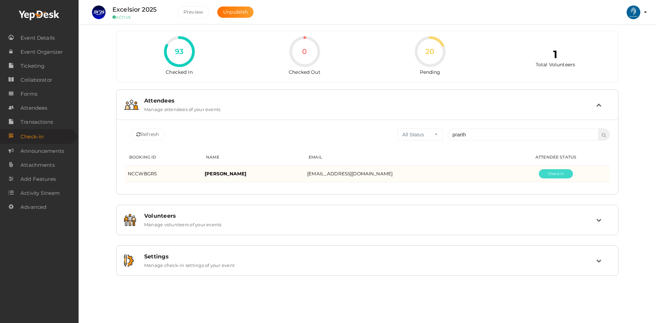
click at [546, 172] on button "Pending" at bounding box center [556, 173] width 34 height 9
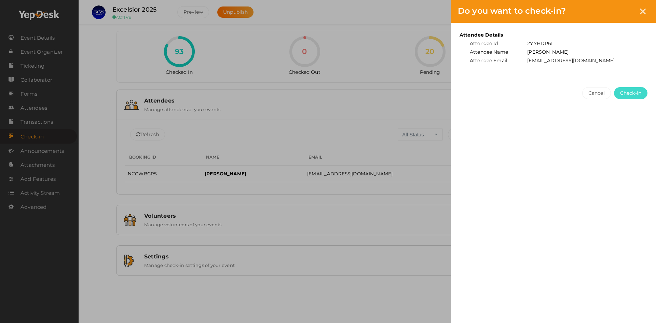
click at [631, 92] on span "Check-in" at bounding box center [630, 93] width 21 height 7
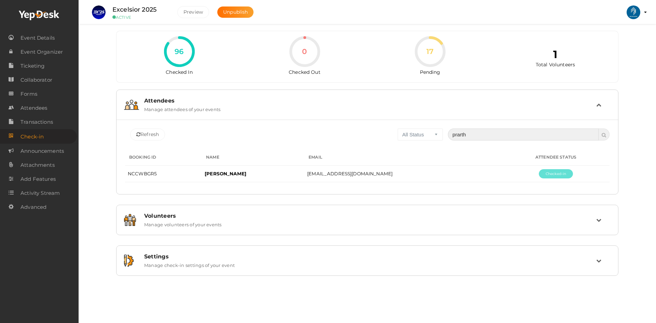
click at [516, 137] on input "prarth" at bounding box center [523, 135] width 151 height 12
type input "p"
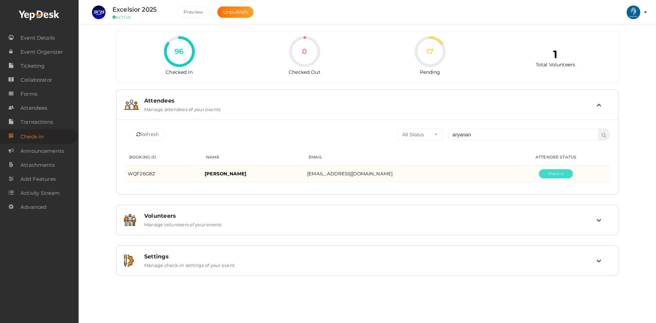
click at [557, 174] on button "Pending" at bounding box center [556, 173] width 34 height 9
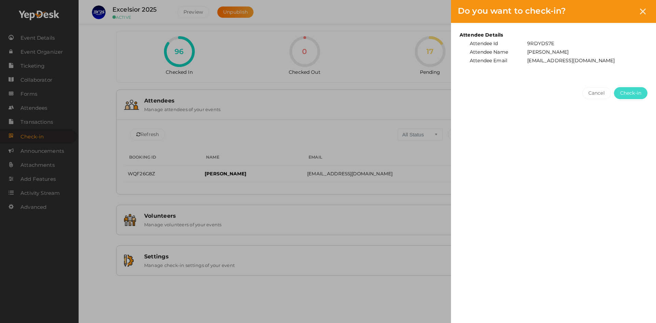
click at [624, 90] on span "Check-in" at bounding box center [630, 93] width 21 height 7
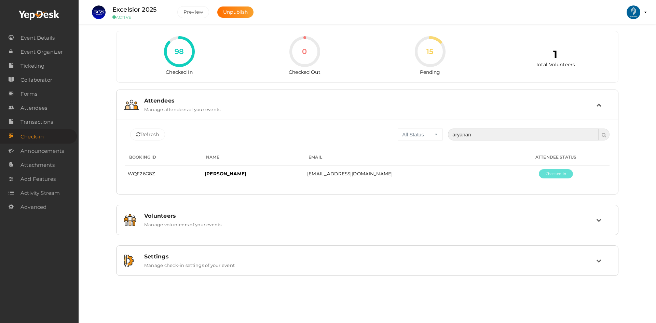
click at [534, 140] on input "aryanan" at bounding box center [523, 135] width 151 height 12
type input "a"
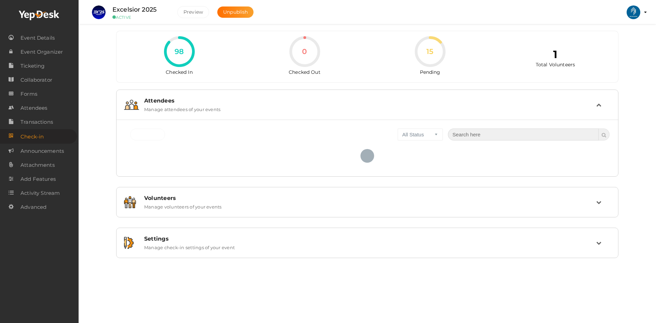
click at [562, 136] on input "text" at bounding box center [523, 135] width 151 height 12
click at [498, 173] on div "Refresh All Status Checked In Checked Out Pending mohammmed No attendees to dis…" at bounding box center [368, 148] width 502 height 57
click at [495, 133] on input "mohammmed" at bounding box center [523, 135] width 151 height 12
click at [500, 135] on input "mohammmed" at bounding box center [523, 135] width 151 height 12
click at [515, 137] on input "mohammmed" at bounding box center [523, 135] width 151 height 12
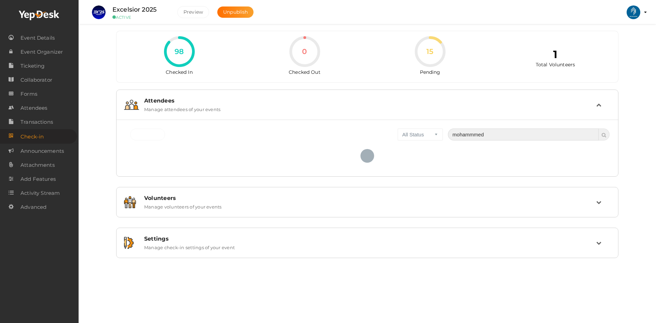
click at [551, 134] on input "mohammmed" at bounding box center [523, 135] width 151 height 12
type input "m"
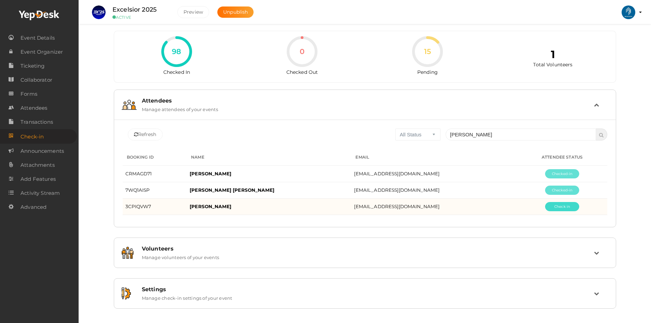
click at [557, 204] on button "Pending" at bounding box center [562, 206] width 34 height 9
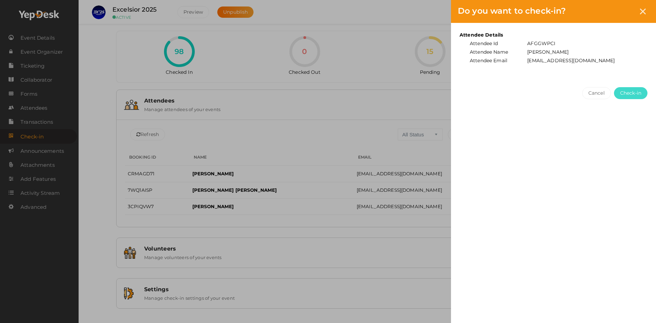
click at [626, 94] on span "Check-in" at bounding box center [630, 93] width 21 height 7
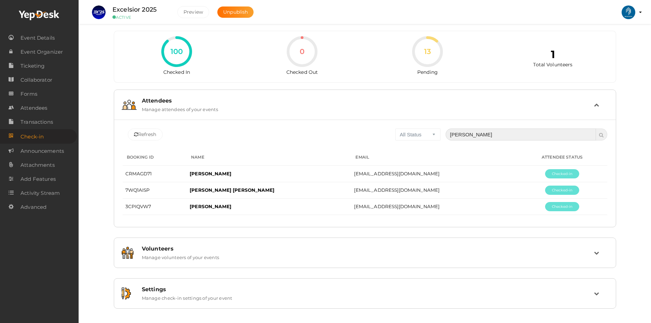
click at [489, 137] on input "mohammed" at bounding box center [521, 135] width 151 height 12
type input "m"
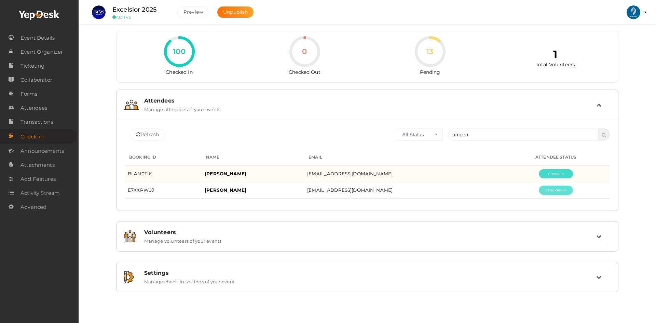
click at [549, 176] on button "Pending" at bounding box center [556, 173] width 34 height 9
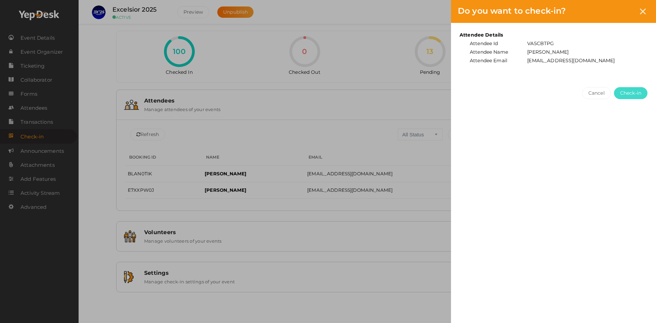
click at [632, 94] on span "Check-in" at bounding box center [630, 93] width 21 height 7
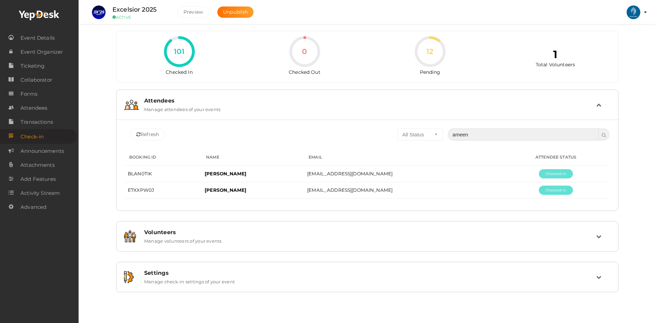
click at [502, 136] on input "ameen" at bounding box center [523, 135] width 151 height 12
type input "a"
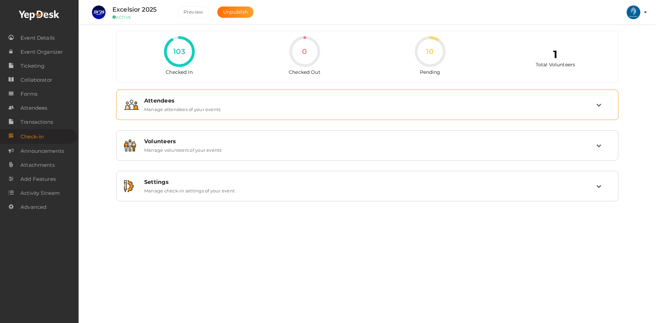
click at [527, 110] on div "Attendees Manage attendees of your events" at bounding box center [367, 104] width 457 height 15
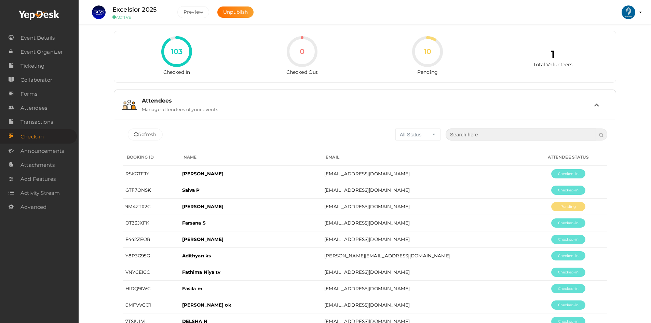
click at [516, 133] on input "text" at bounding box center [521, 135] width 151 height 12
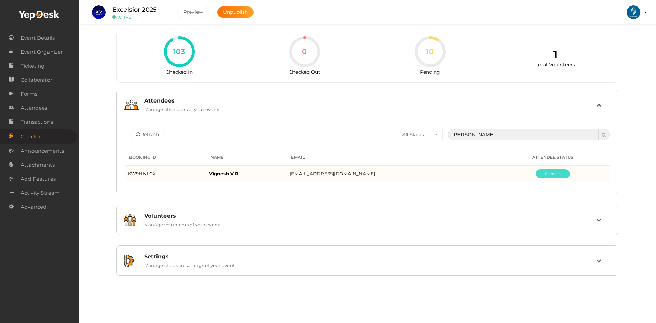
type input "[PERSON_NAME]"
click at [548, 175] on button "Pending" at bounding box center [553, 173] width 34 height 9
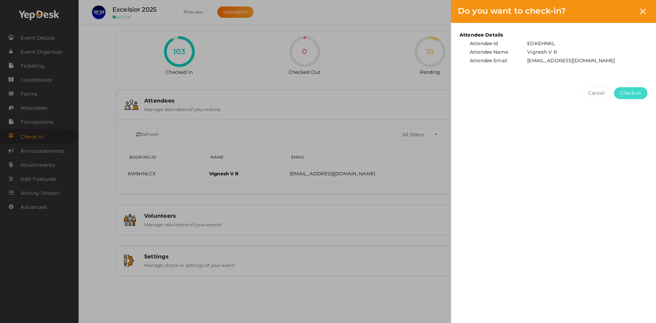
click at [628, 98] on button "Check-in" at bounding box center [630, 93] width 33 height 12
